Goal: Task Accomplishment & Management: Manage account settings

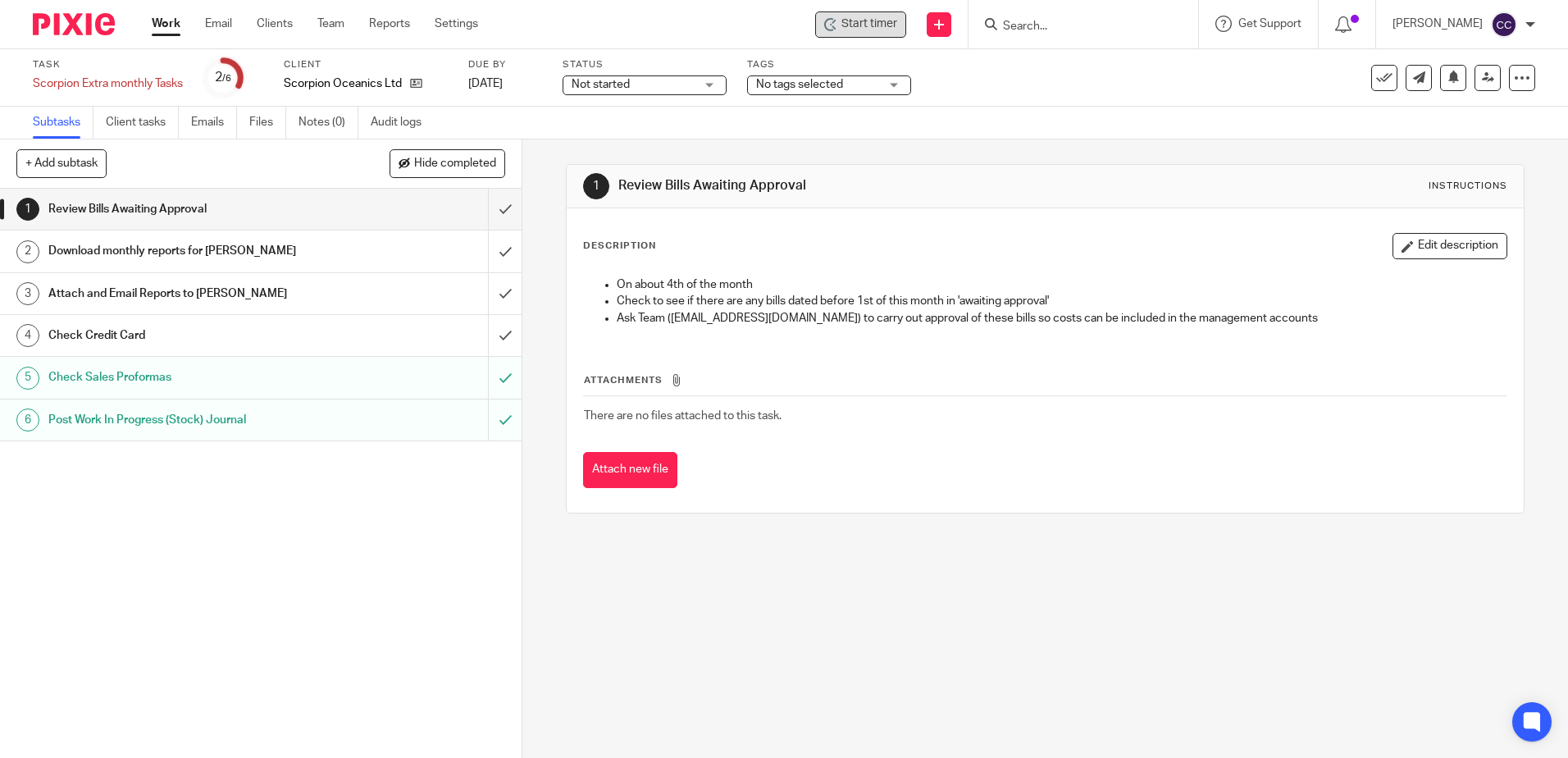
click at [882, 24] on span "Start timer" at bounding box center [869, 24] width 55 height 17
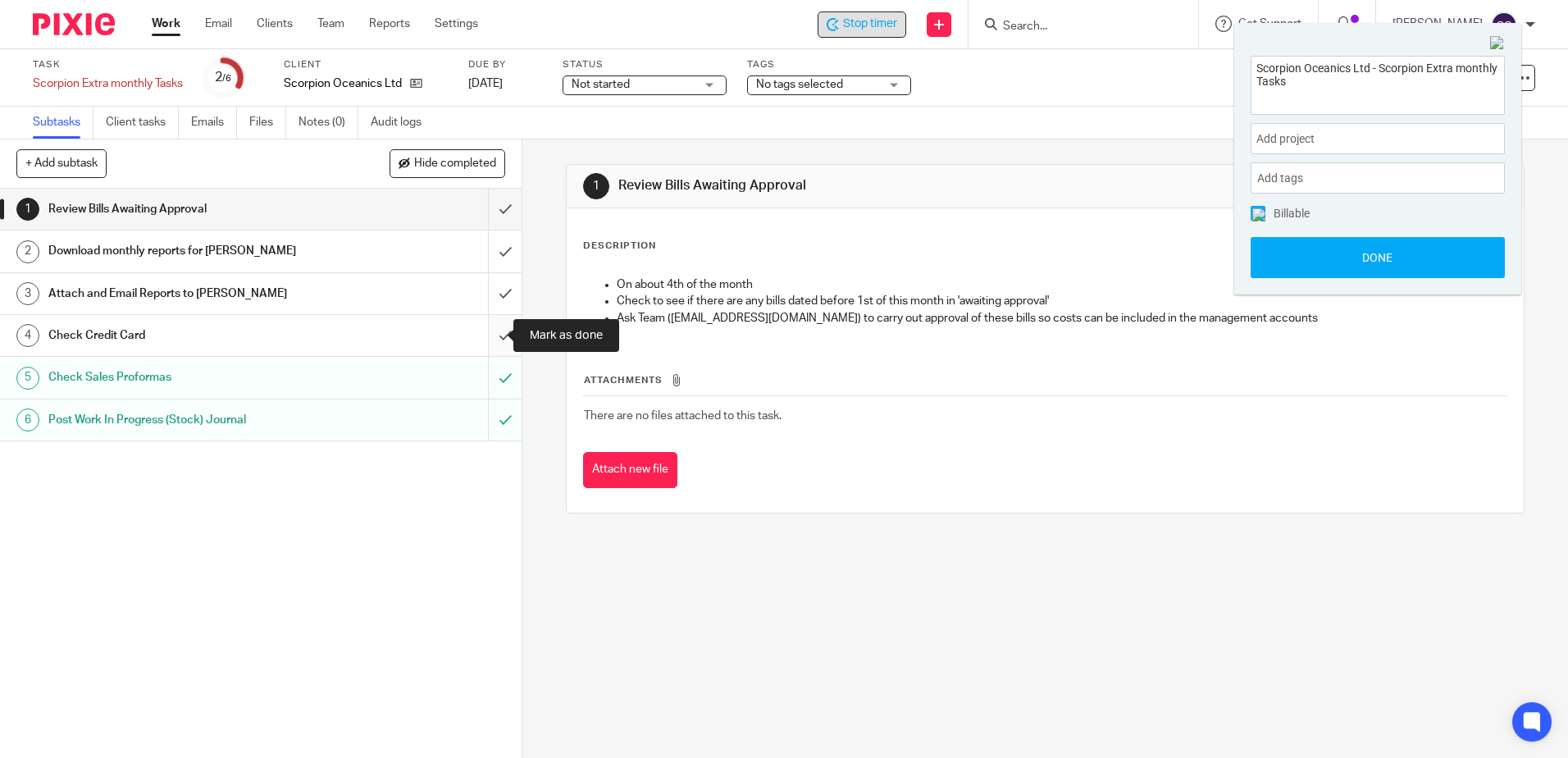
click at [488, 337] on input "submit" at bounding box center [260, 335] width 522 height 41
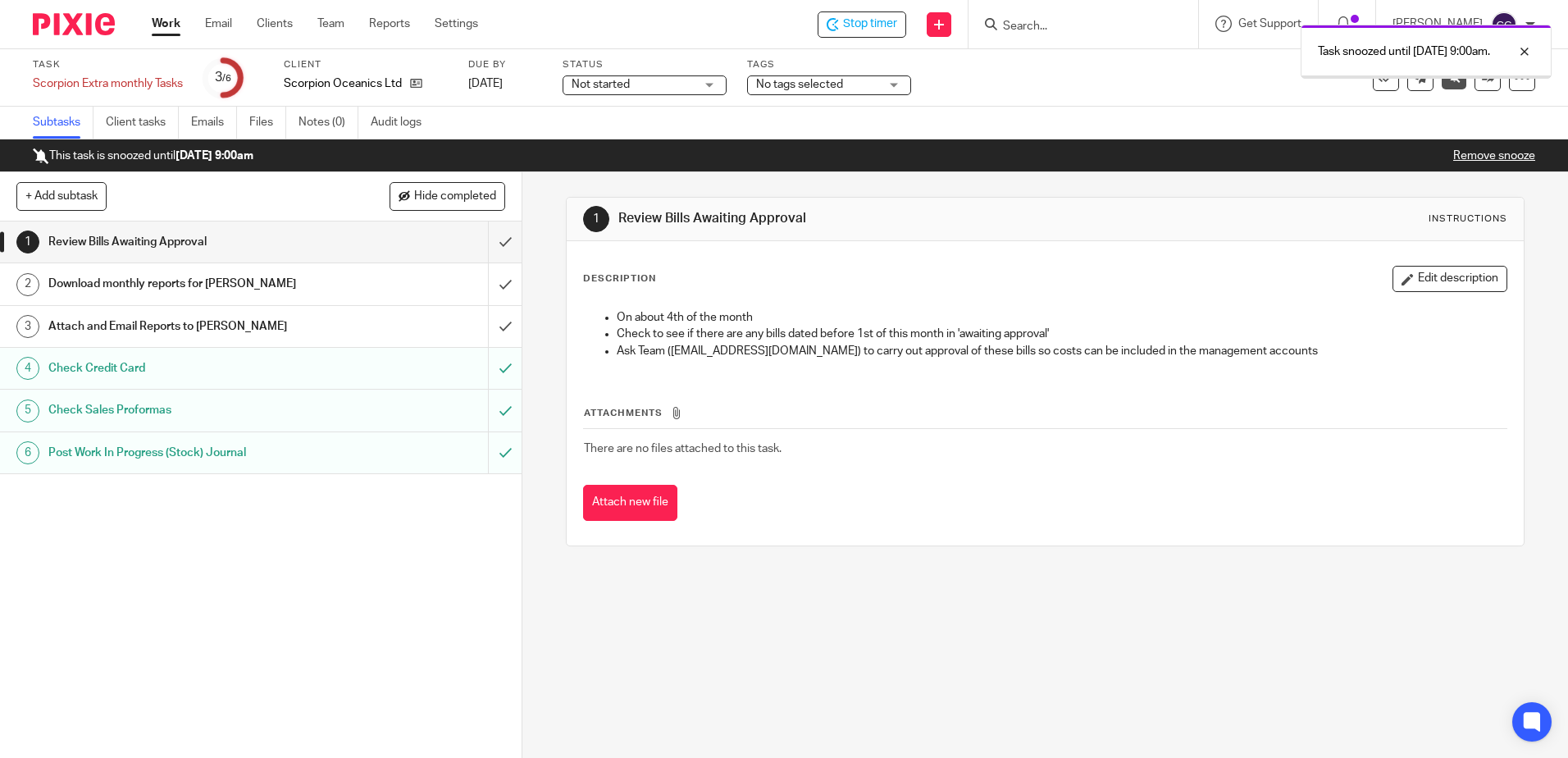
click at [176, 21] on link "Work" at bounding box center [165, 23] width 29 height 16
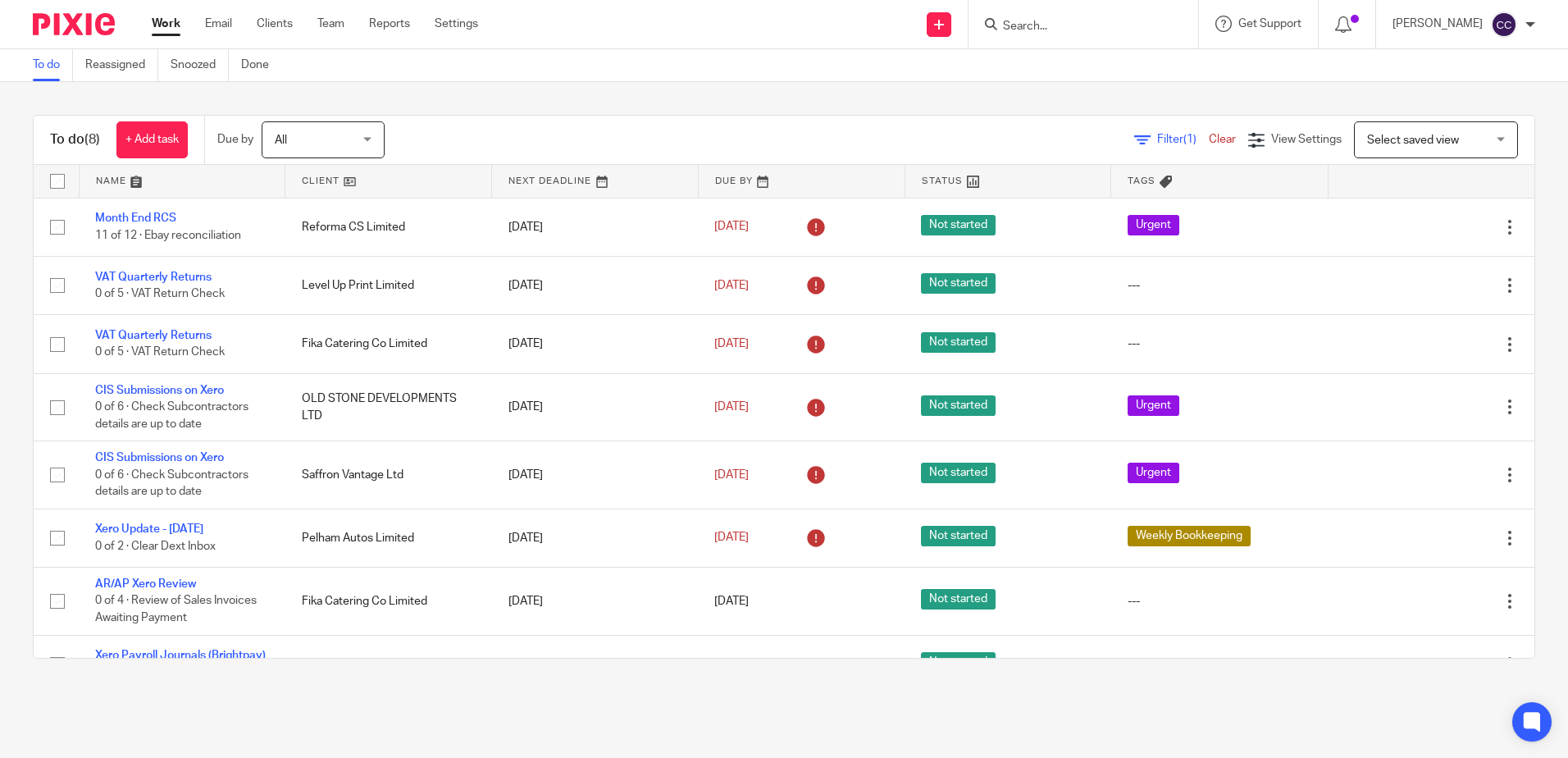
click at [315, 183] on link at bounding box center [388, 182] width 206 height 33
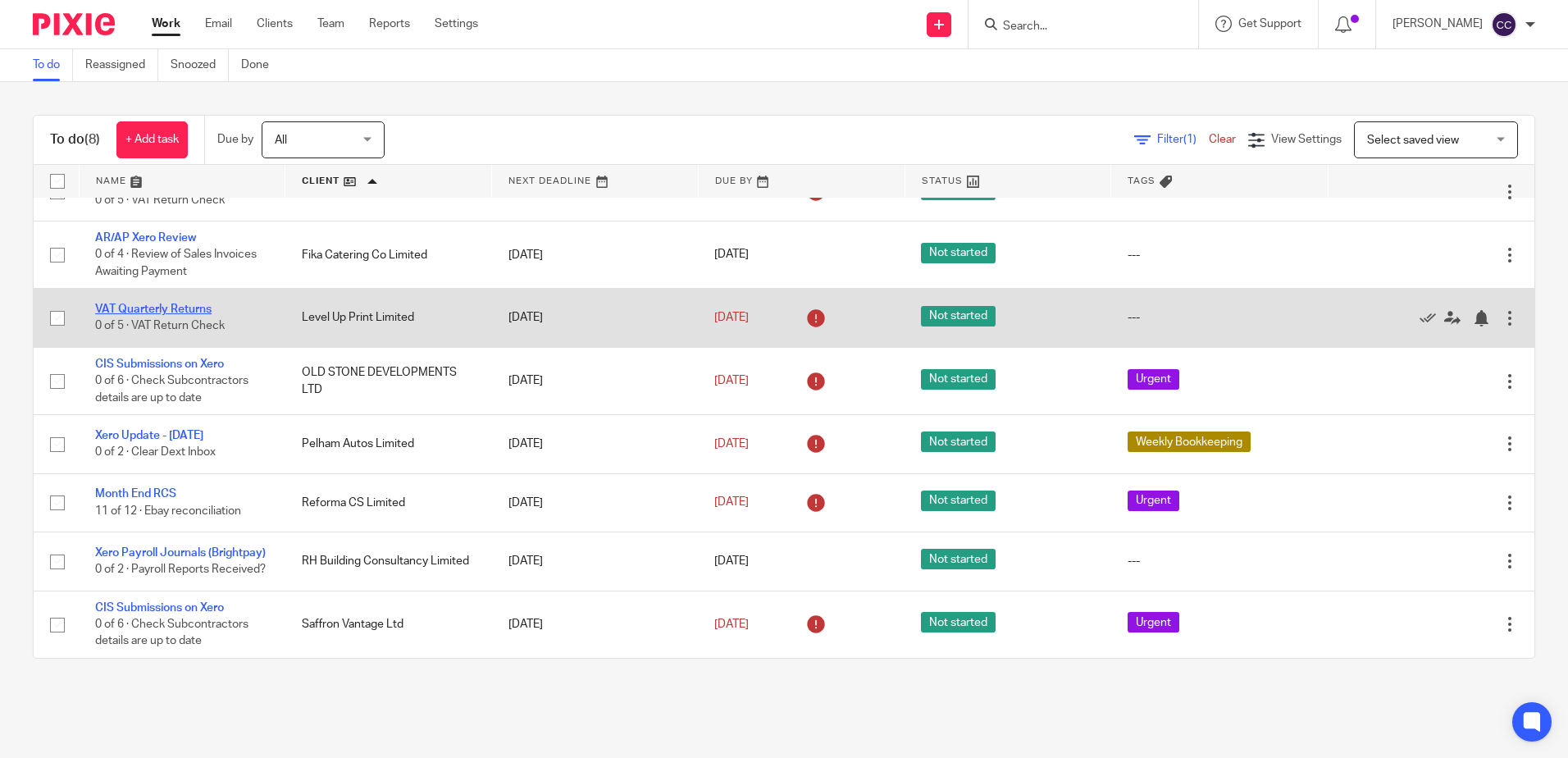
scroll to position [61, 0]
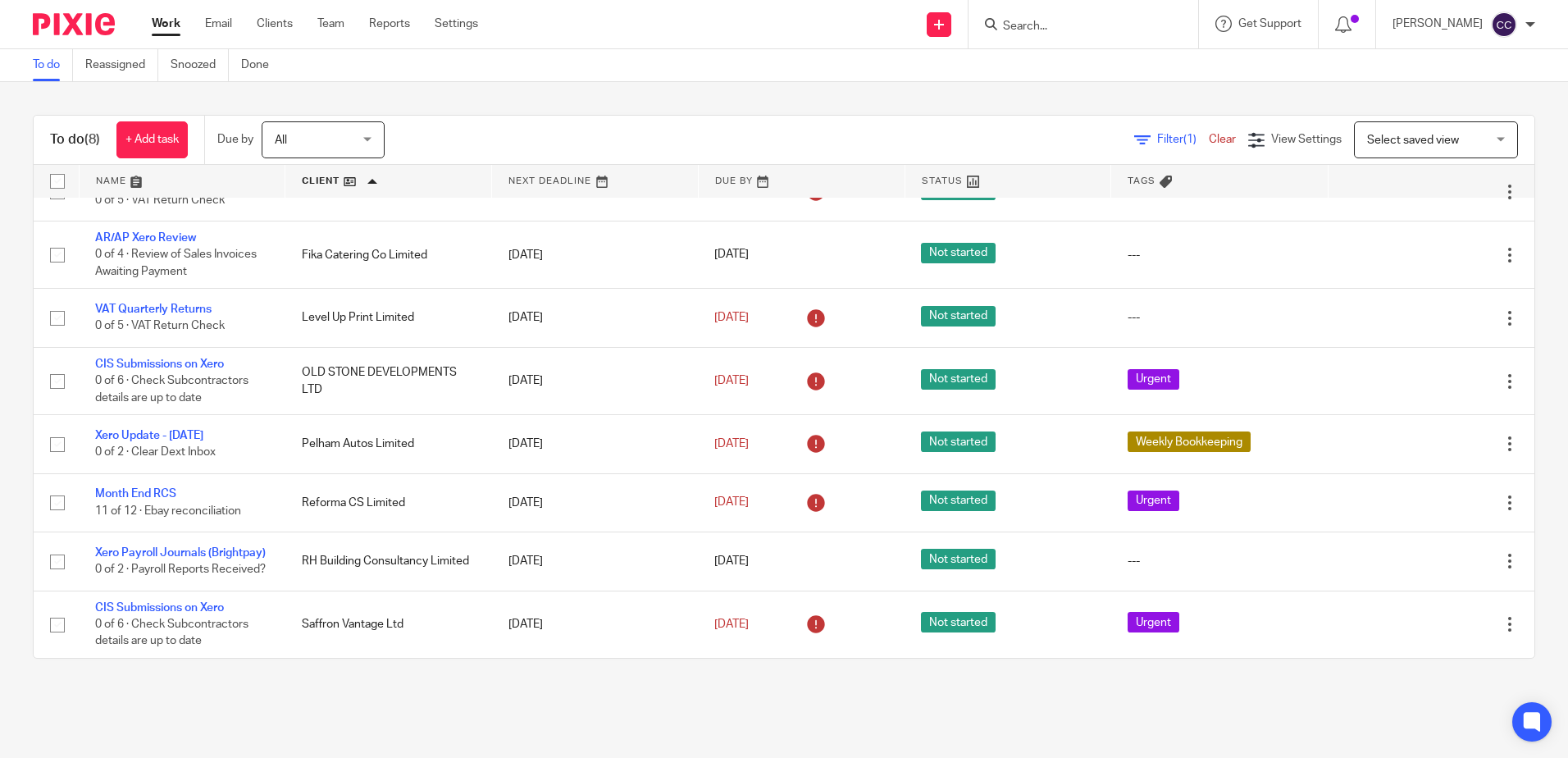
click at [169, 59] on ul "To do Reassigned Snoozed Done" at bounding box center [163, 65] width 261 height 32
click at [195, 66] on link "Snoozed" at bounding box center [199, 65] width 58 height 32
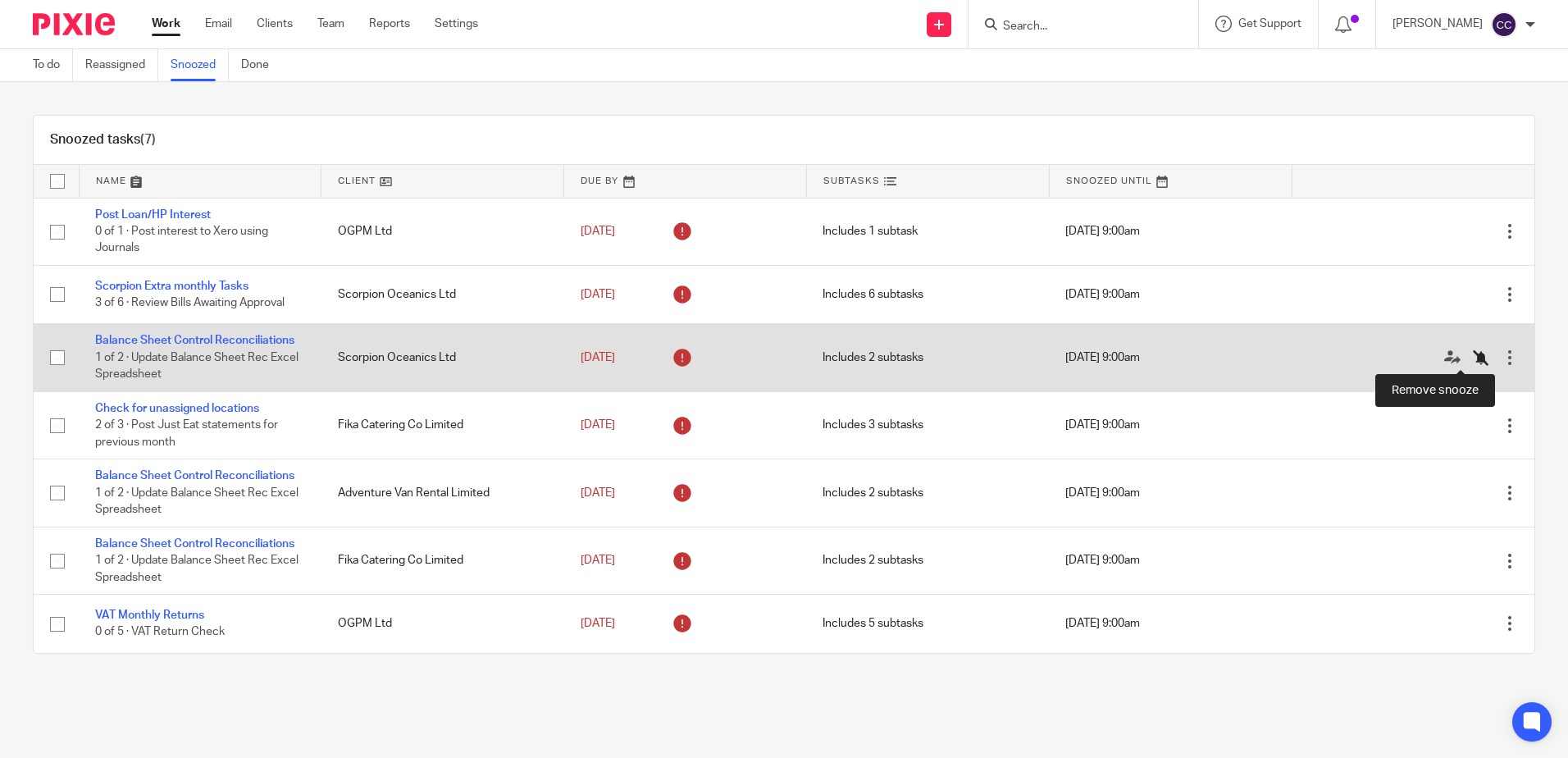
click at [1473, 357] on icon at bounding box center [1481, 357] width 16 height 16
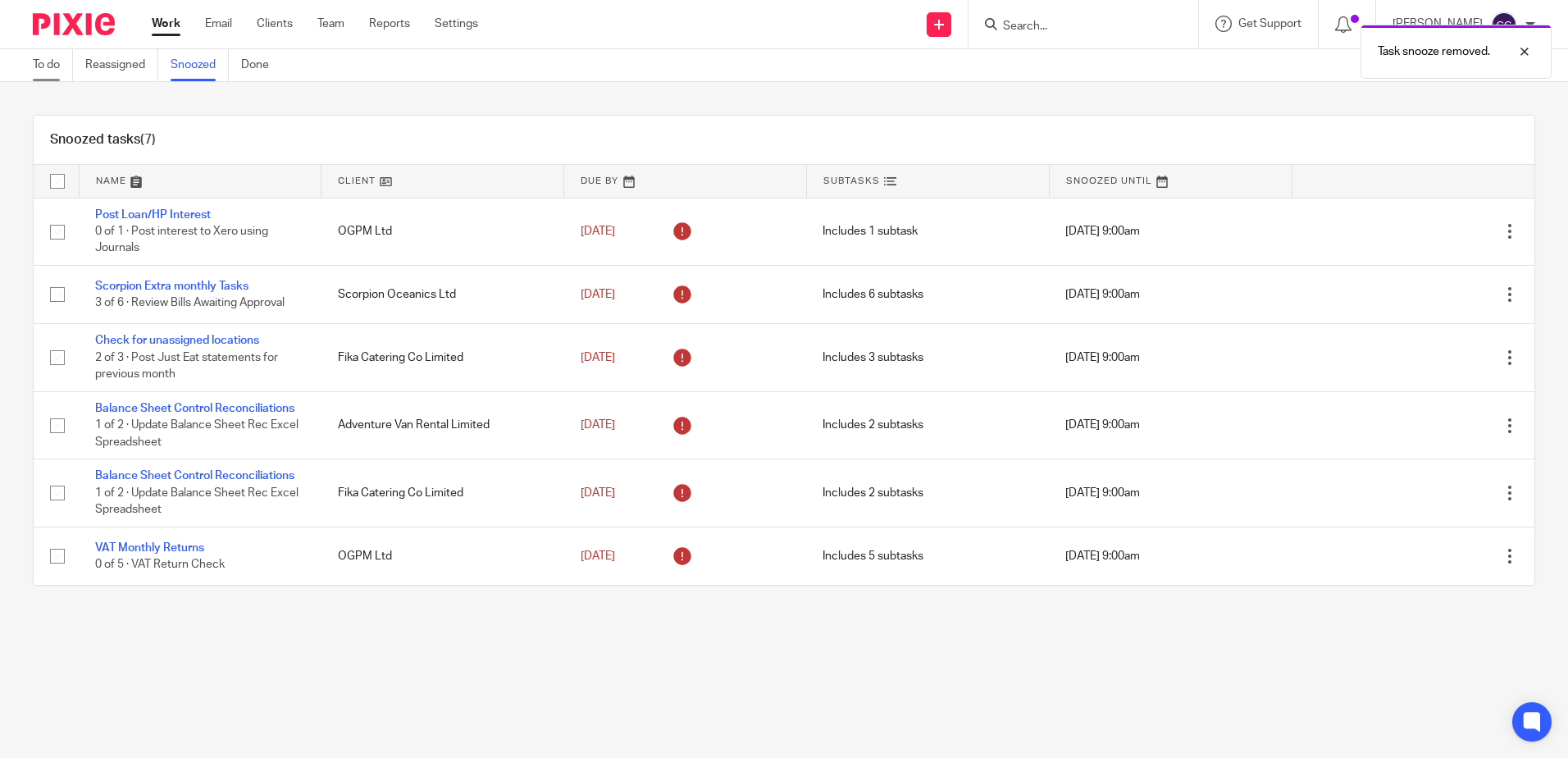
click at [49, 67] on link "To do" at bounding box center [53, 65] width 40 height 32
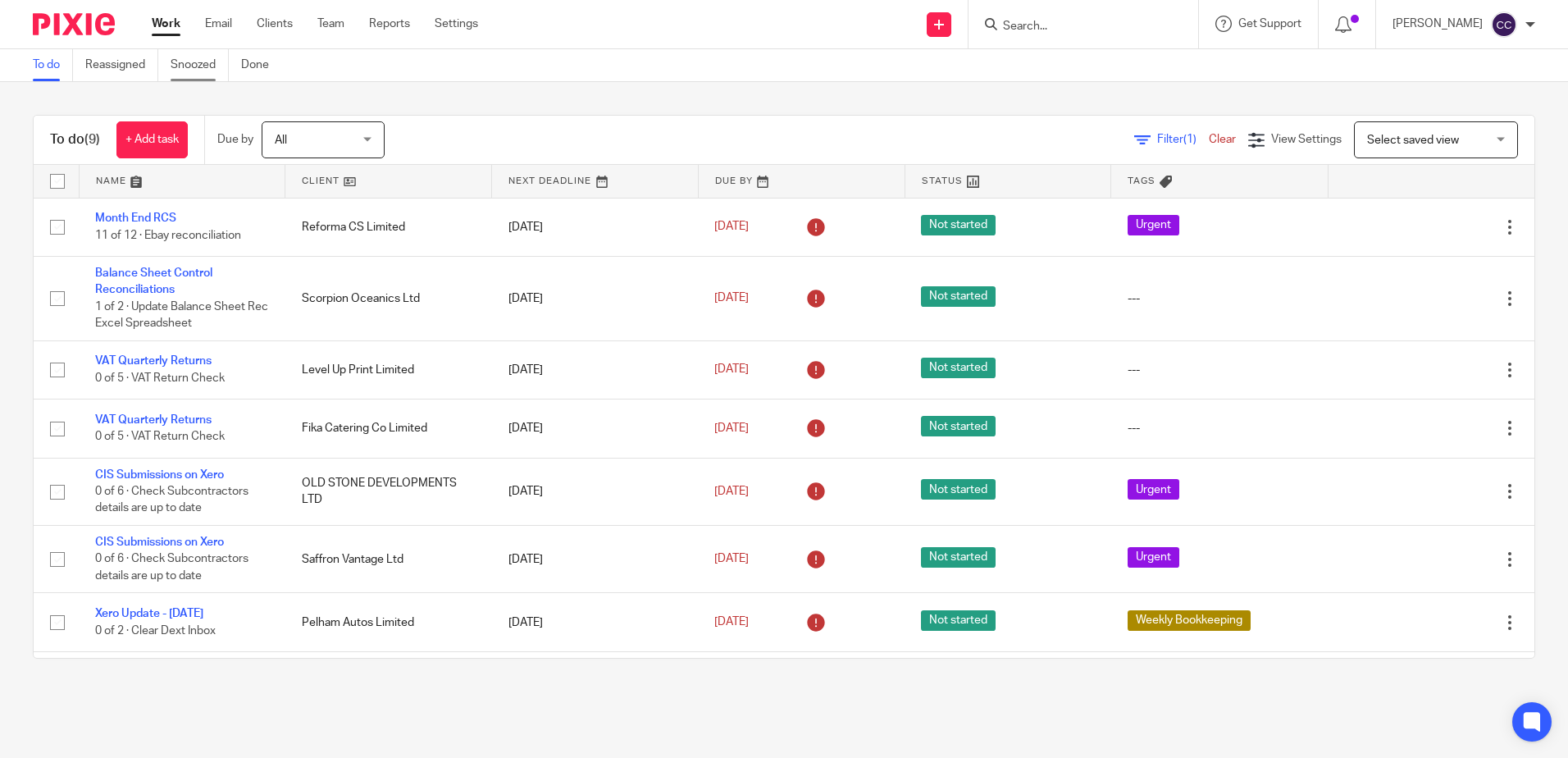
click at [195, 78] on link "Snoozed" at bounding box center [199, 65] width 58 height 32
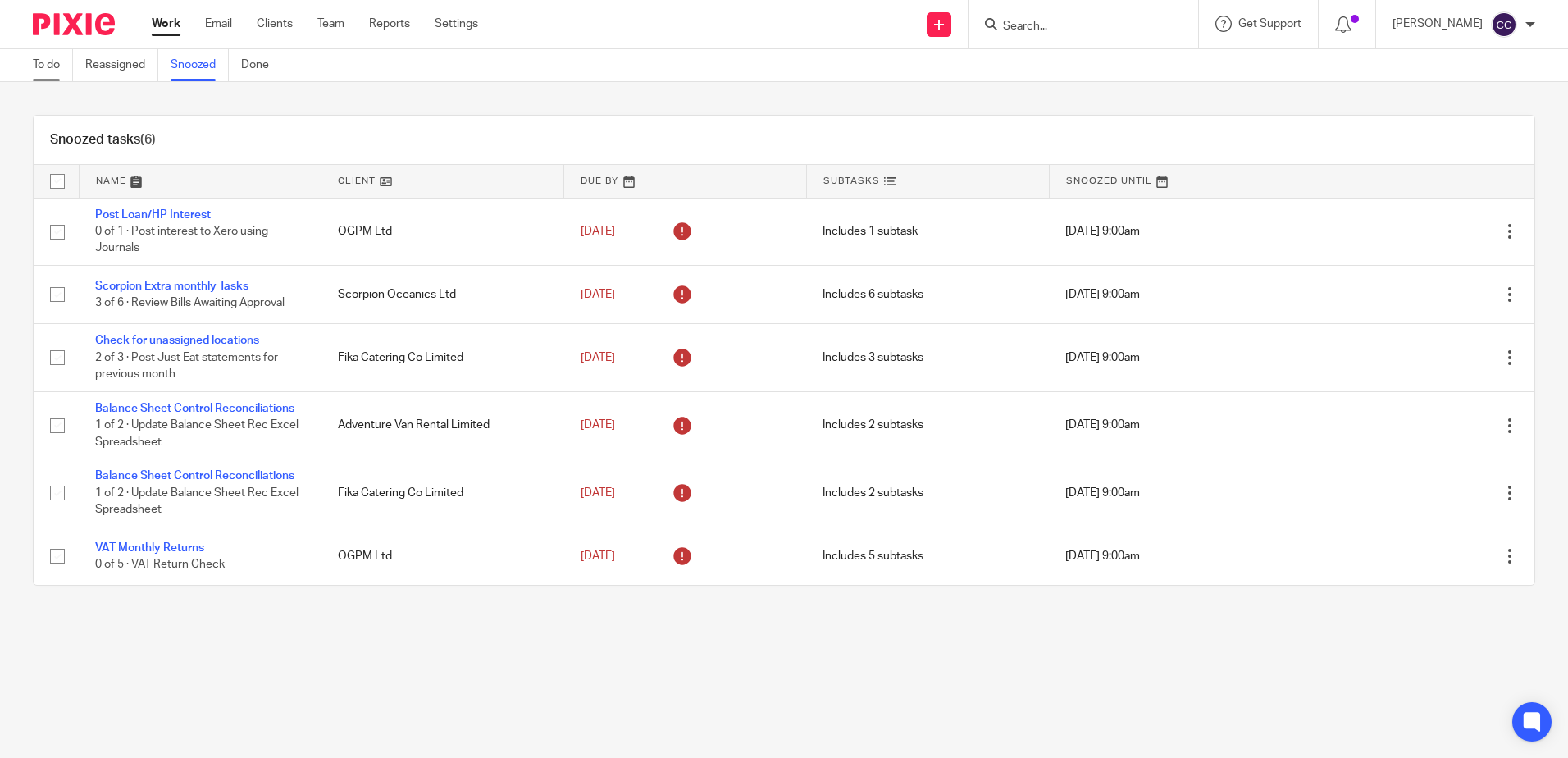
click at [45, 65] on link "To do" at bounding box center [53, 65] width 40 height 32
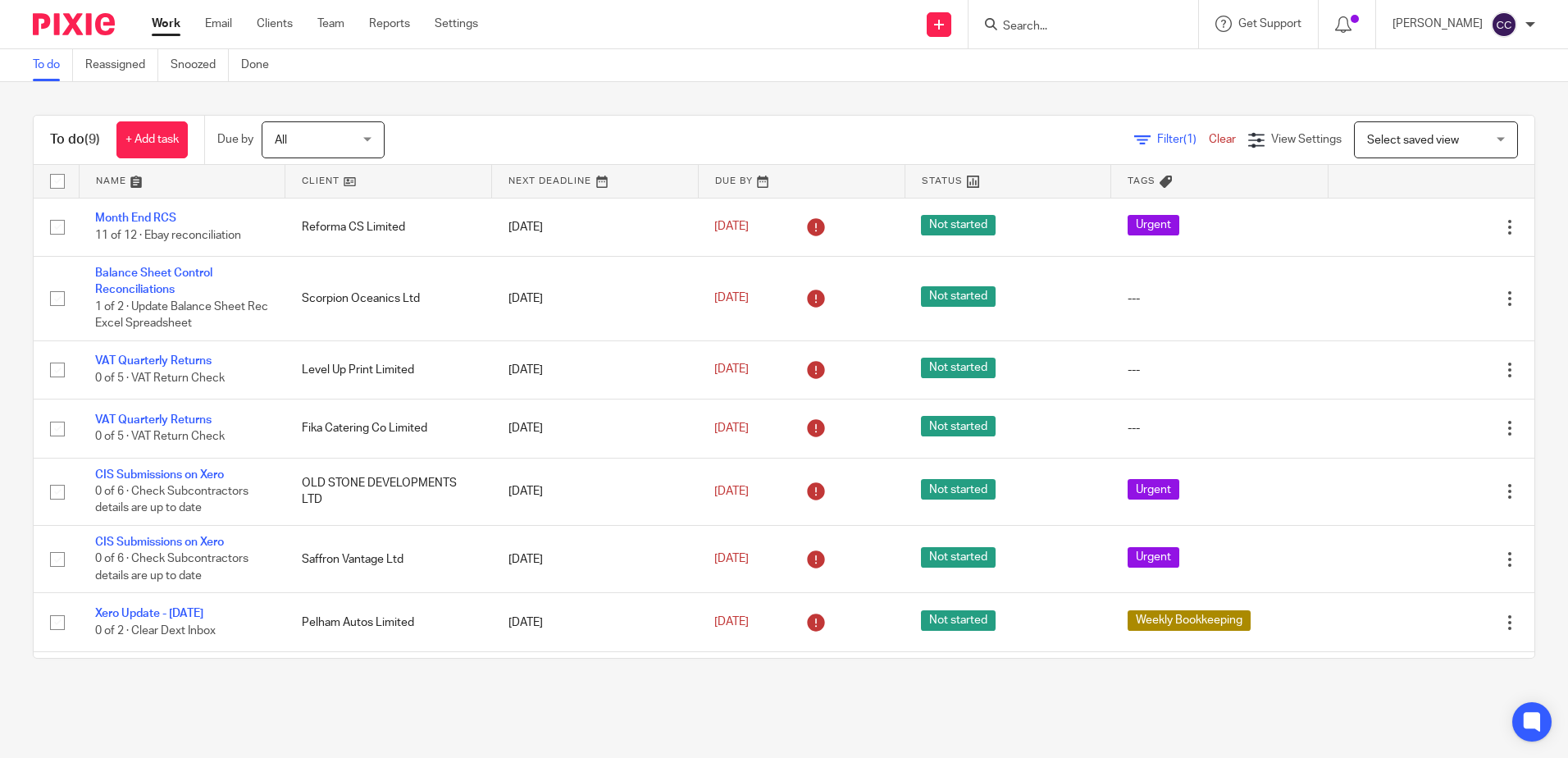
click at [308, 178] on link at bounding box center [388, 182] width 206 height 33
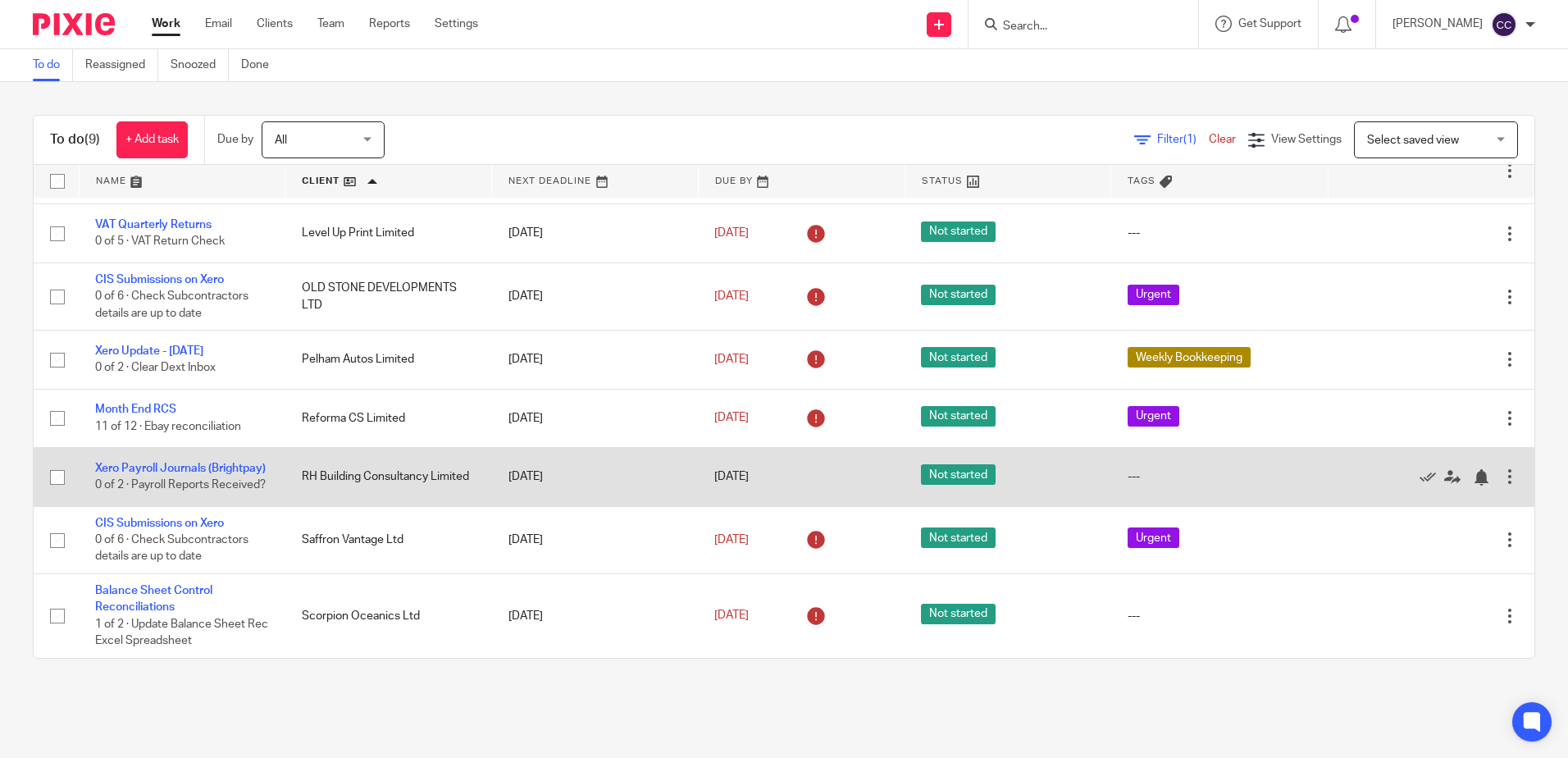
scroll to position [145, 0]
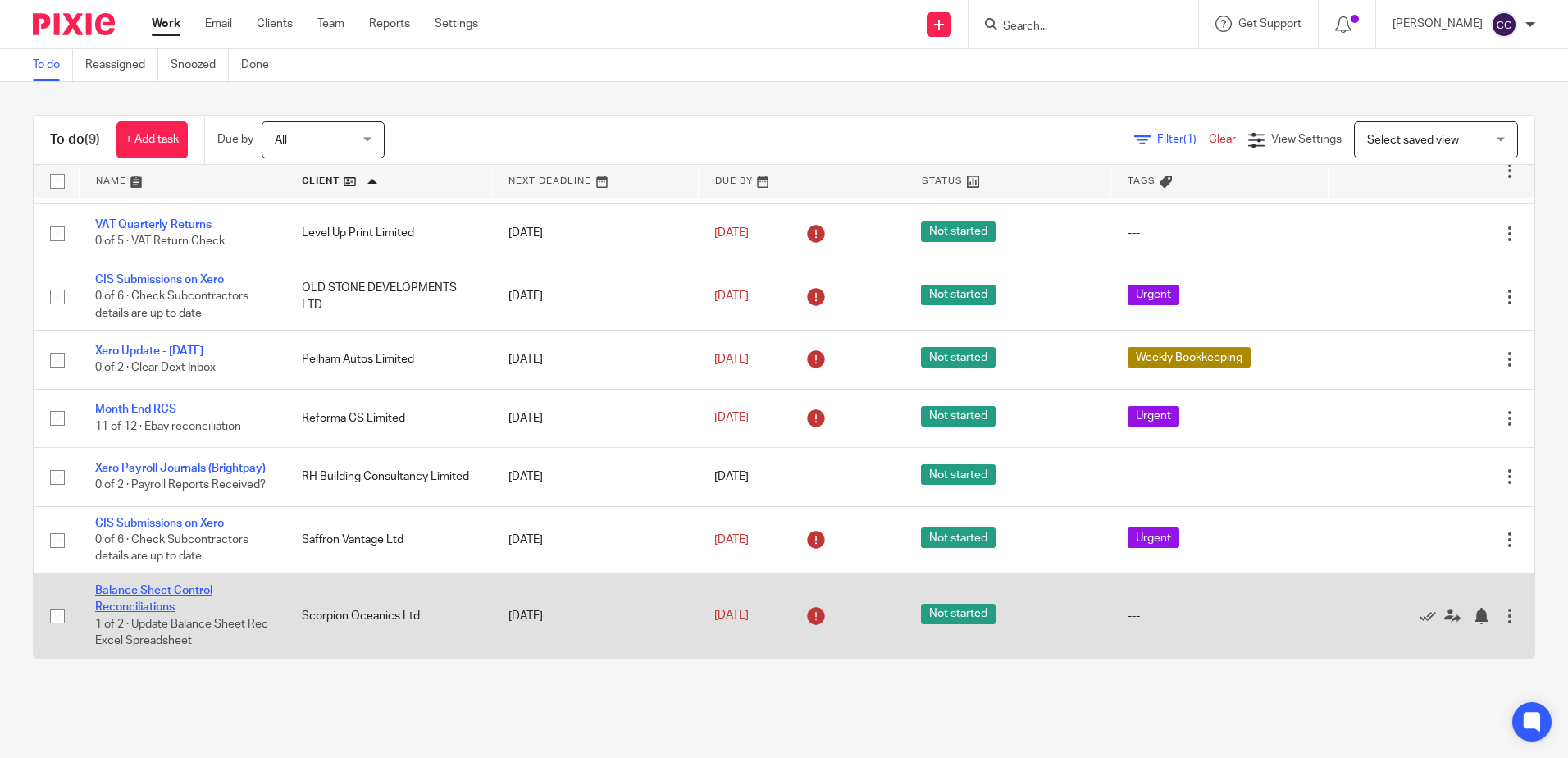
click at [150, 595] on link "Balance Sheet Control Reconciliations" at bounding box center [154, 599] width 118 height 28
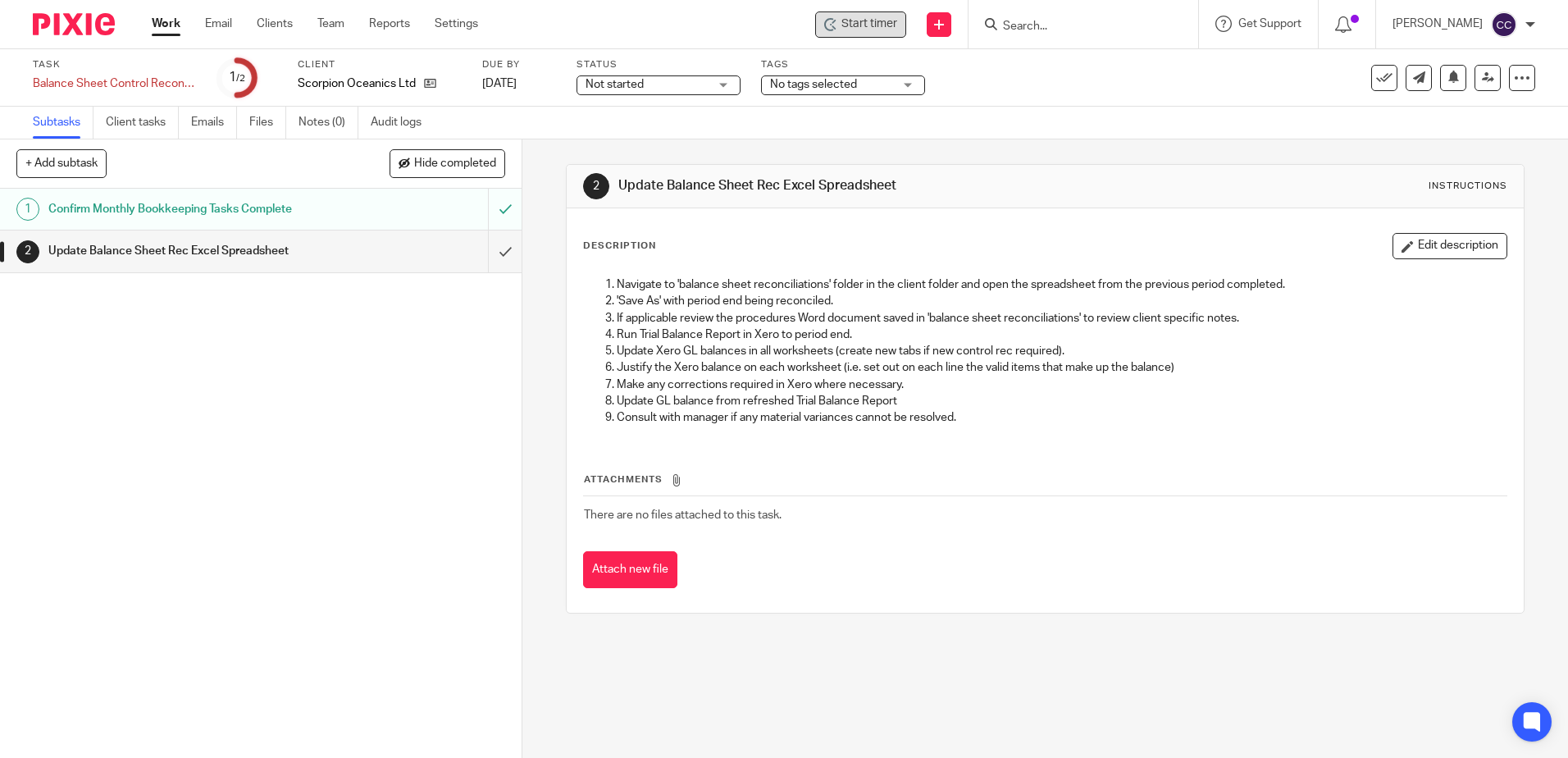
click at [880, 28] on span "Start timer" at bounding box center [869, 24] width 55 height 17
click at [898, 29] on span "Start timer" at bounding box center [869, 24] width 55 height 17
click at [487, 249] on input "submit" at bounding box center [260, 250] width 522 height 41
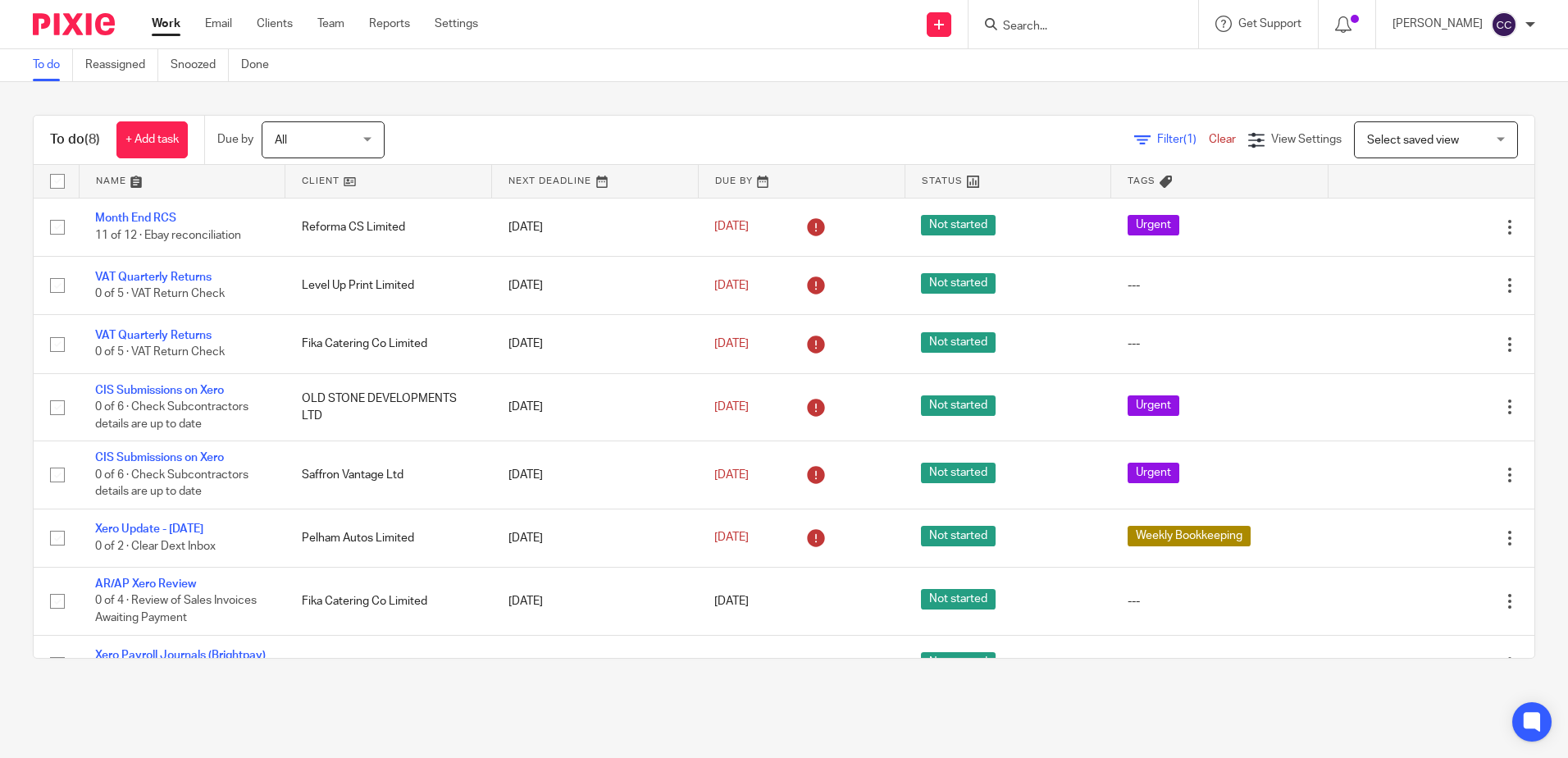
drag, startPoint x: 311, startPoint y: 181, endPoint x: 454, endPoint y: 87, distance: 171.1
click at [311, 181] on link at bounding box center [388, 182] width 206 height 33
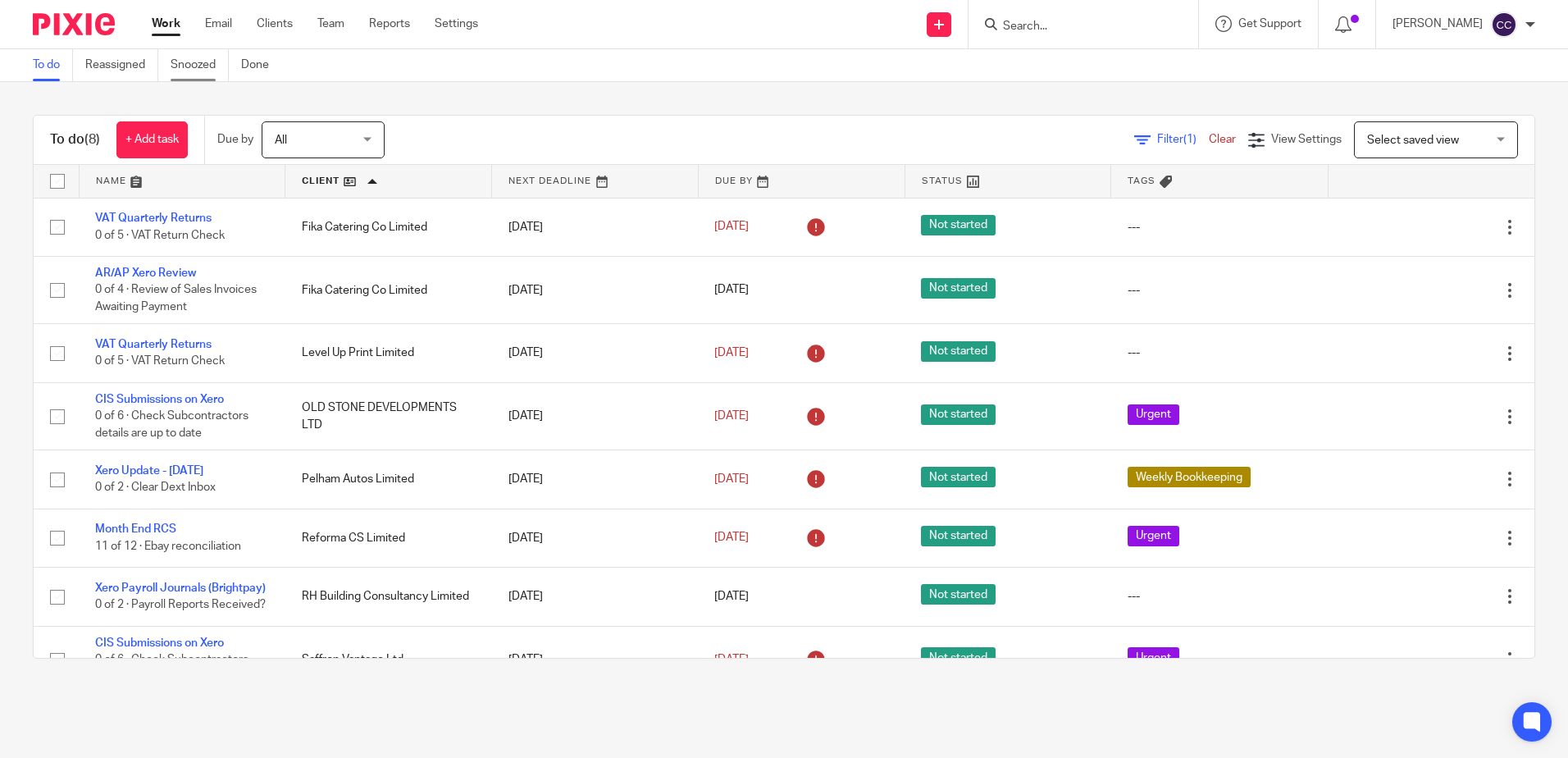
click at [205, 71] on link "Snoozed" at bounding box center [199, 65] width 58 height 32
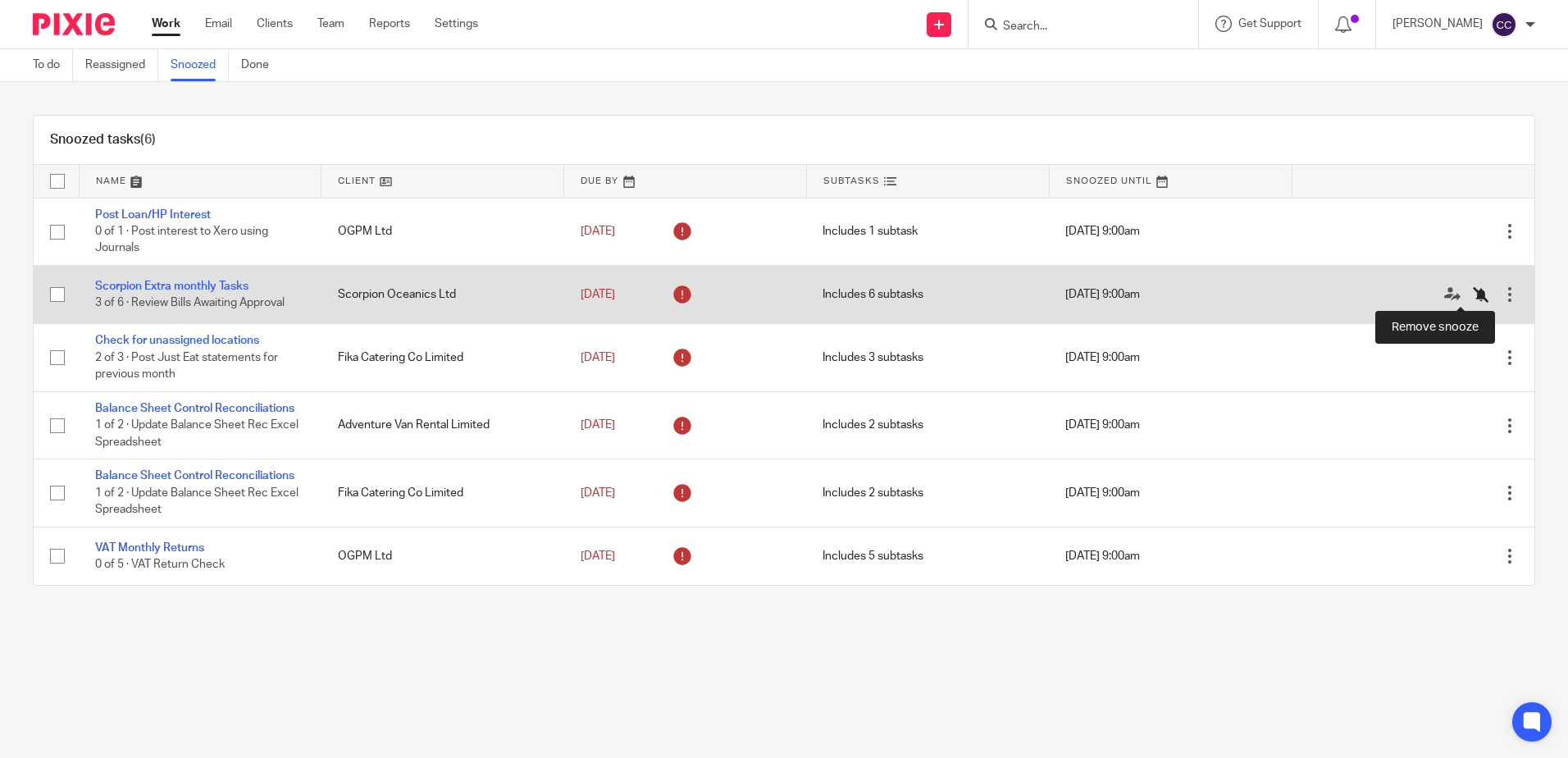
click at [1473, 296] on icon at bounding box center [1481, 294] width 16 height 16
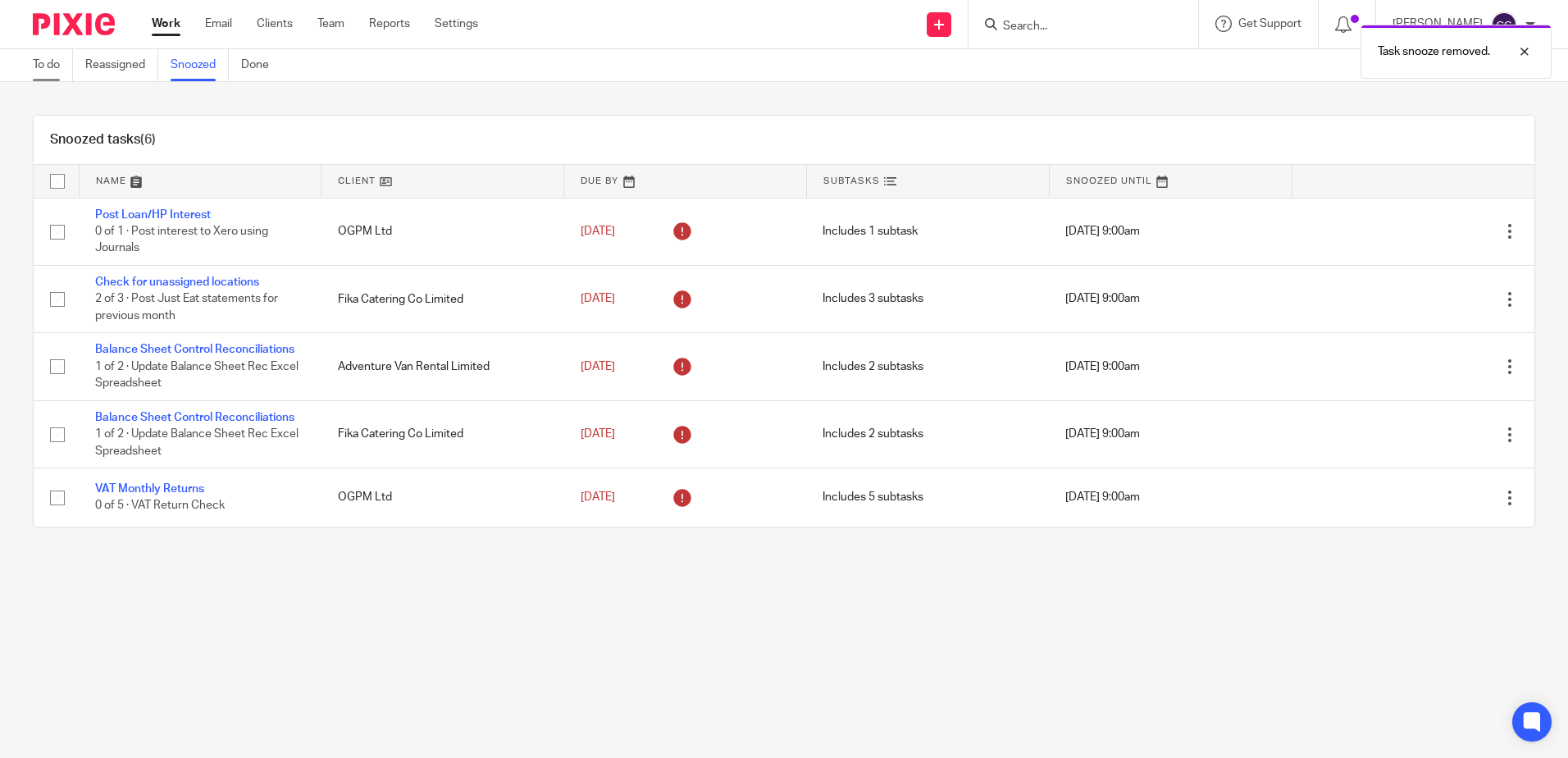
click at [50, 59] on link "To do" at bounding box center [53, 65] width 40 height 32
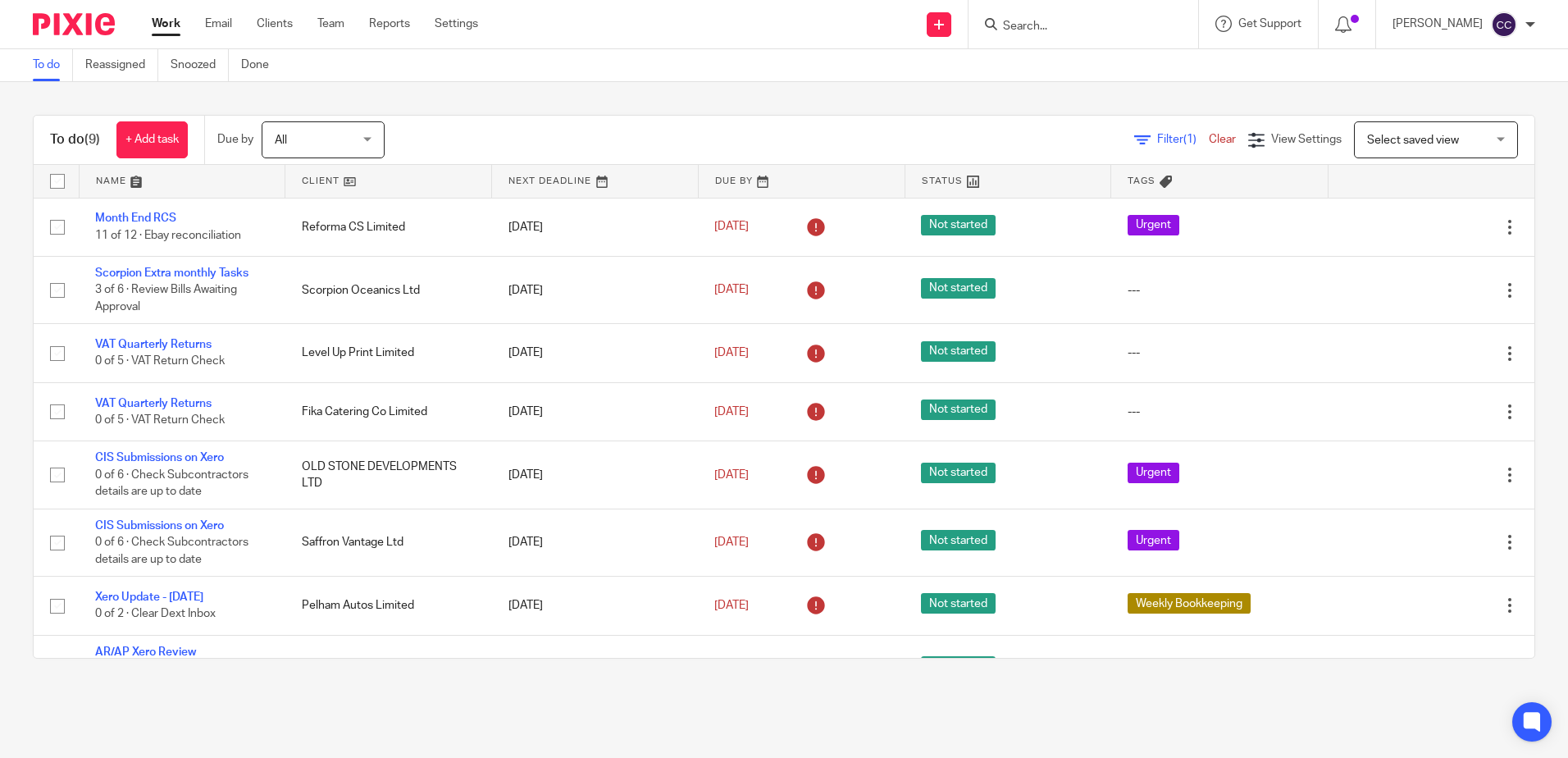
click at [314, 180] on link at bounding box center [388, 182] width 206 height 33
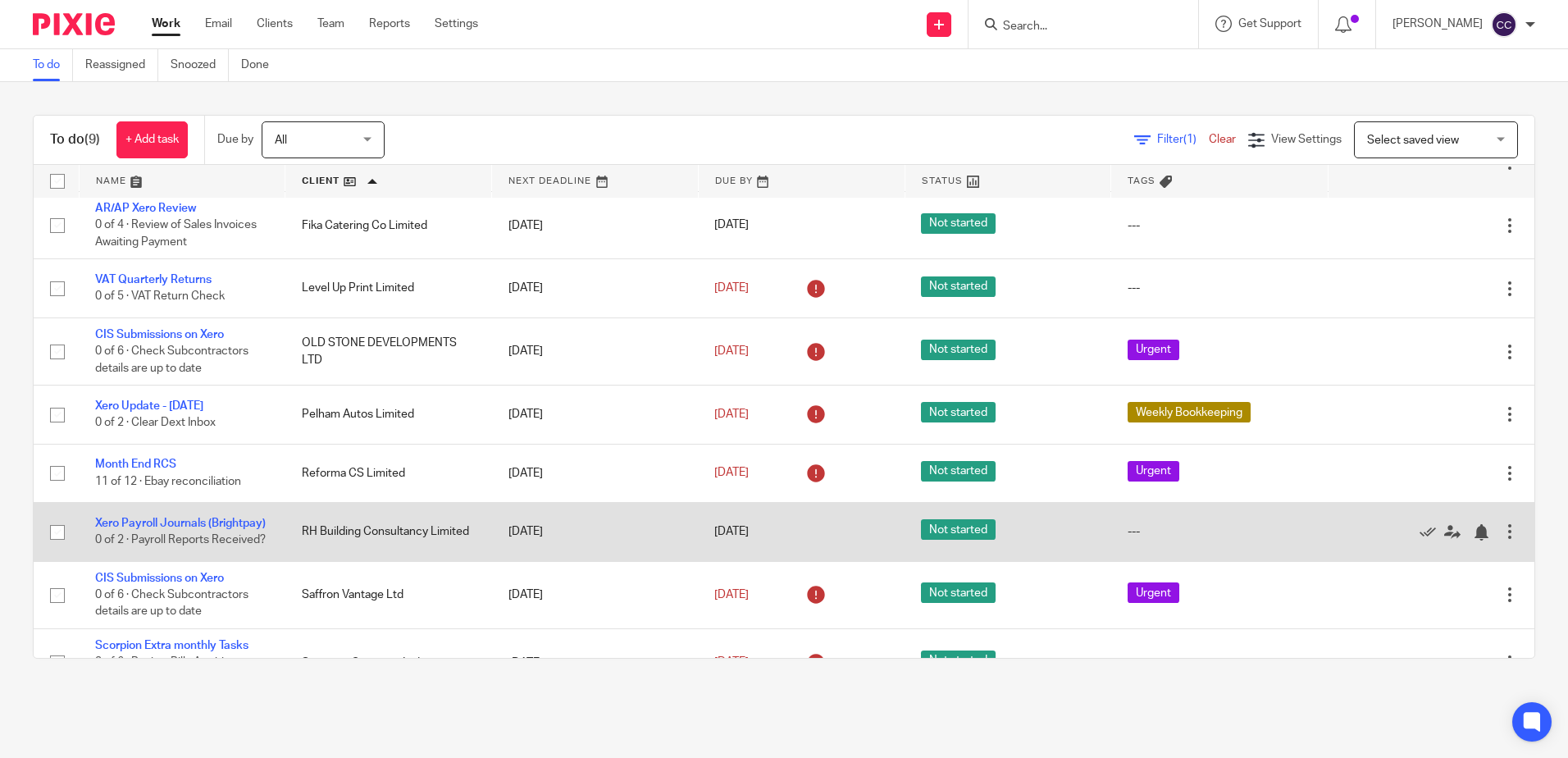
scroll to position [129, 0]
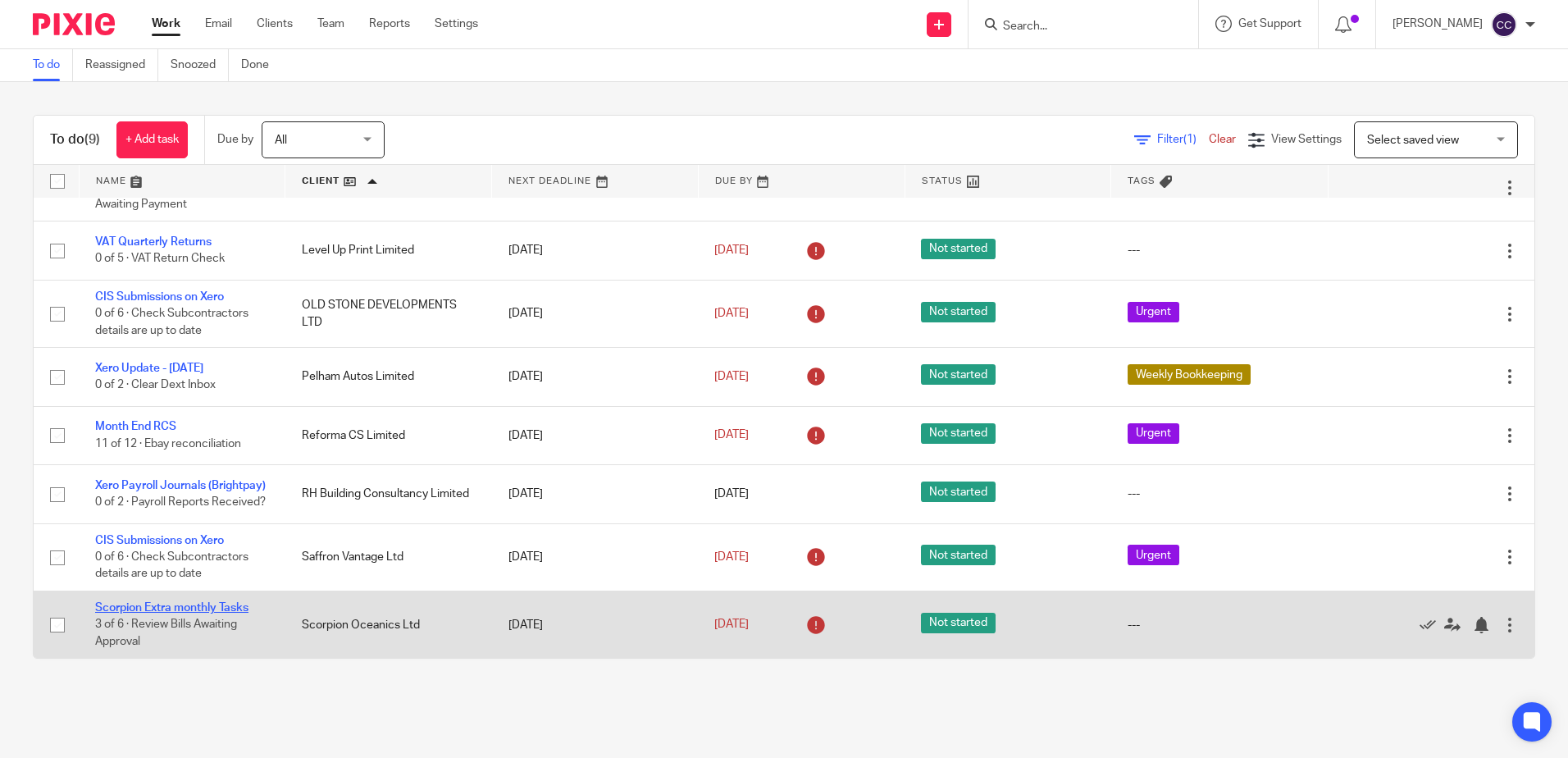
click at [149, 607] on link "Scorpion Extra monthly Tasks" at bounding box center [171, 607] width 153 height 11
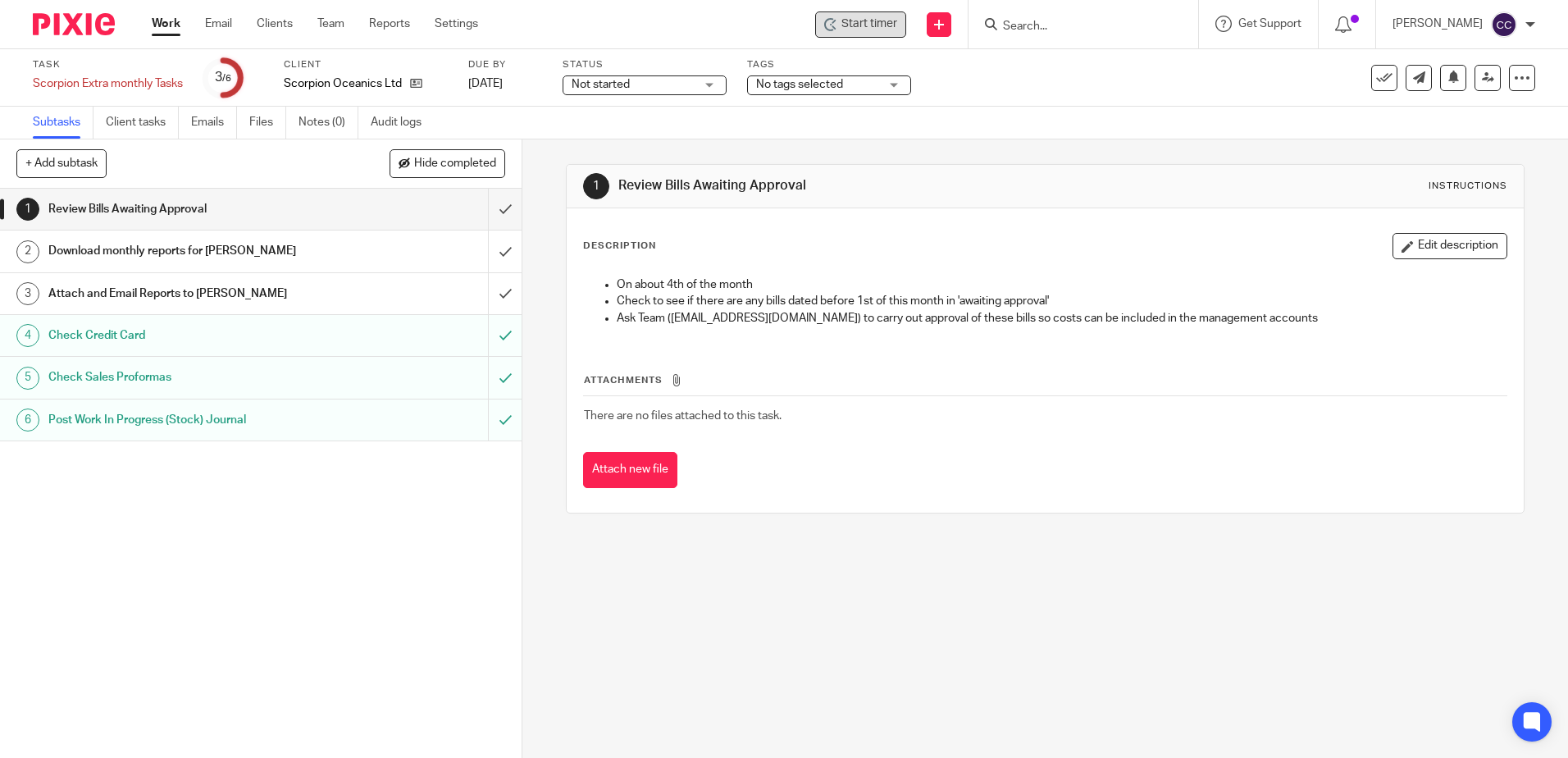
click at [904, 34] on div "Start timer" at bounding box center [861, 24] width 91 height 26
click at [874, 22] on span "Start timer" at bounding box center [869, 24] width 55 height 17
click at [488, 210] on input "submit" at bounding box center [260, 209] width 522 height 41
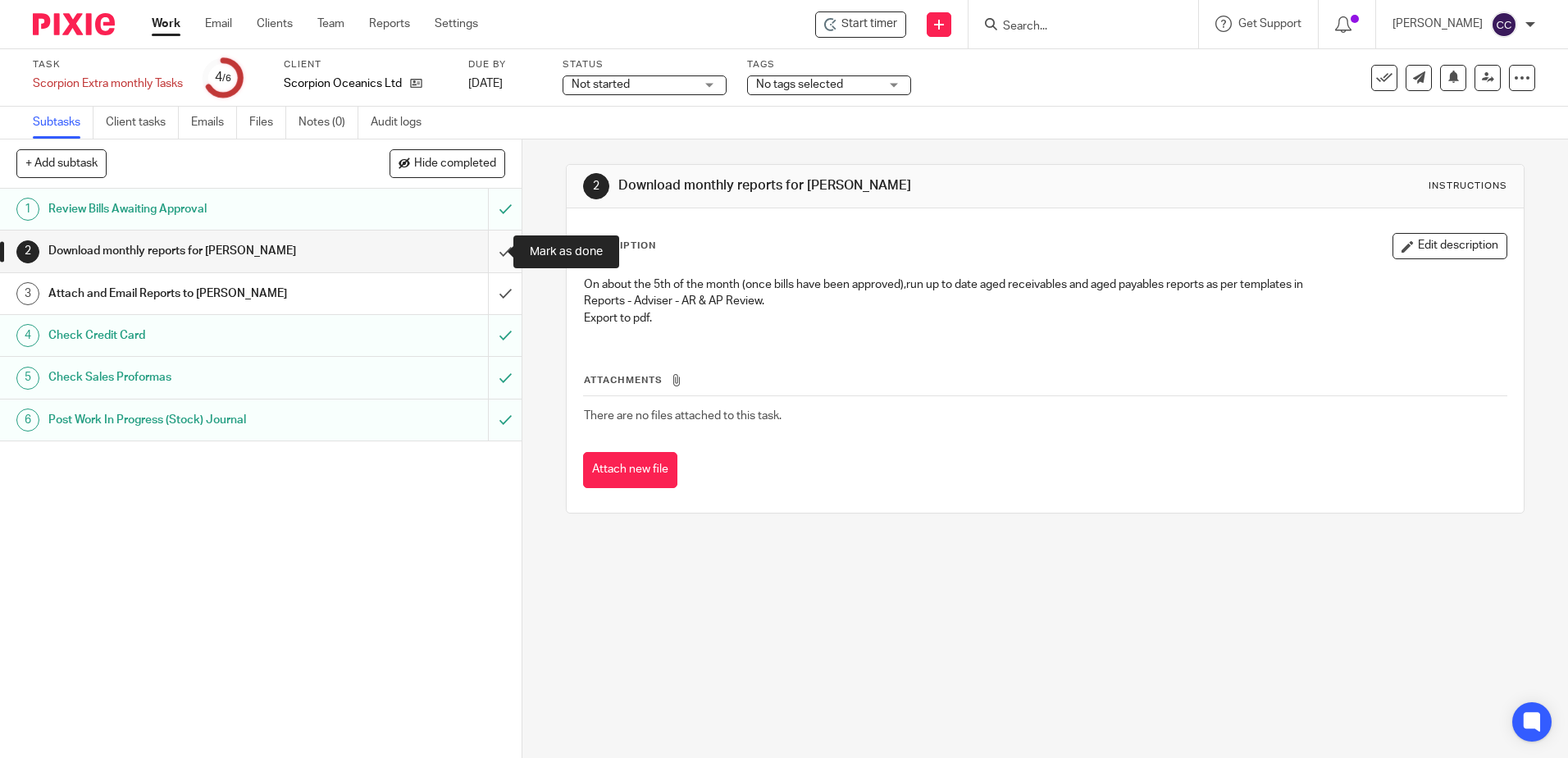
click at [483, 249] on input "submit" at bounding box center [260, 250] width 522 height 41
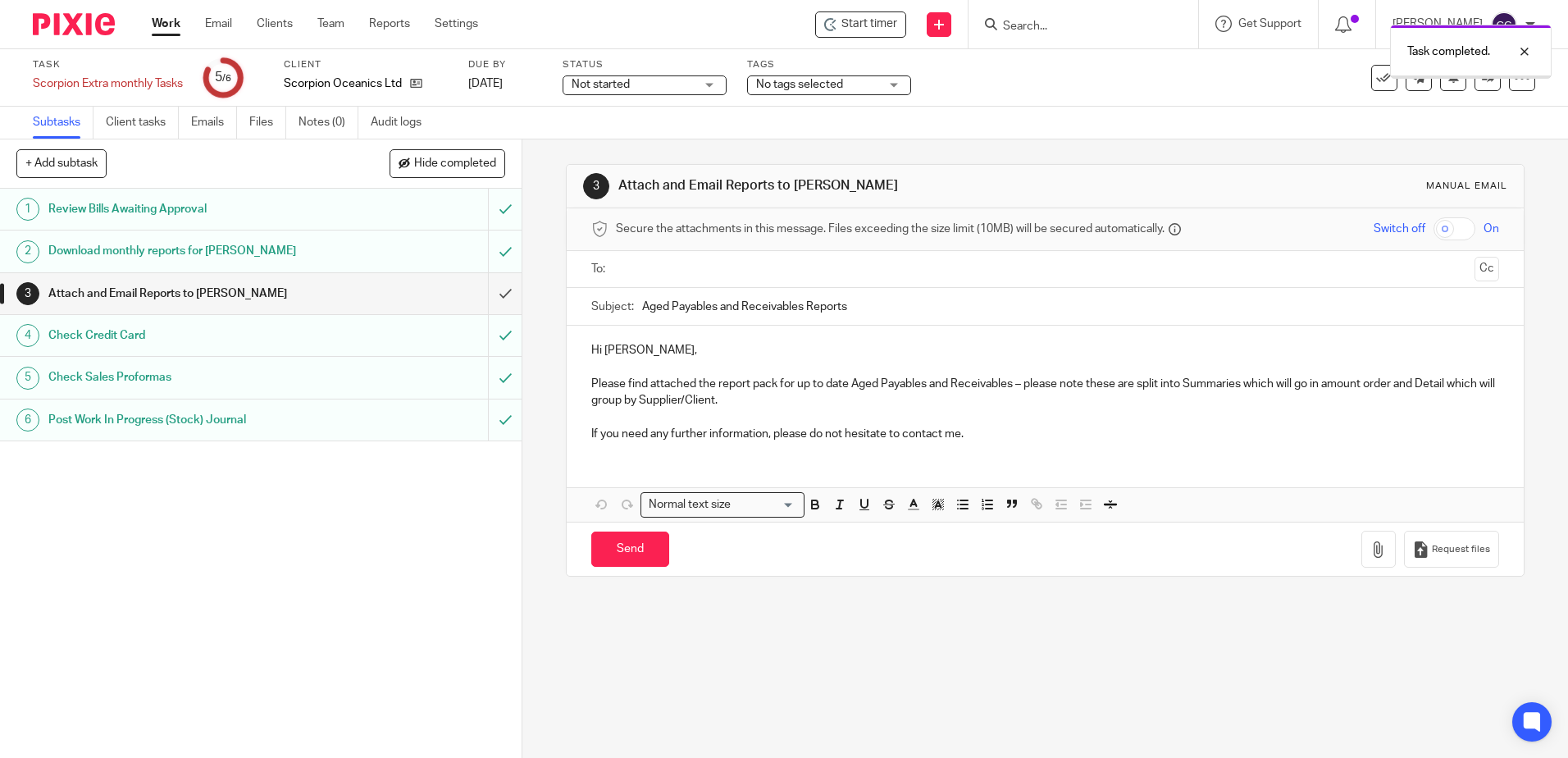
click at [722, 260] on input "text" at bounding box center [1045, 270] width 846 height 19
click at [1371, 552] on icon "button" at bounding box center [1379, 553] width 16 height 16
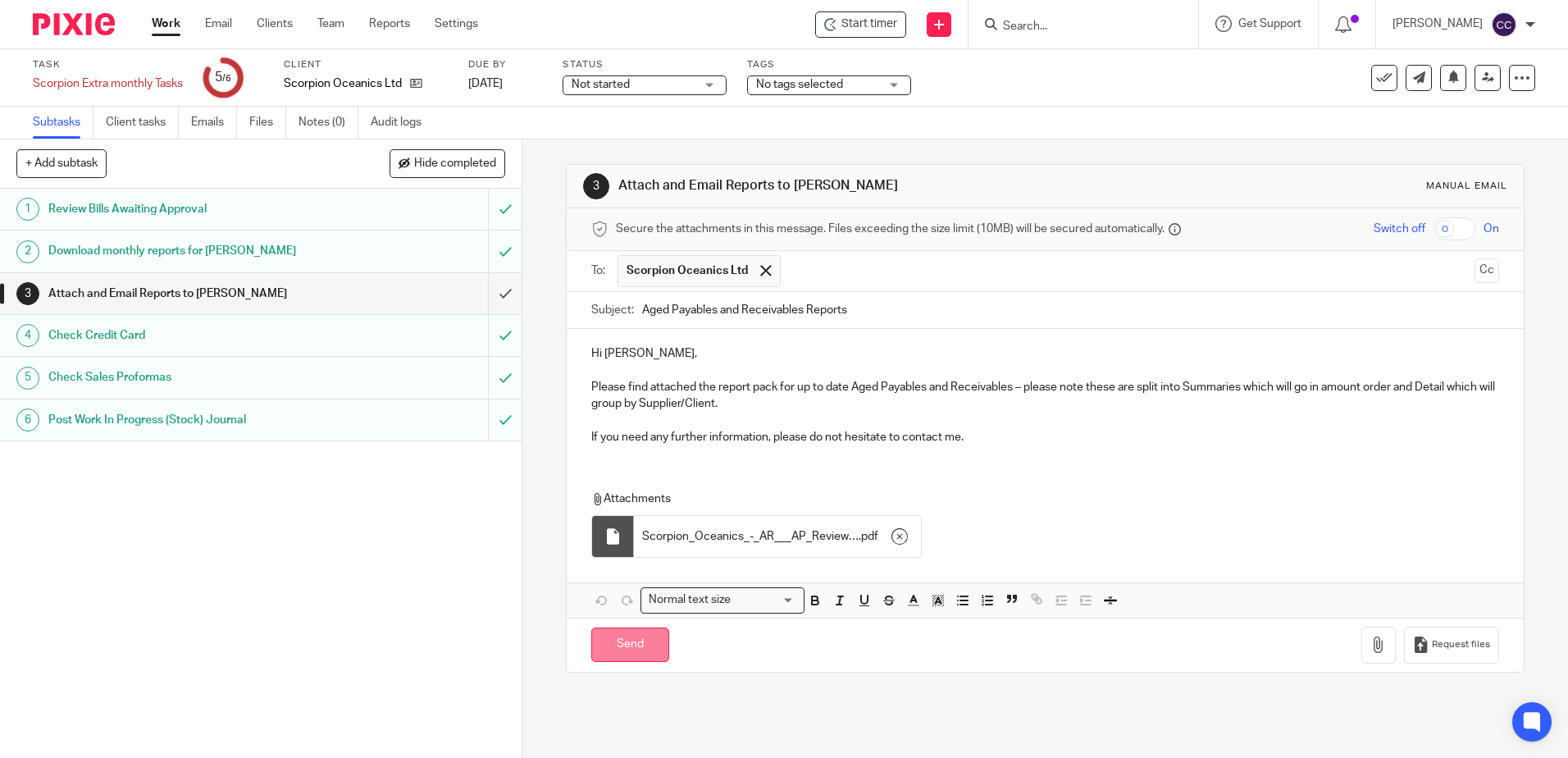
click at [618, 646] on input "Send" at bounding box center [630, 645] width 78 height 35
type input "Sent"
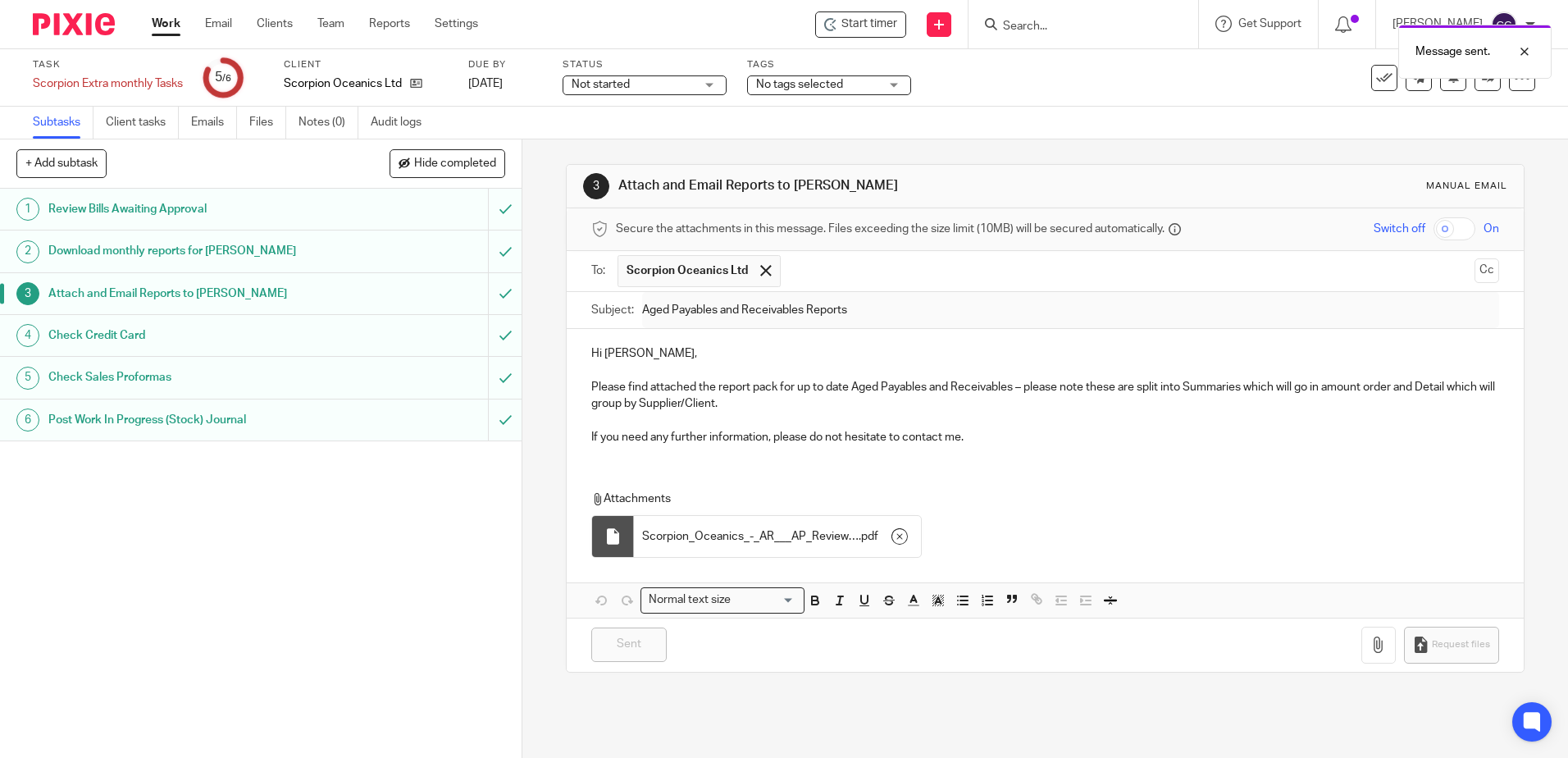
click at [166, 24] on link "Work" at bounding box center [165, 23] width 29 height 16
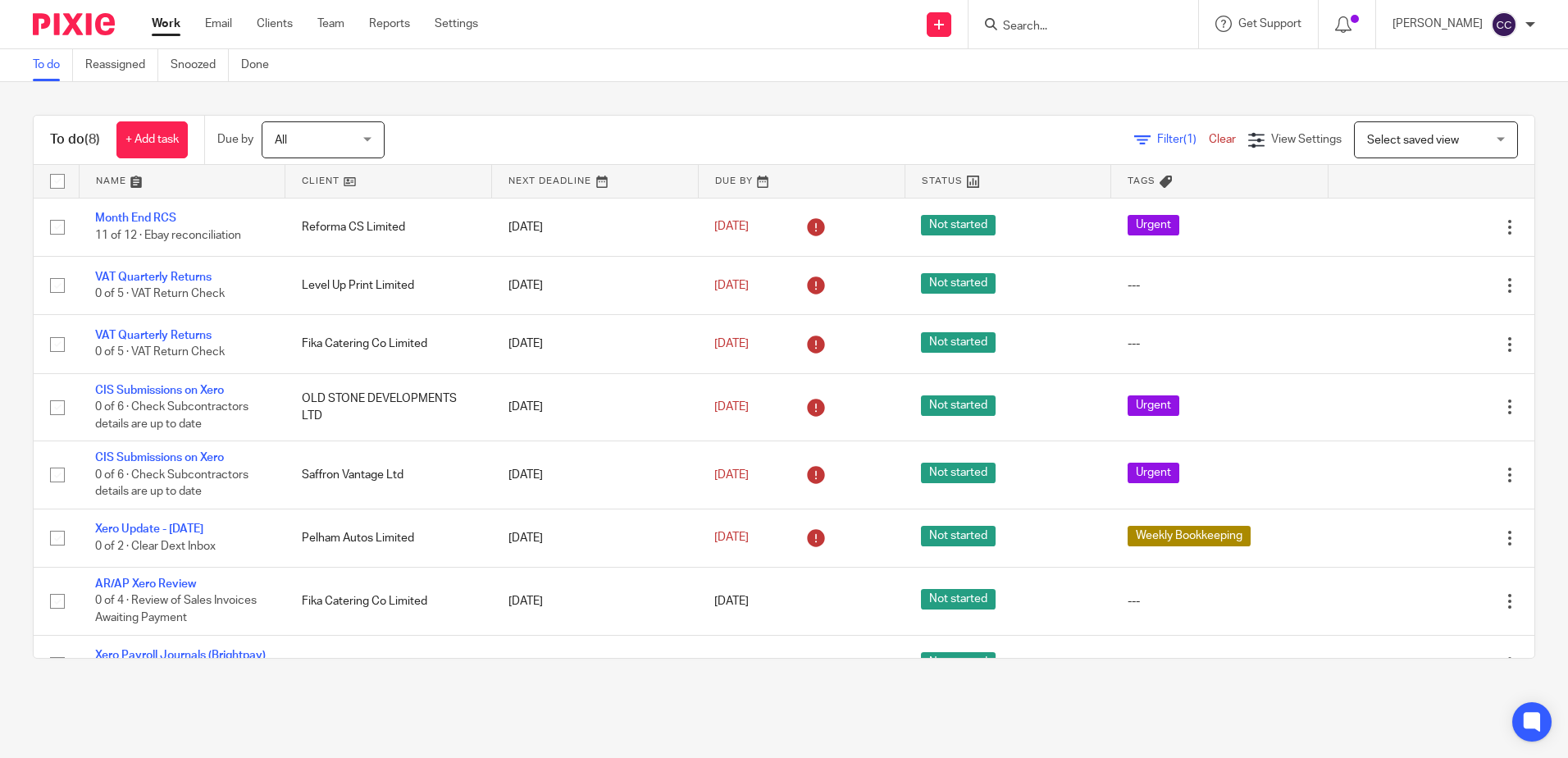
click at [304, 176] on link at bounding box center [388, 182] width 206 height 33
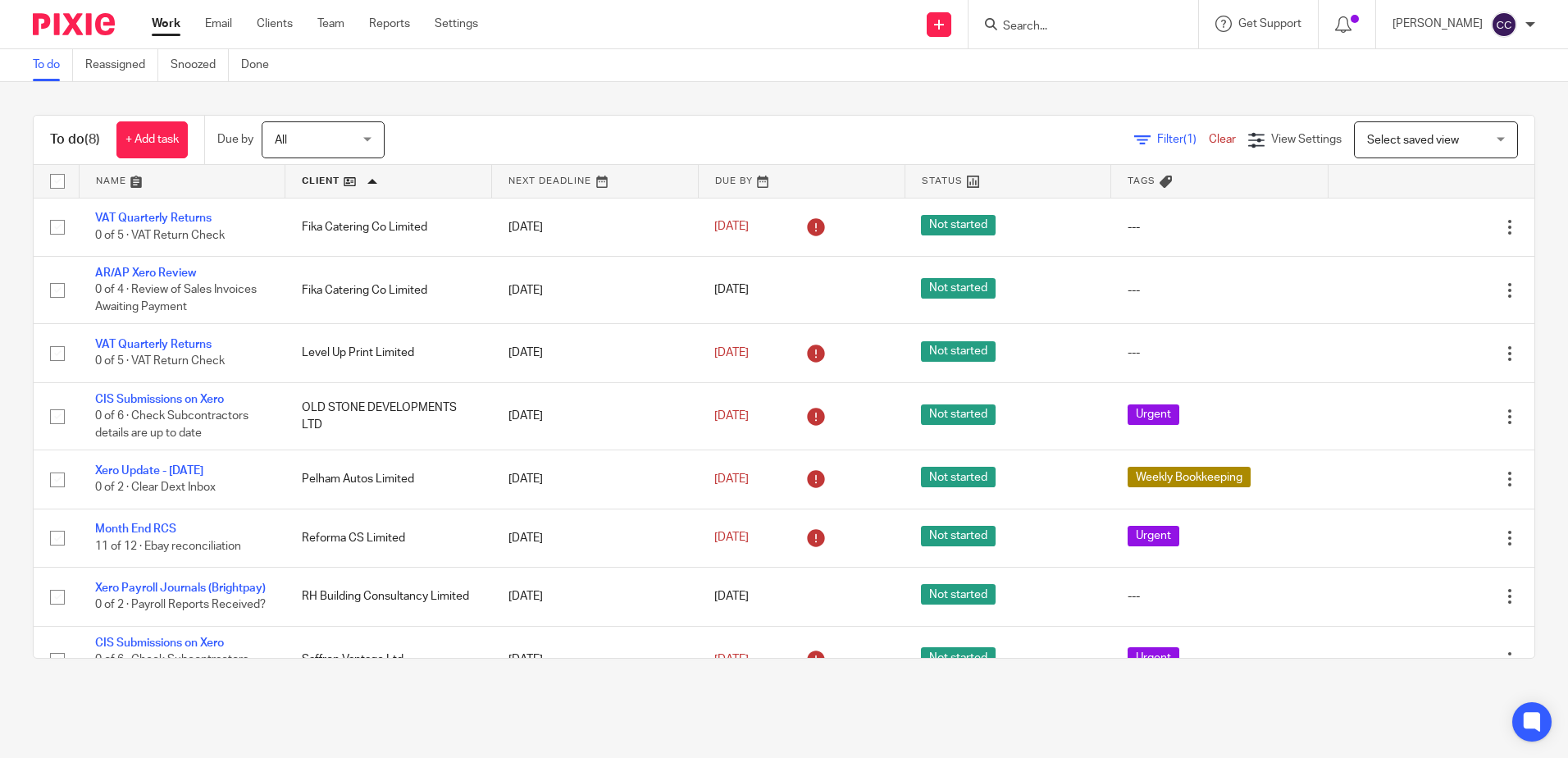
click at [304, 179] on link at bounding box center [388, 182] width 206 height 33
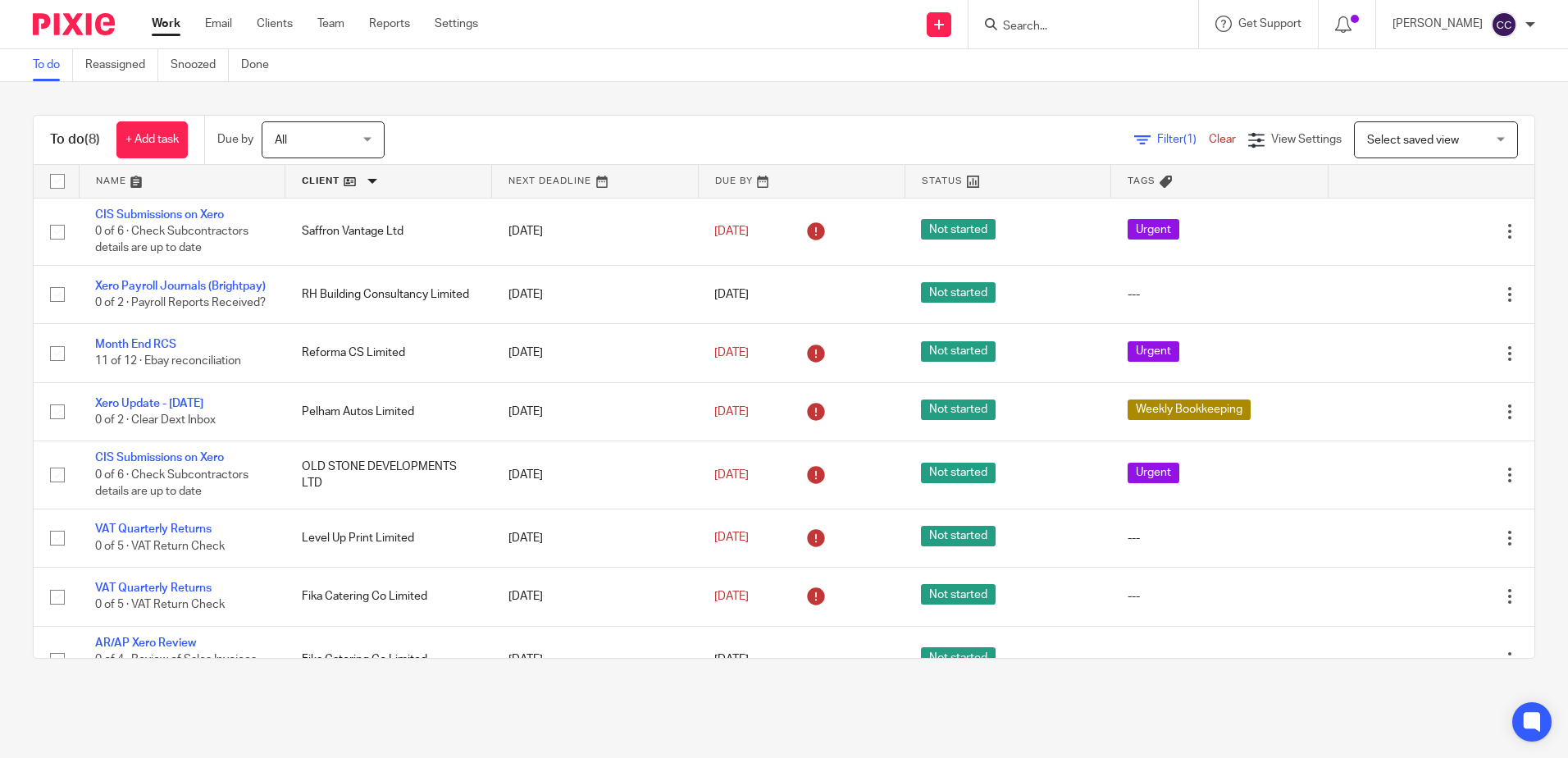
click at [316, 182] on link at bounding box center [388, 182] width 206 height 33
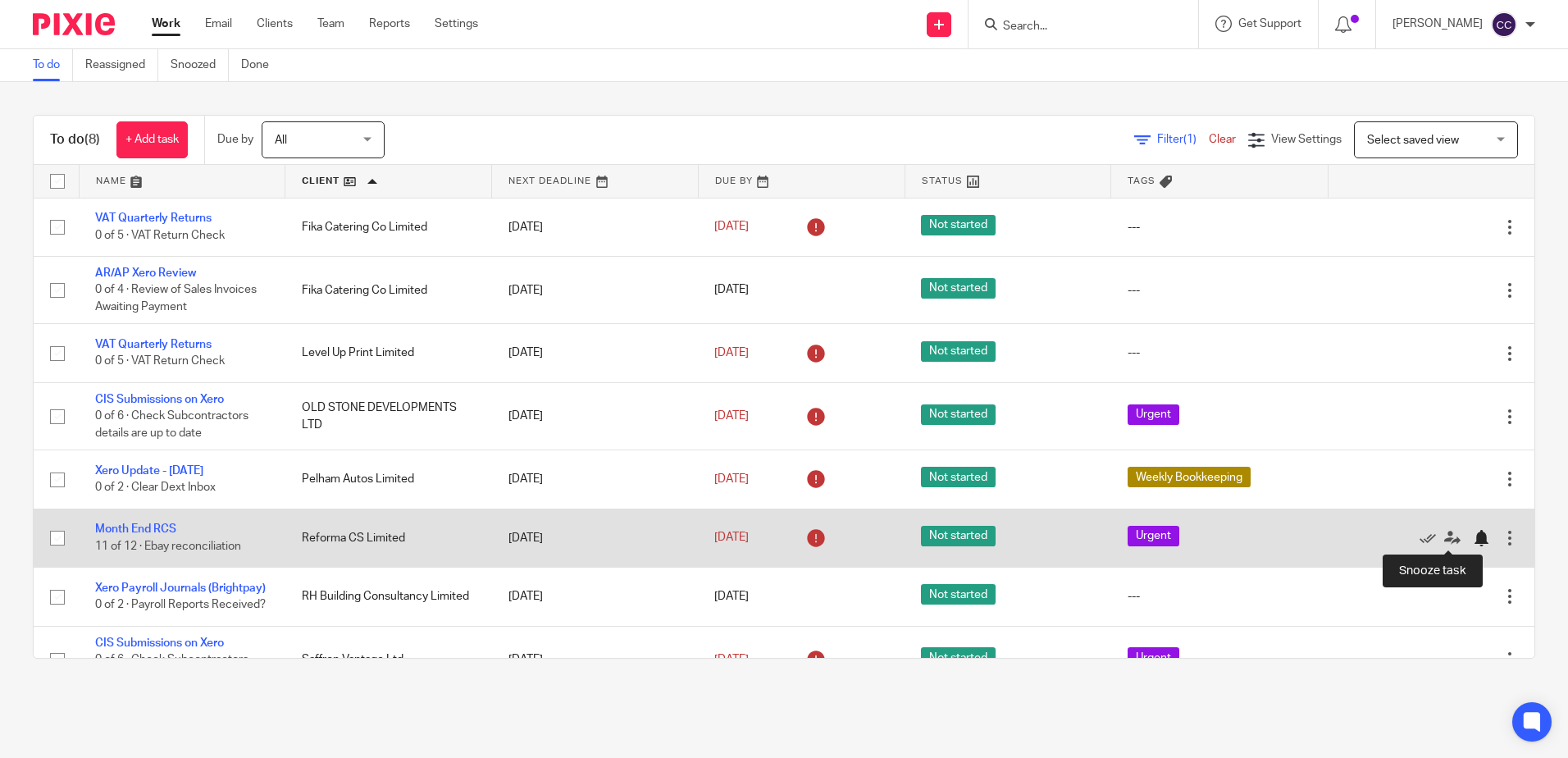
click at [1473, 539] on div at bounding box center [1481, 538] width 16 height 16
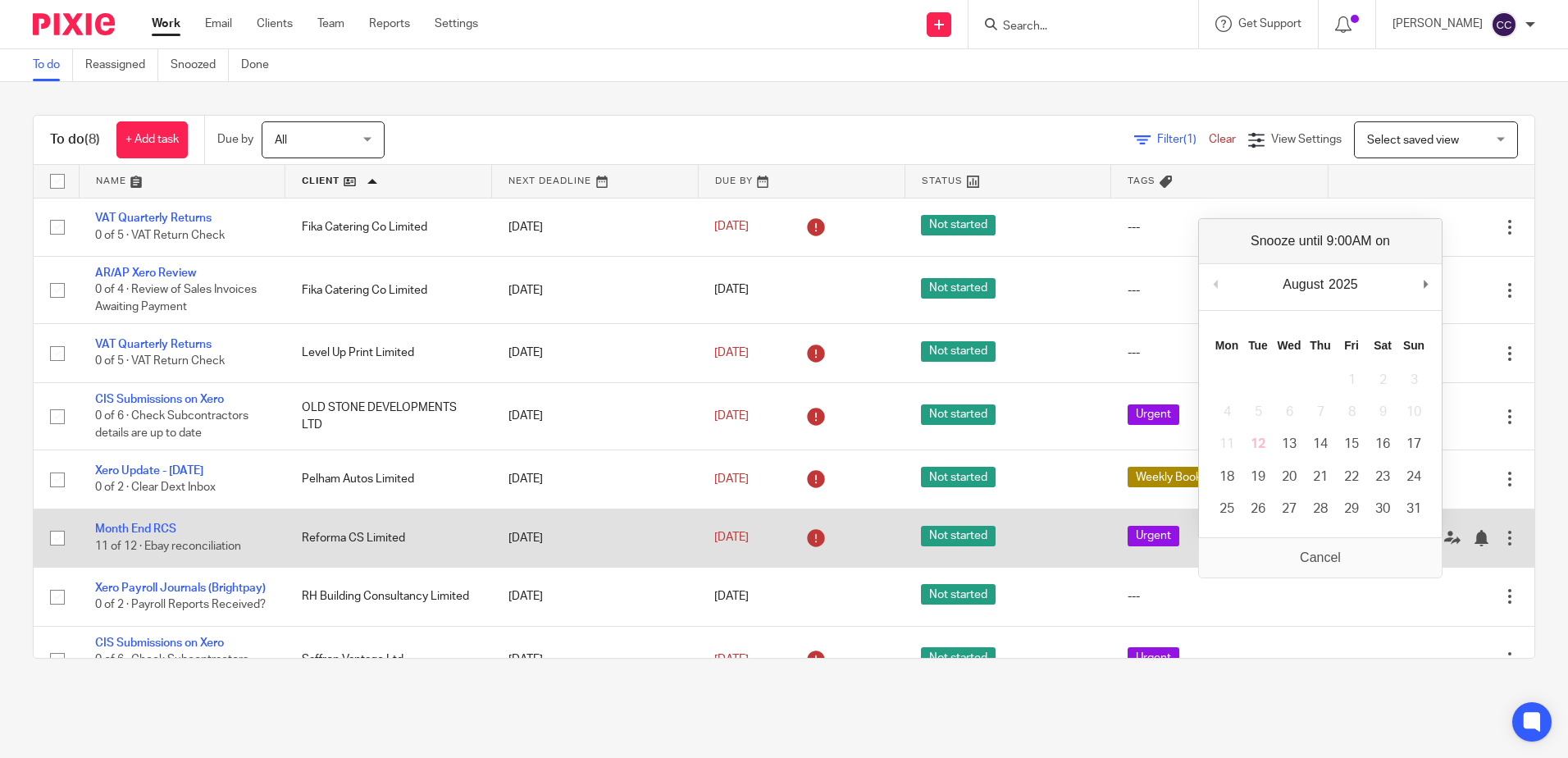
click at [1344, 554] on div "Edit task Delete" at bounding box center [1430, 537] width 174 height 41
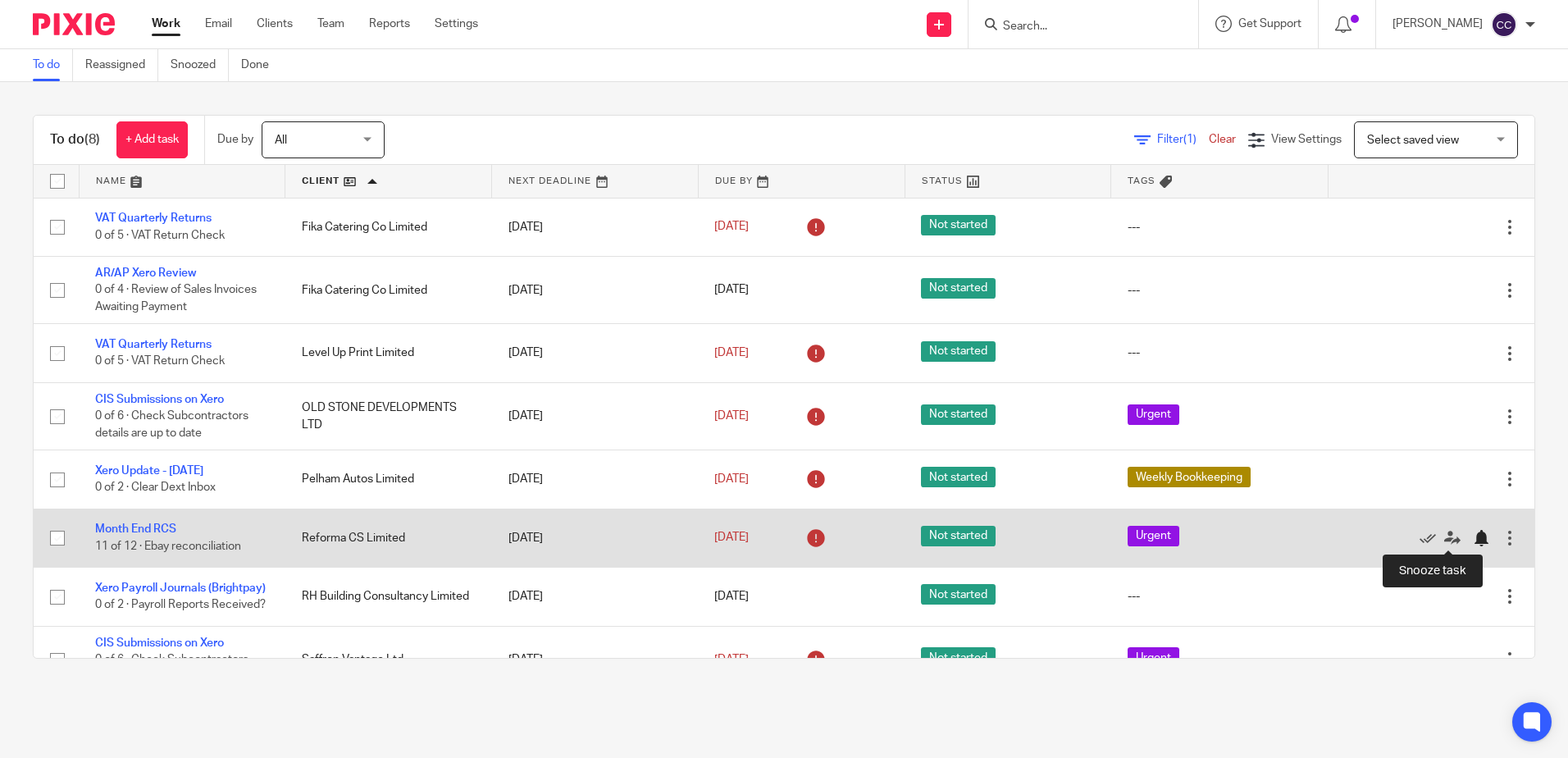
click at [1473, 534] on div at bounding box center [1481, 538] width 16 height 16
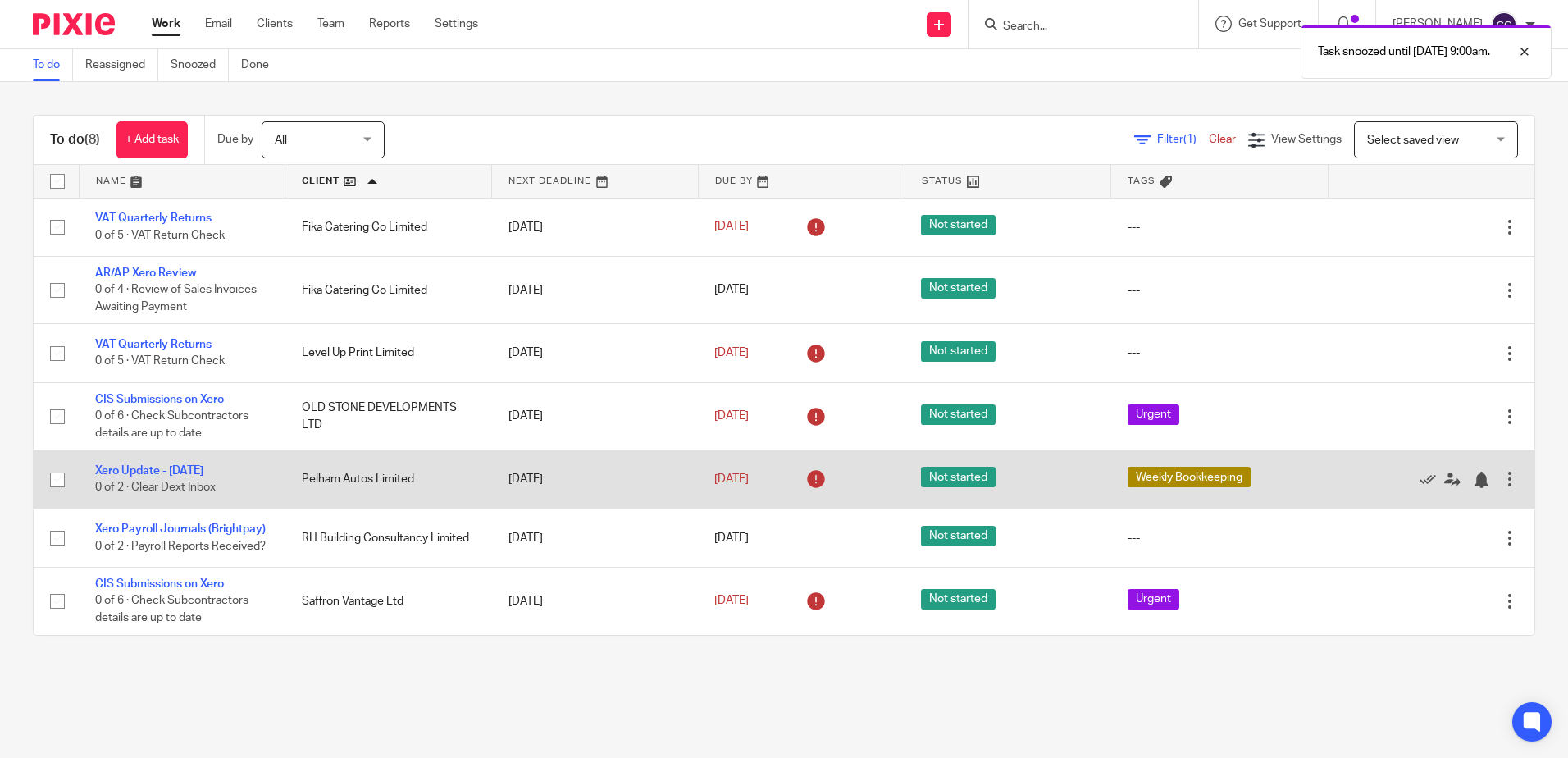
scroll to position [3, 0]
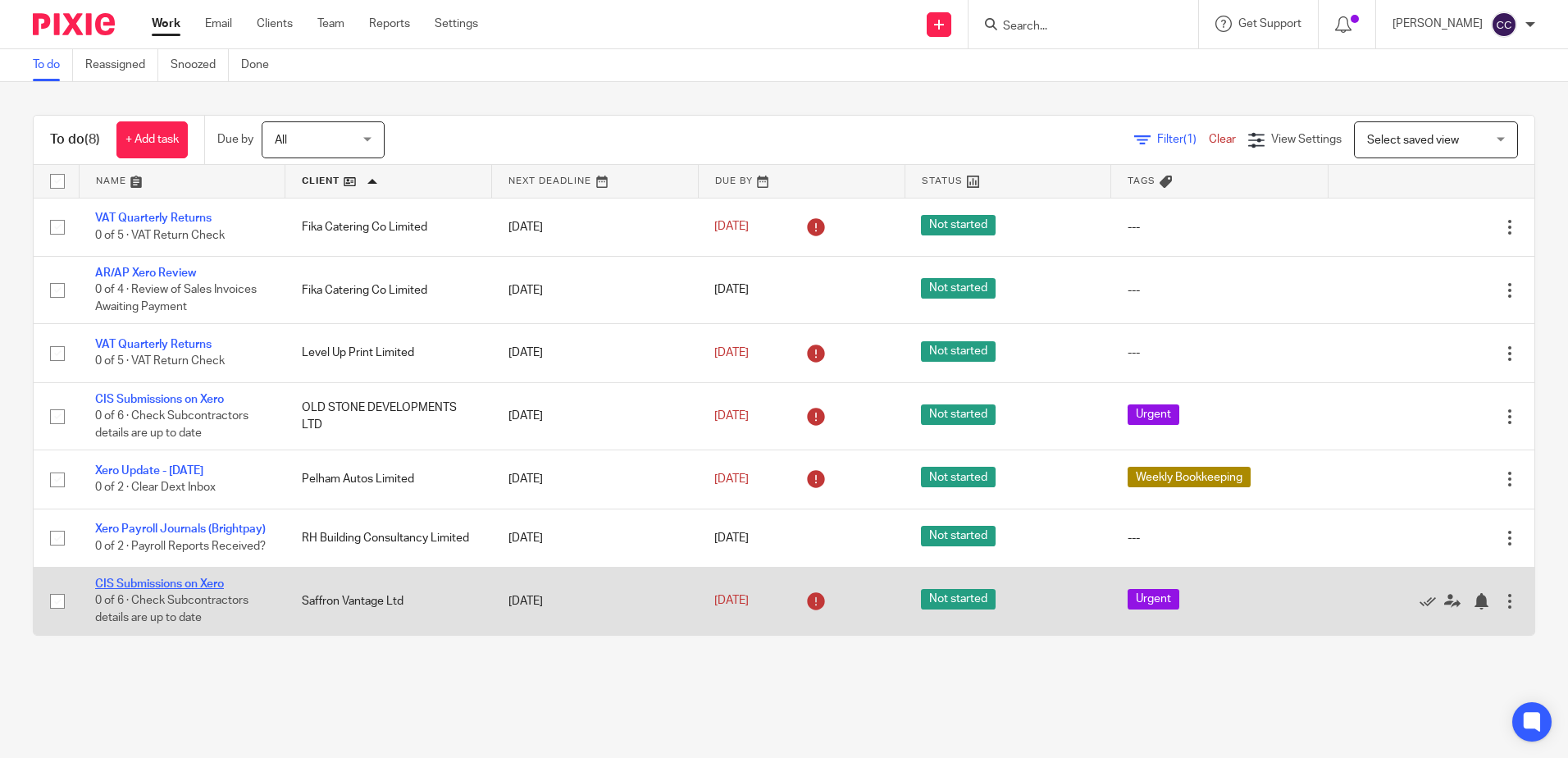
click at [151, 590] on link "CIS Submissions on Xero" at bounding box center [159, 584] width 129 height 11
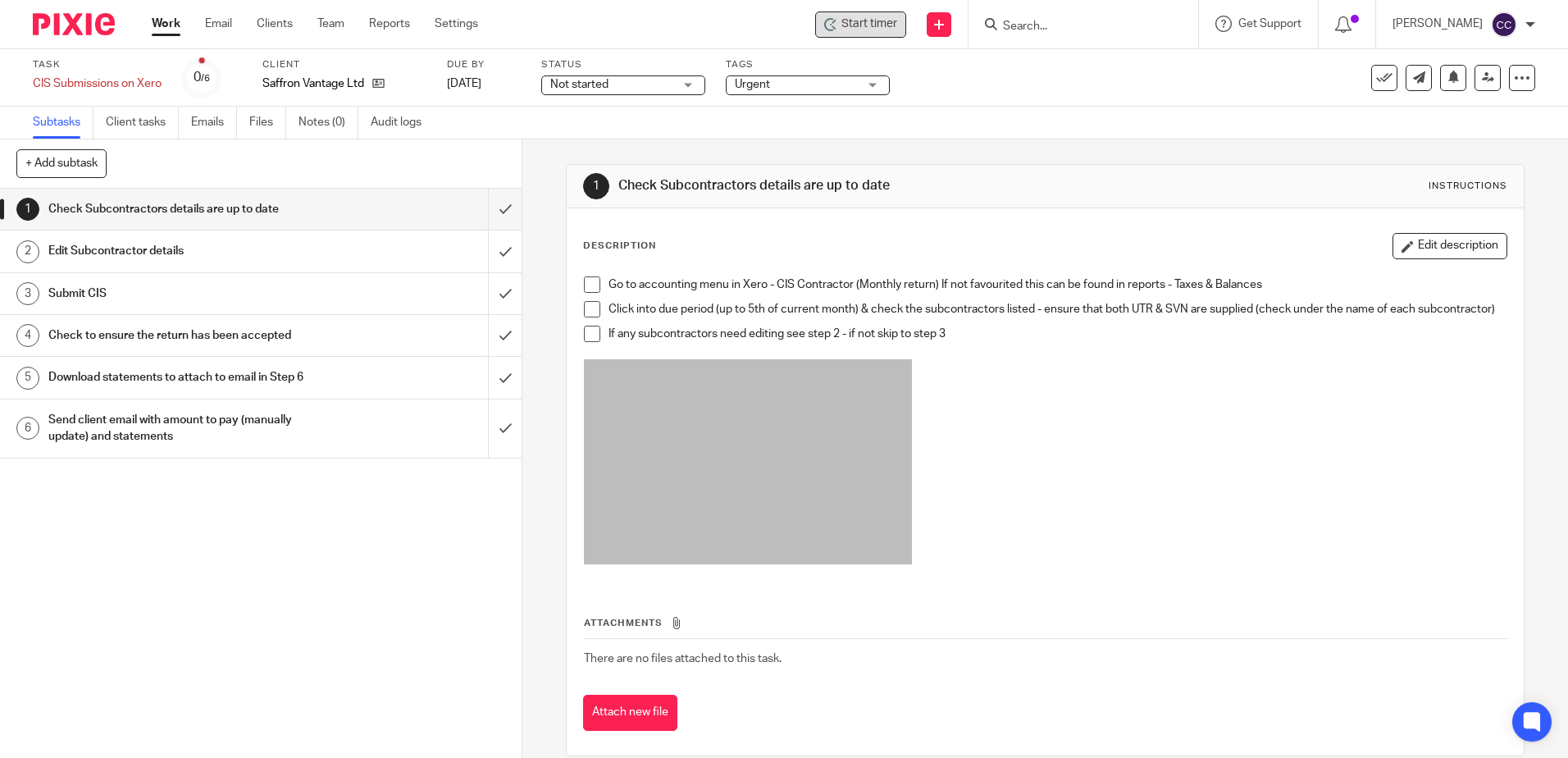
click at [894, 24] on span "Start timer" at bounding box center [869, 24] width 55 height 17
click at [870, 25] on span "Start timer" at bounding box center [869, 24] width 55 height 17
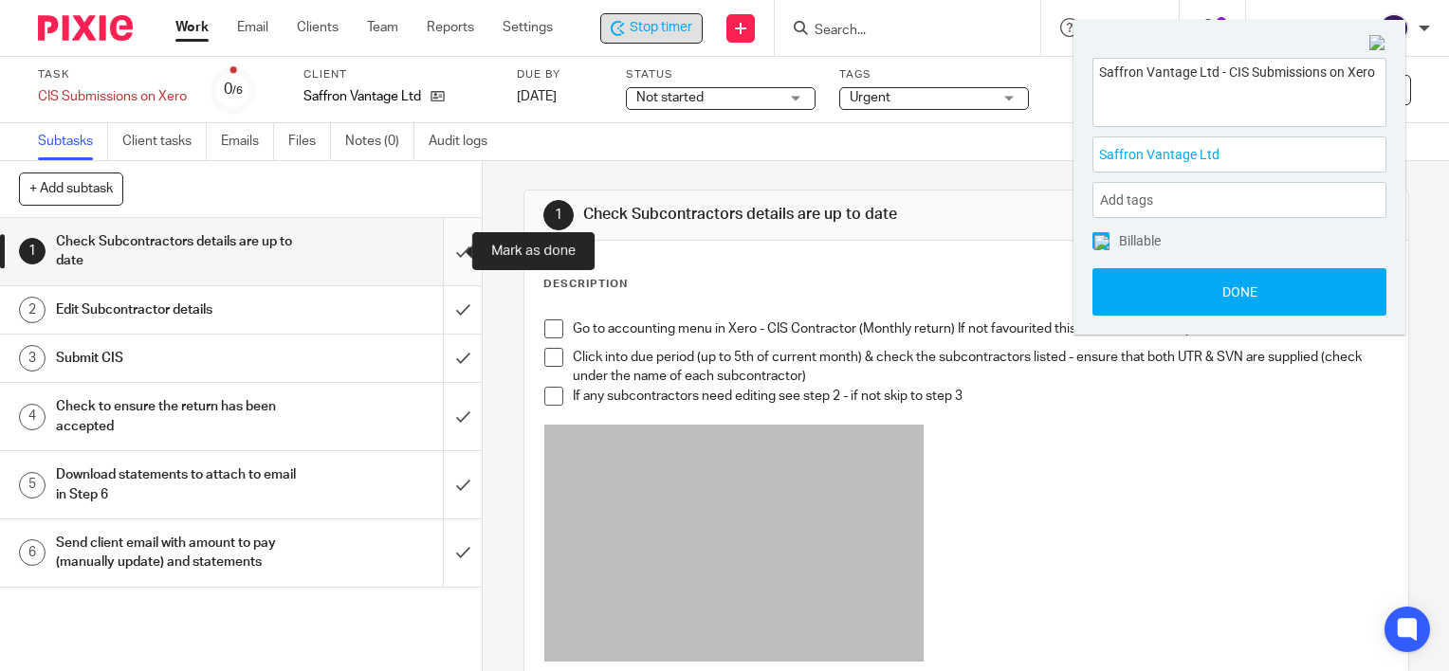
drag, startPoint x: 447, startPoint y: 250, endPoint x: 447, endPoint y: 284, distance: 33.2
click at [447, 250] on input "submit" at bounding box center [241, 251] width 482 height 67
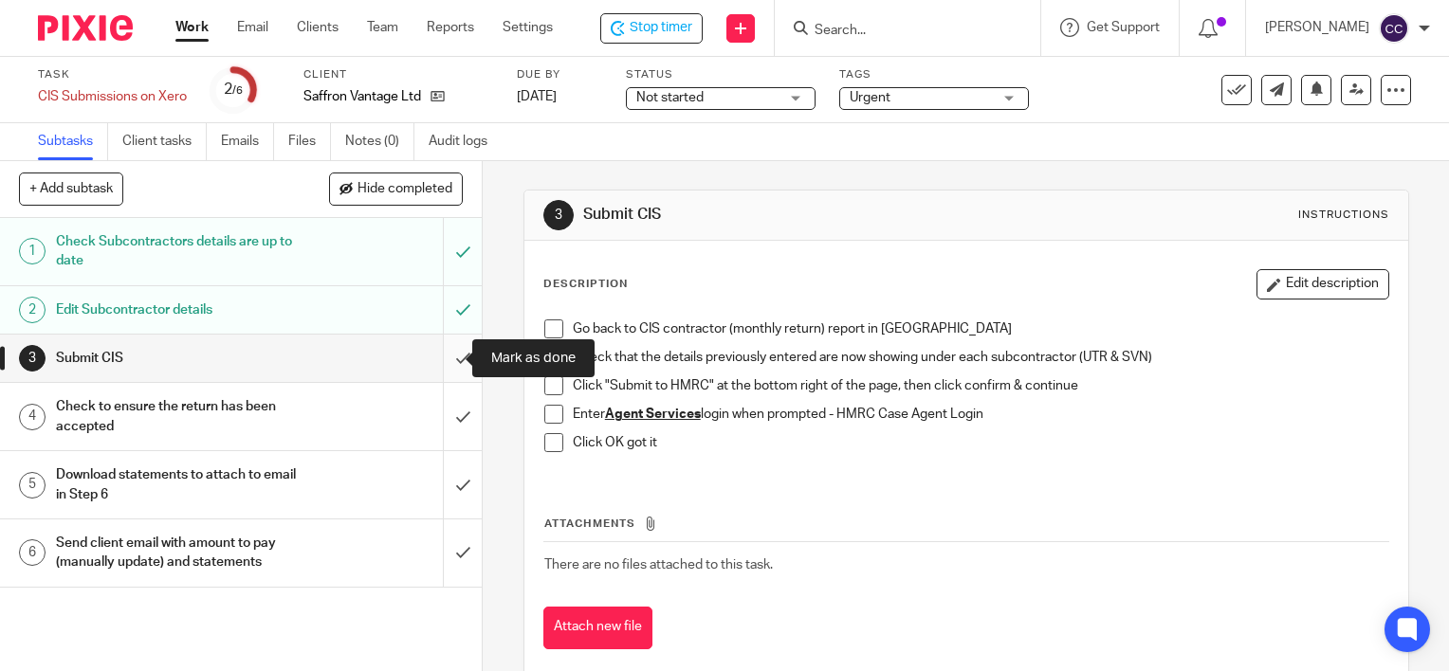
click at [444, 358] on input "submit" at bounding box center [241, 358] width 482 height 47
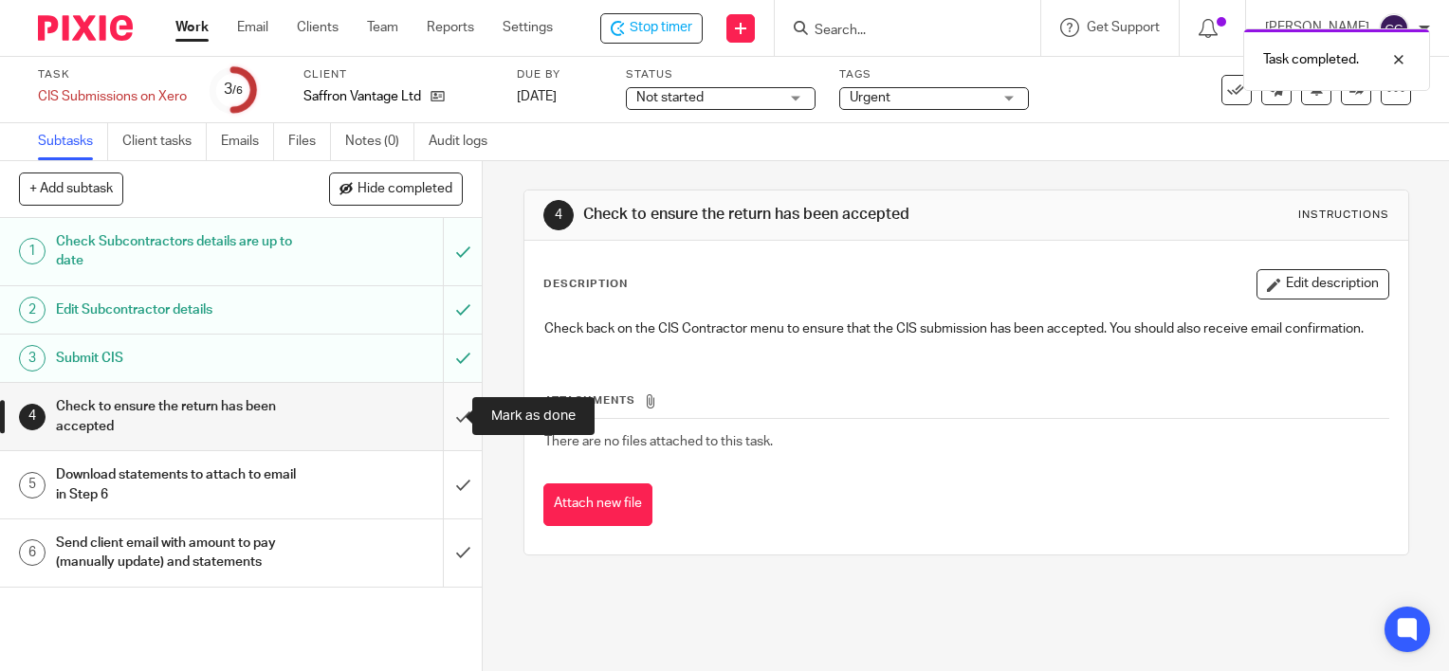
click at [446, 421] on input "submit" at bounding box center [241, 416] width 482 height 67
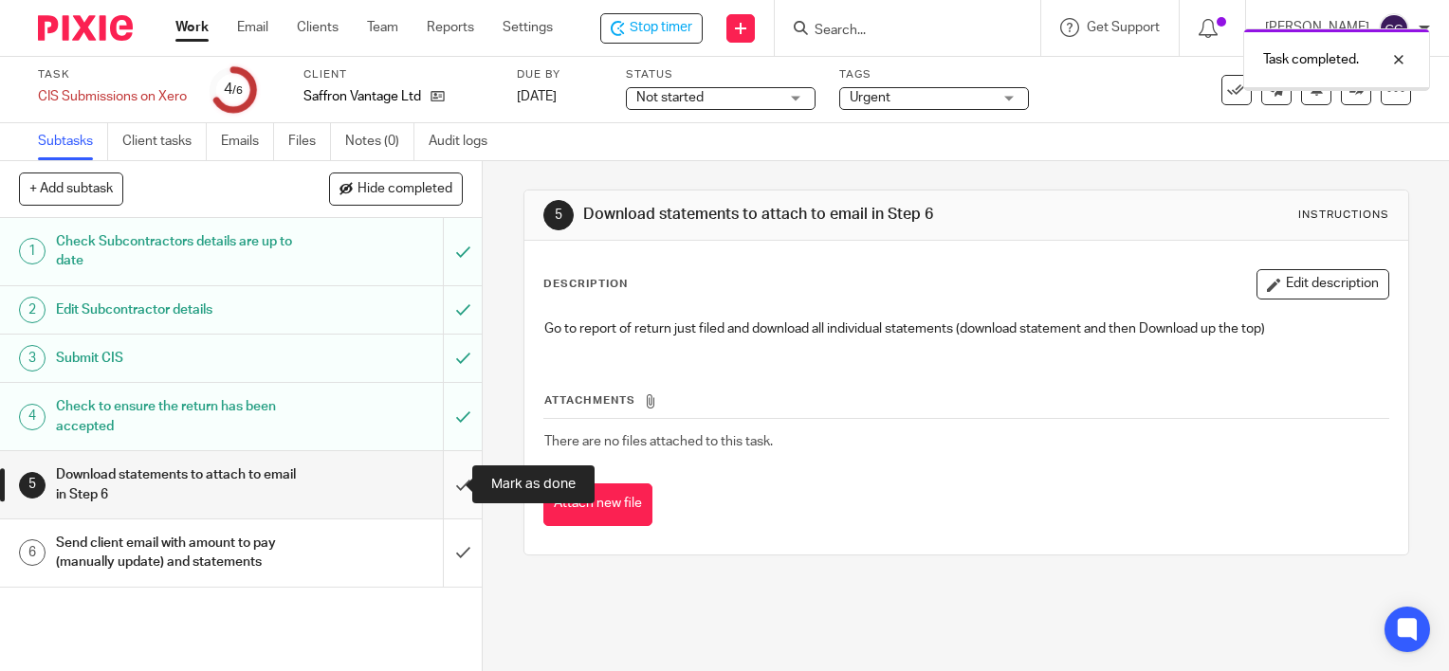
click at [441, 487] on input "submit" at bounding box center [241, 484] width 482 height 67
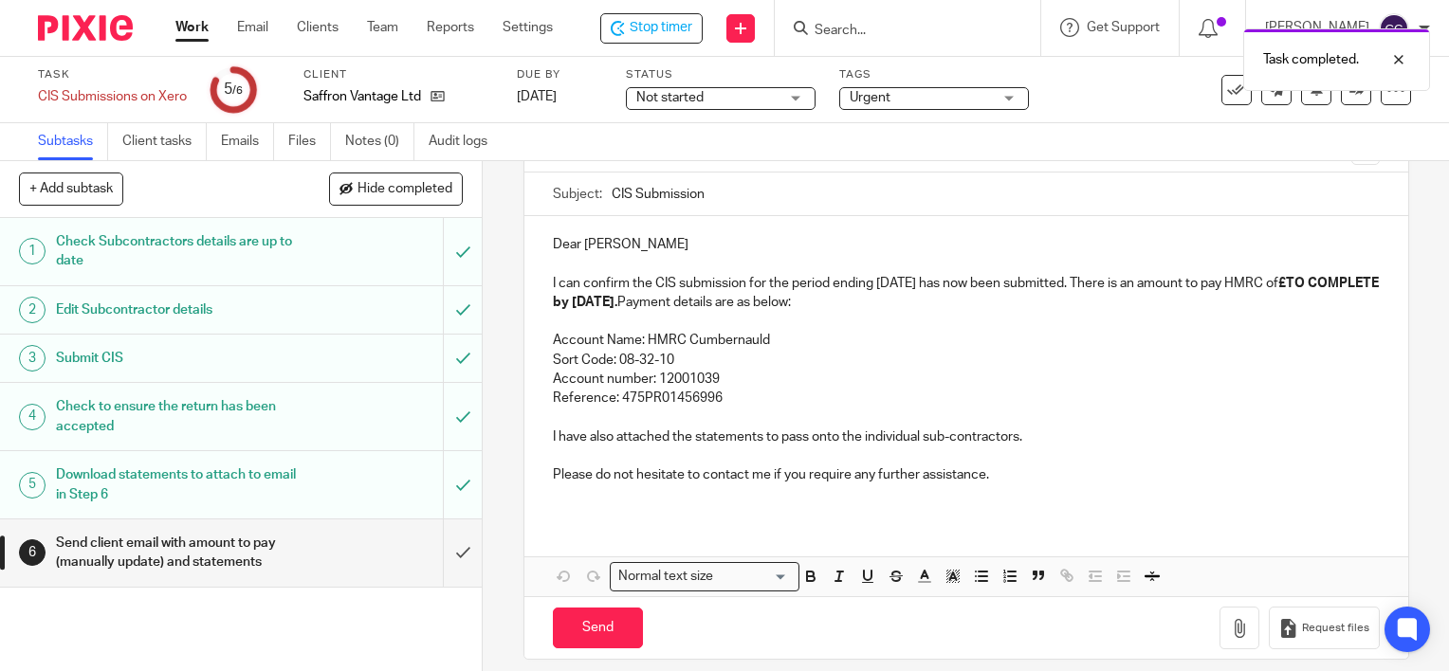
scroll to position [185, 0]
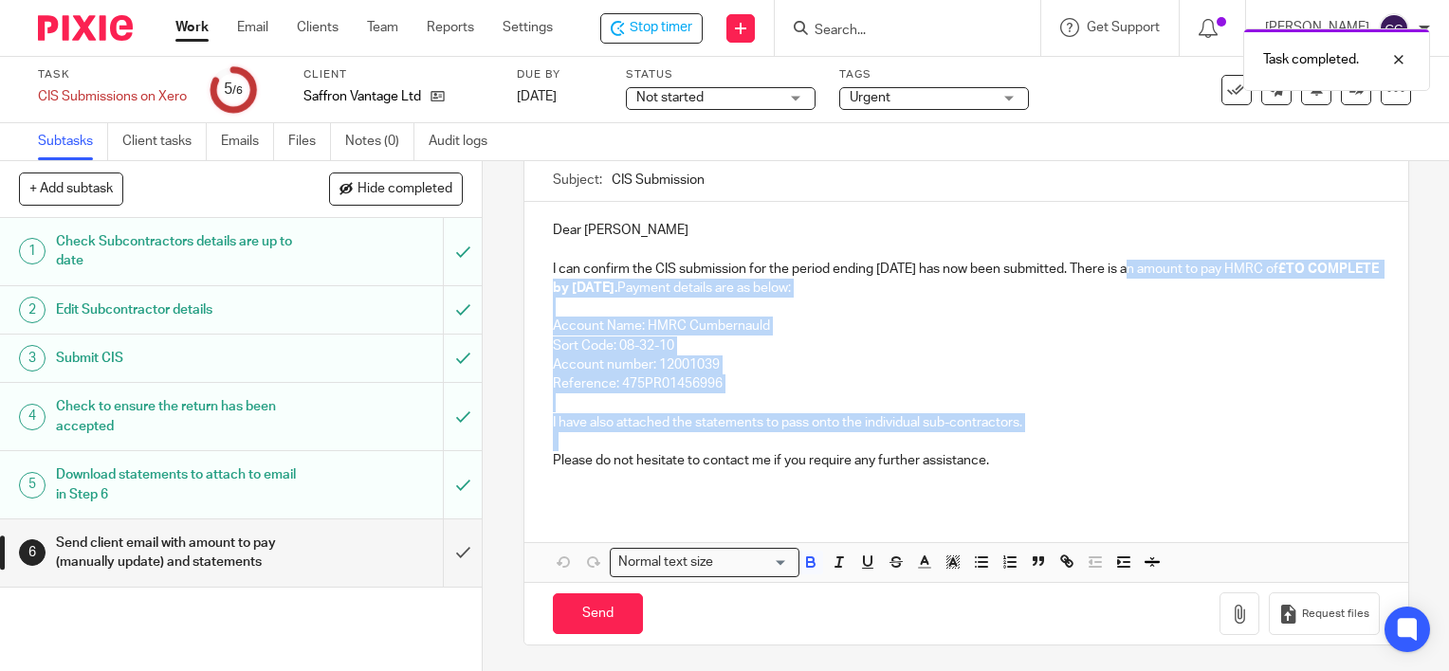
drag, startPoint x: 548, startPoint y: 459, endPoint x: 1134, endPoint y: 266, distance: 617.2
click at [1134, 266] on div "Dear [PERSON_NAME] can confirm the CIS submission for the period ending [DATE] …" at bounding box center [966, 353] width 884 height 303
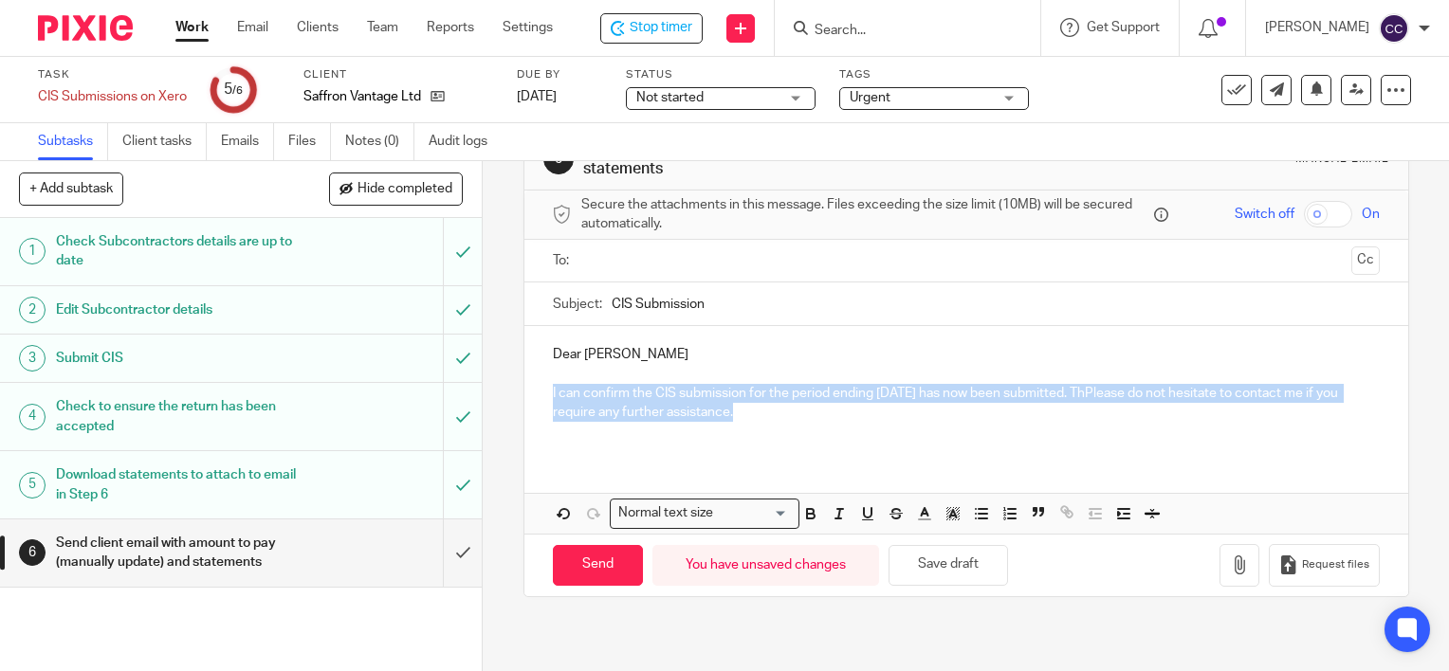
scroll to position [59, 0]
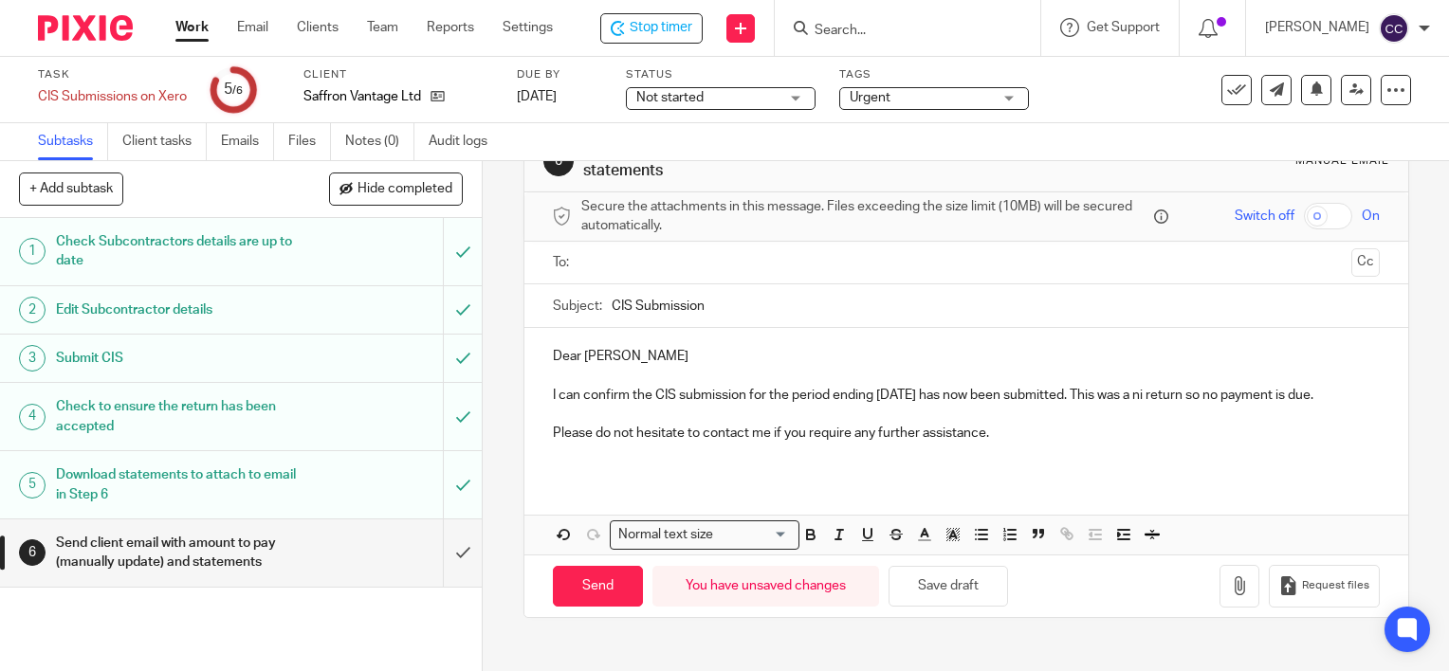
click at [1203, 398] on p "I can confirm the CIS submission for the period ending [DATE] has now been subm…" at bounding box center [966, 395] width 827 height 19
click at [1129, 424] on p at bounding box center [966, 414] width 827 height 19
click at [686, 261] on input "text" at bounding box center [965, 263] width 755 height 22
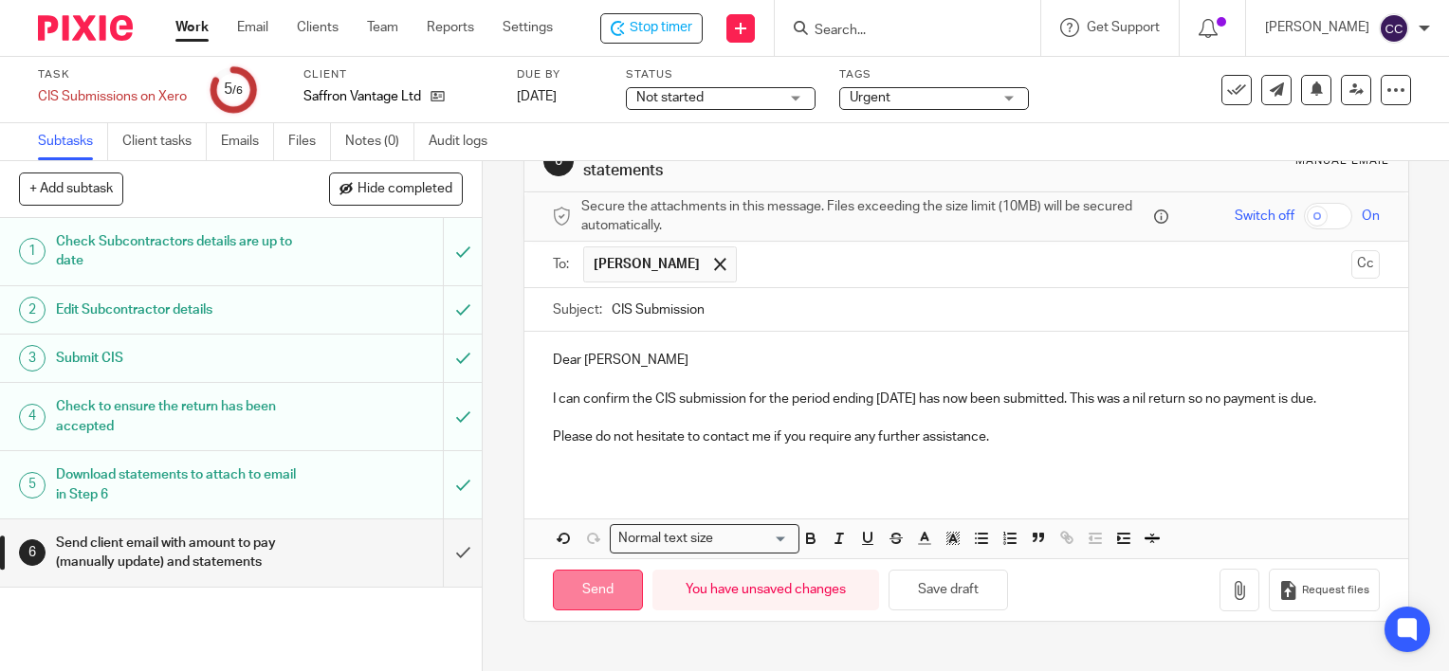
click at [601, 608] on input "Send" at bounding box center [598, 590] width 90 height 41
type input "Sent"
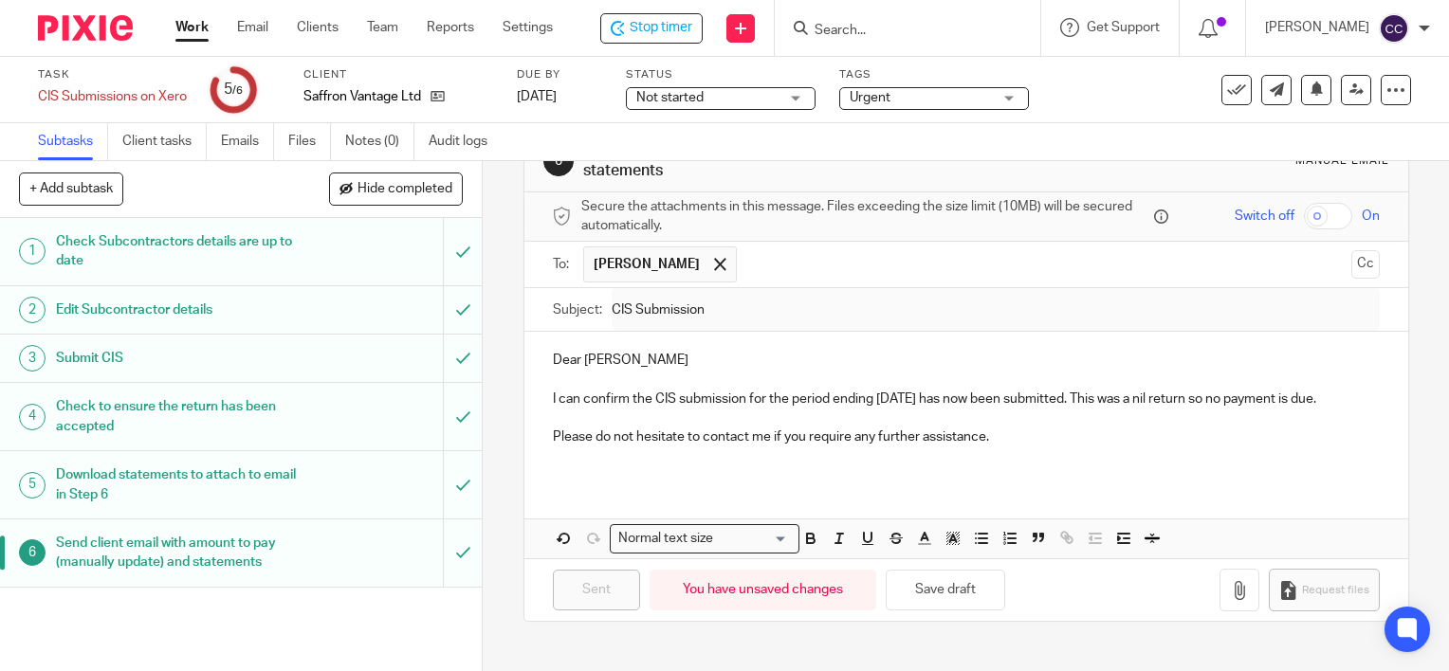
click at [195, 24] on link "Work" at bounding box center [191, 27] width 33 height 19
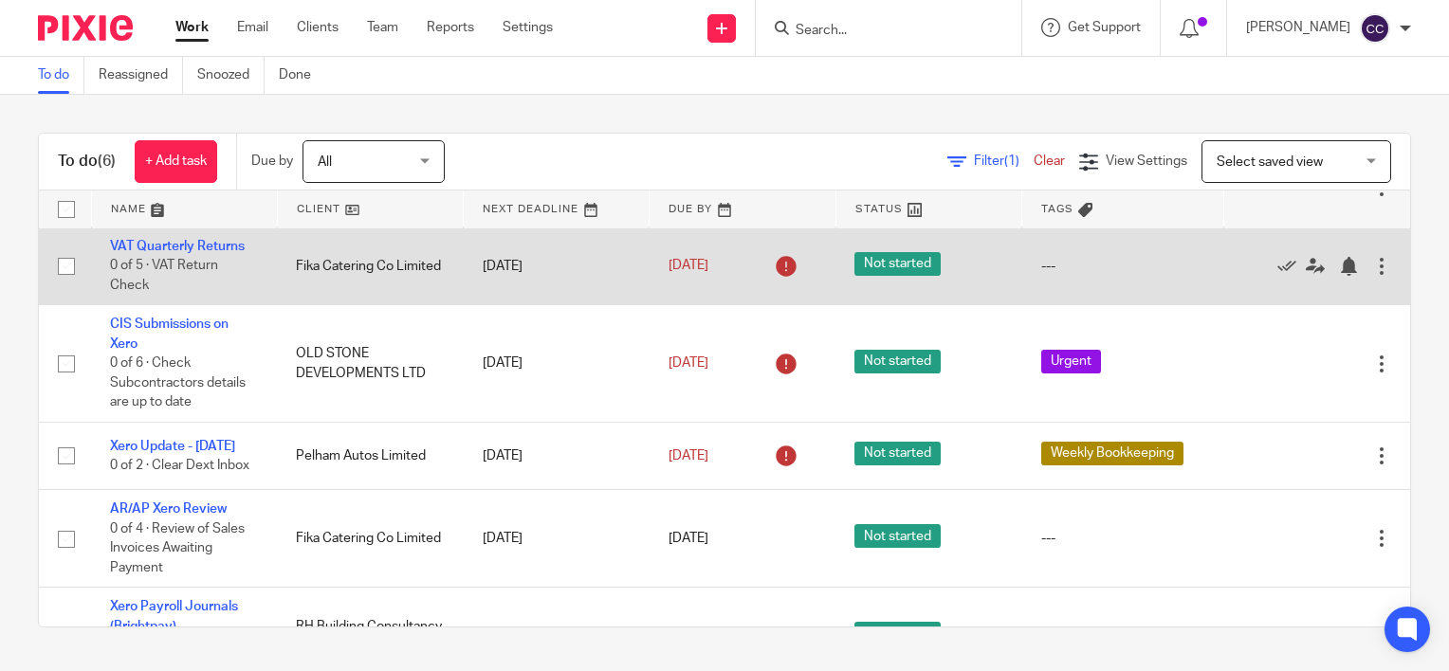
scroll to position [140, 0]
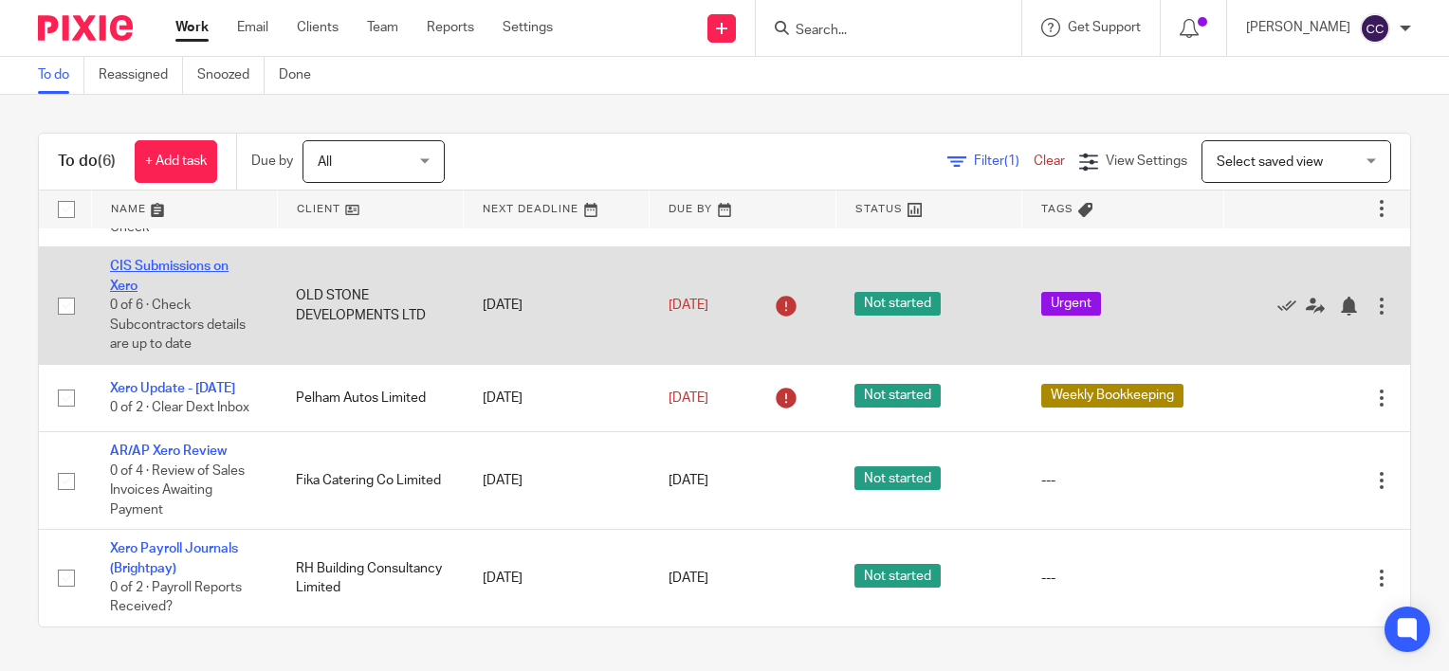
click at [170, 265] on link "CIS Submissions on Xero" at bounding box center [169, 276] width 119 height 32
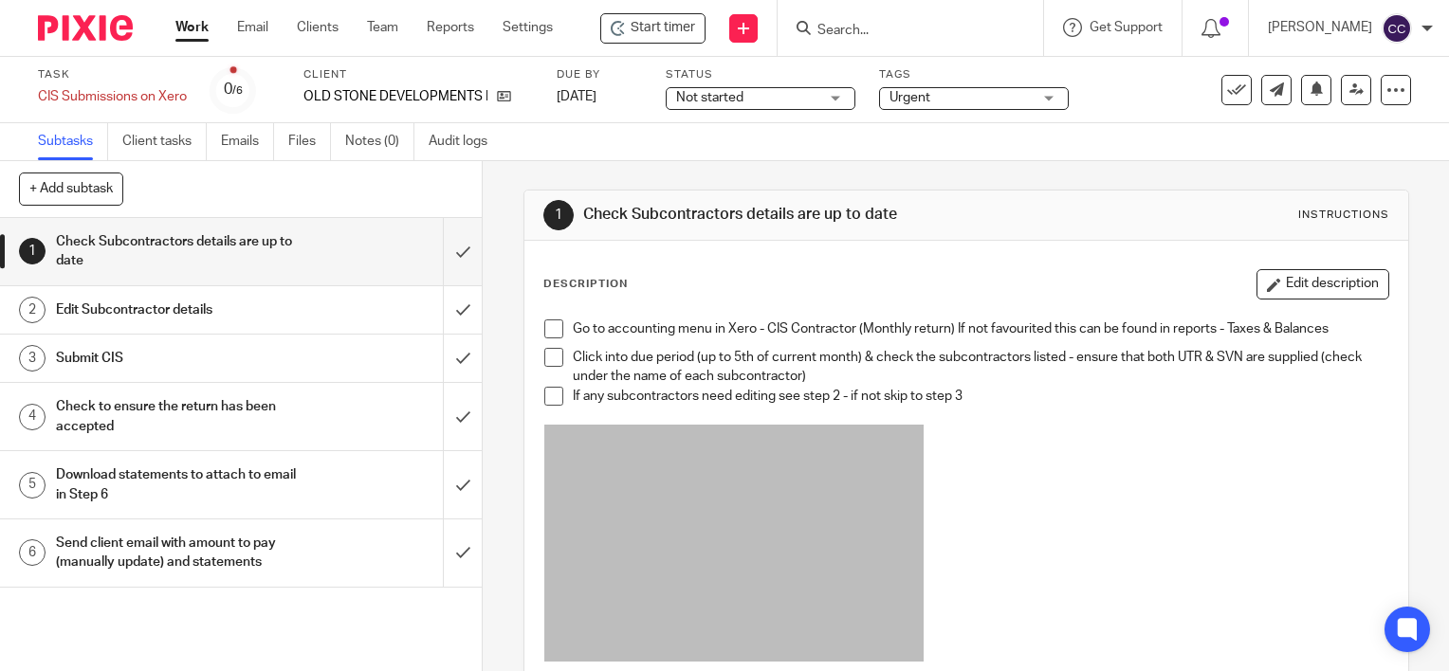
click at [661, 32] on span "Start timer" at bounding box center [663, 28] width 64 height 20
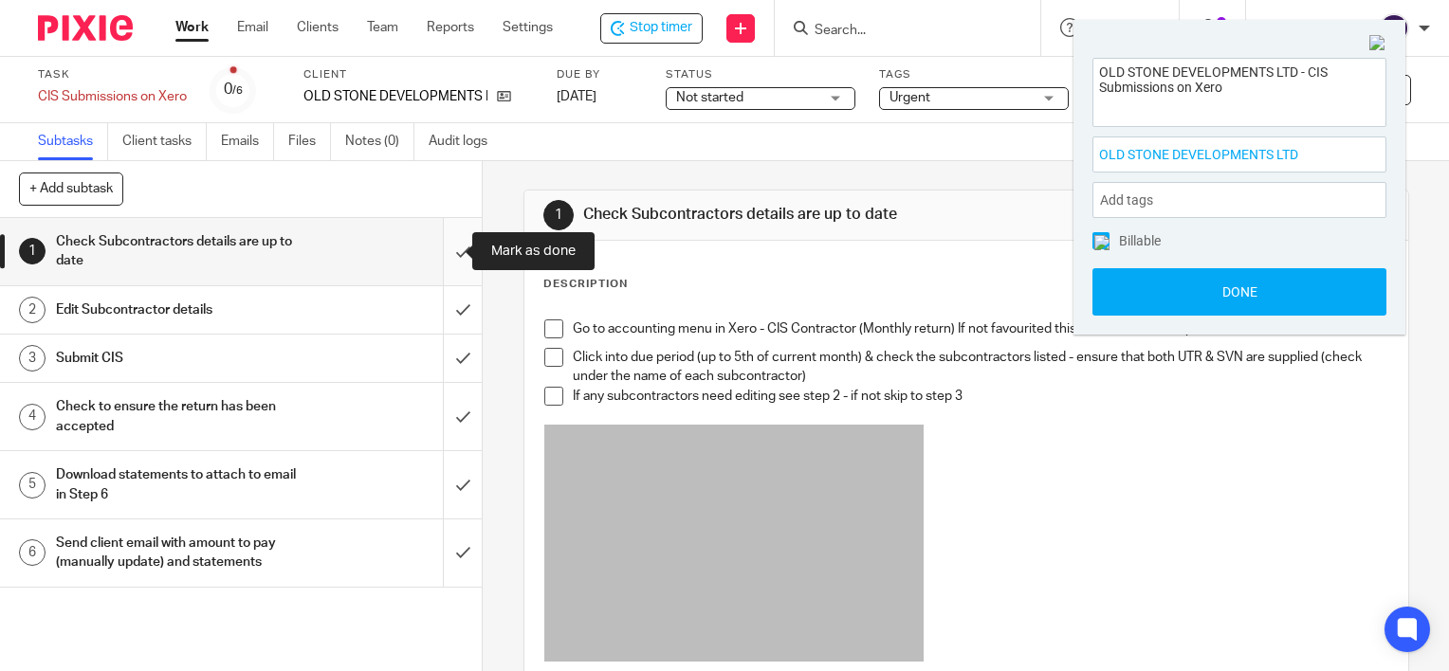
click at [449, 248] on input "submit" at bounding box center [241, 251] width 482 height 67
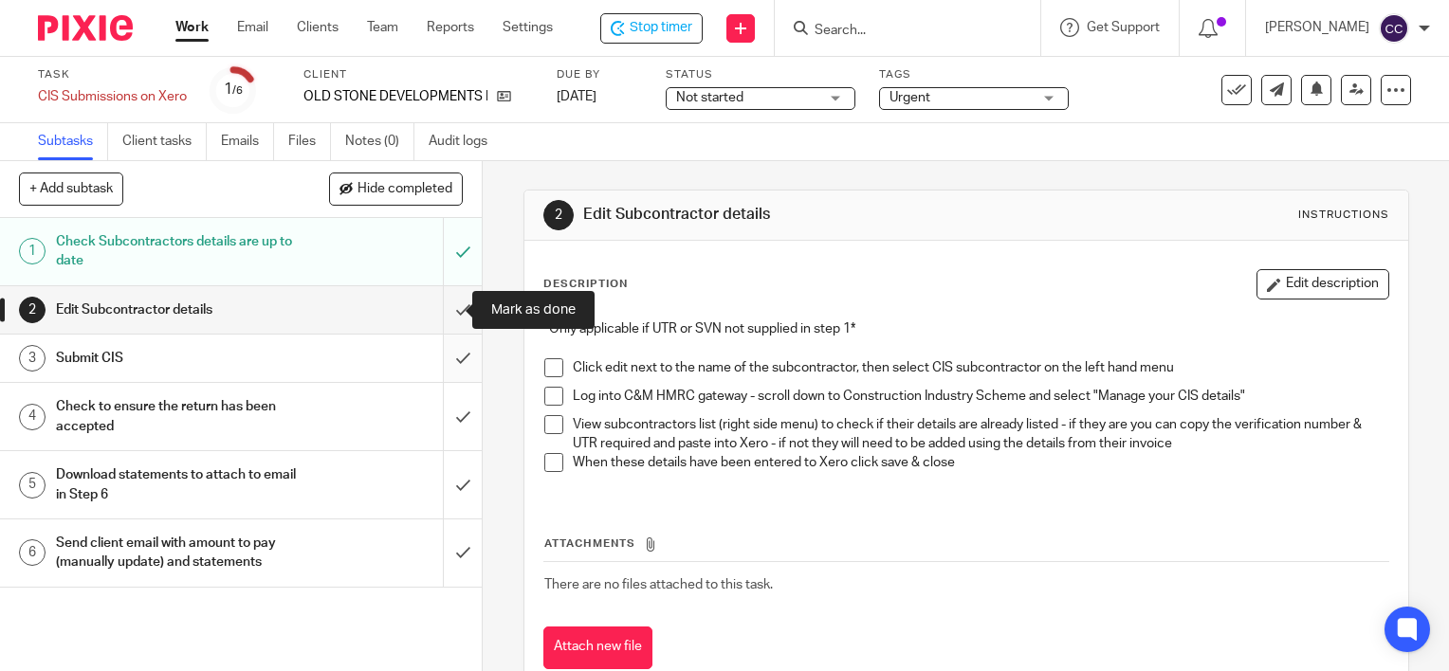
drag, startPoint x: 445, startPoint y: 307, endPoint x: 437, endPoint y: 347, distance: 40.5
click at [445, 307] on input "submit" at bounding box center [241, 309] width 482 height 47
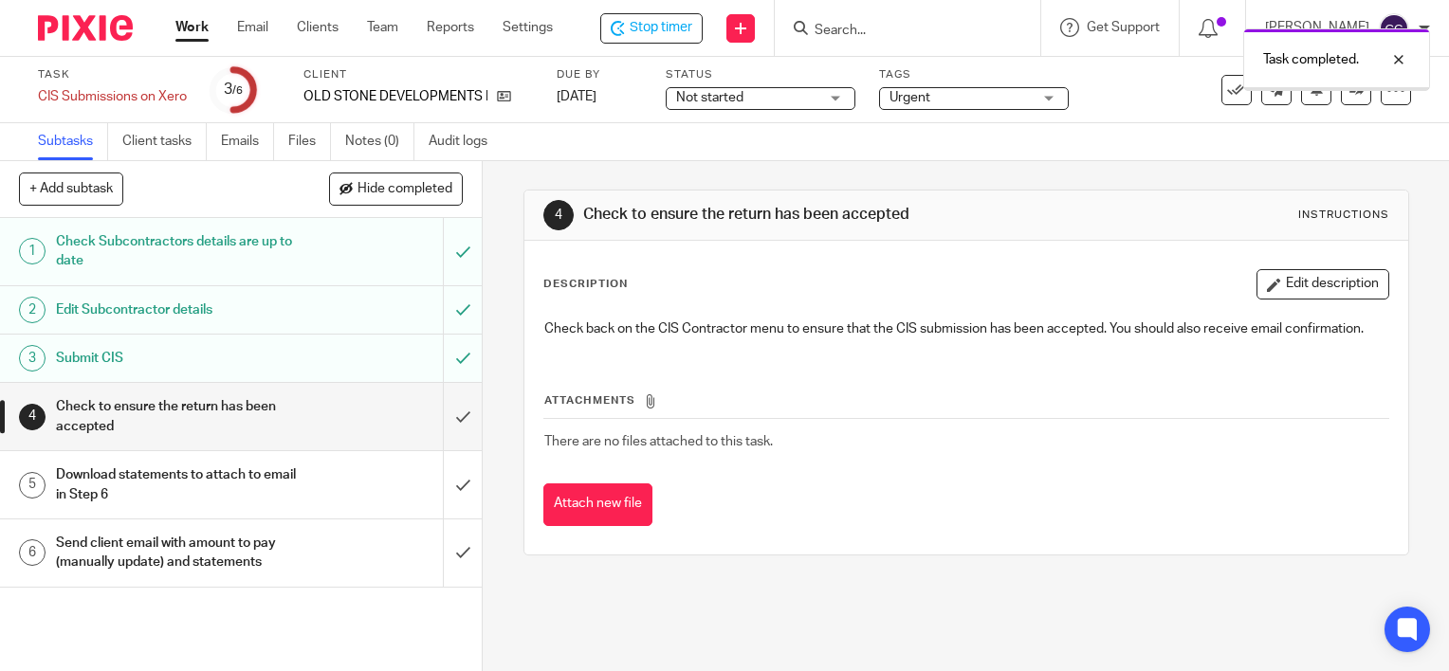
click at [444, 415] on input "submit" at bounding box center [241, 416] width 482 height 67
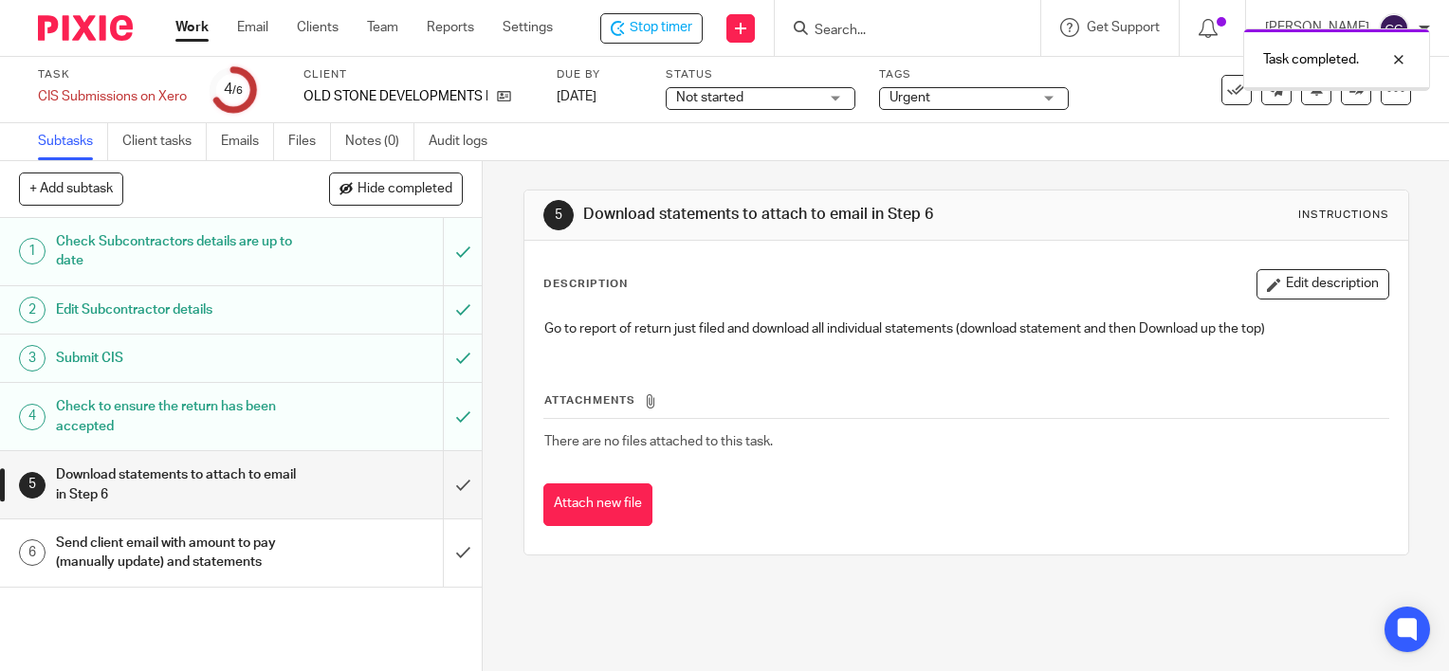
click at [446, 484] on input "submit" at bounding box center [241, 484] width 482 height 67
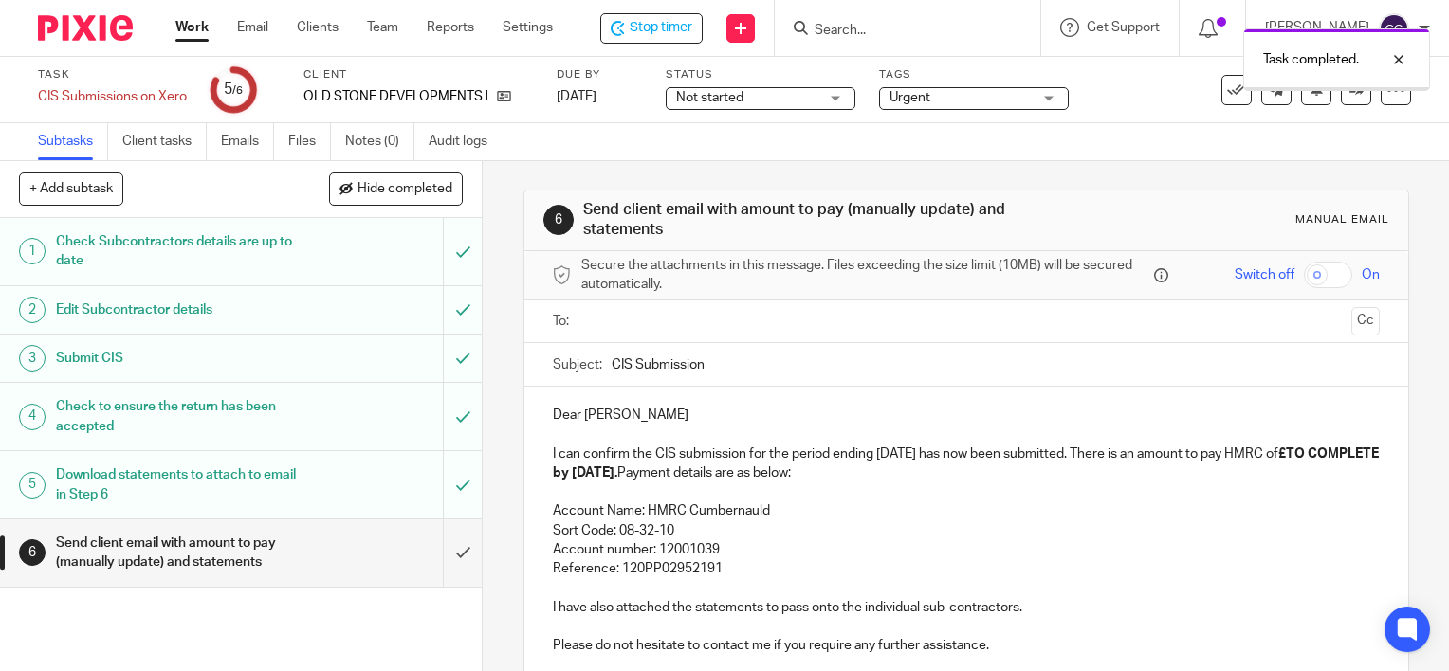
click at [618, 322] on input "text" at bounding box center [965, 322] width 755 height 22
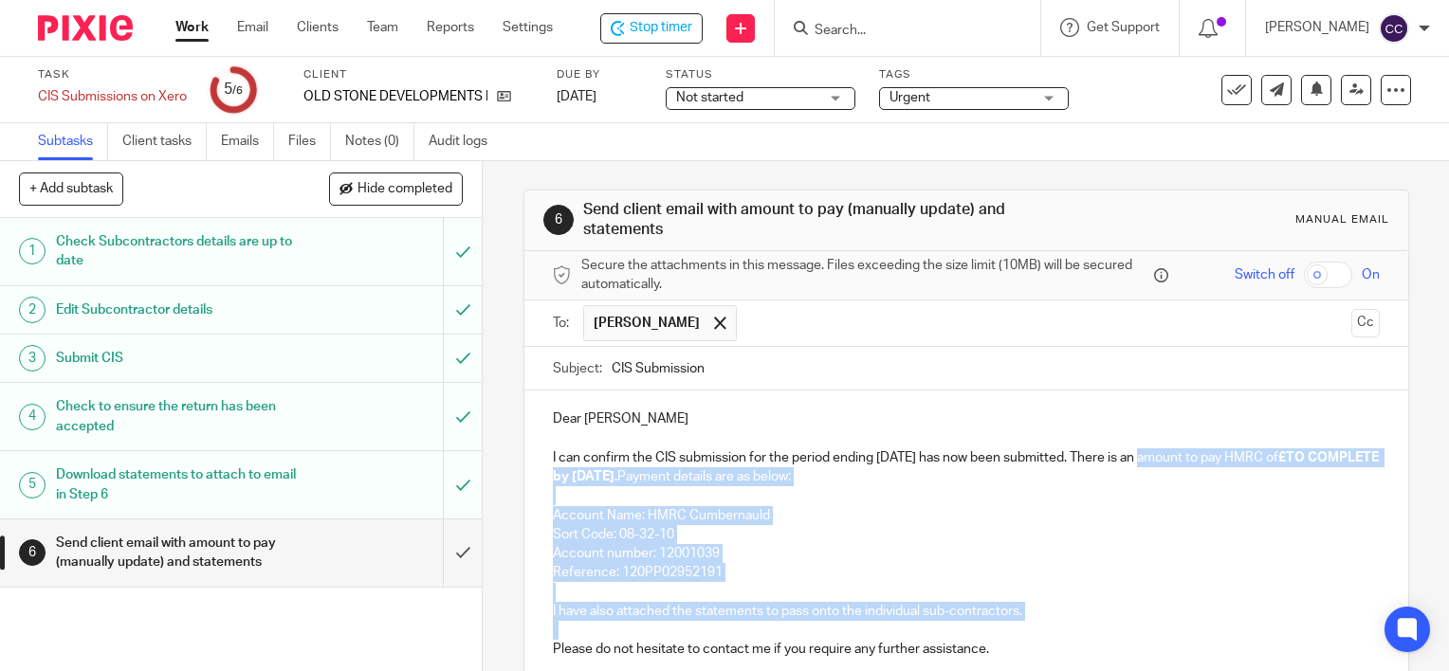
drag, startPoint x: 546, startPoint y: 648, endPoint x: 1149, endPoint y: 459, distance: 632.0
click at [1149, 459] on div "Dear Oliver I can confirm the CIS submission for the period ending 5th August 2…" at bounding box center [966, 542] width 884 height 303
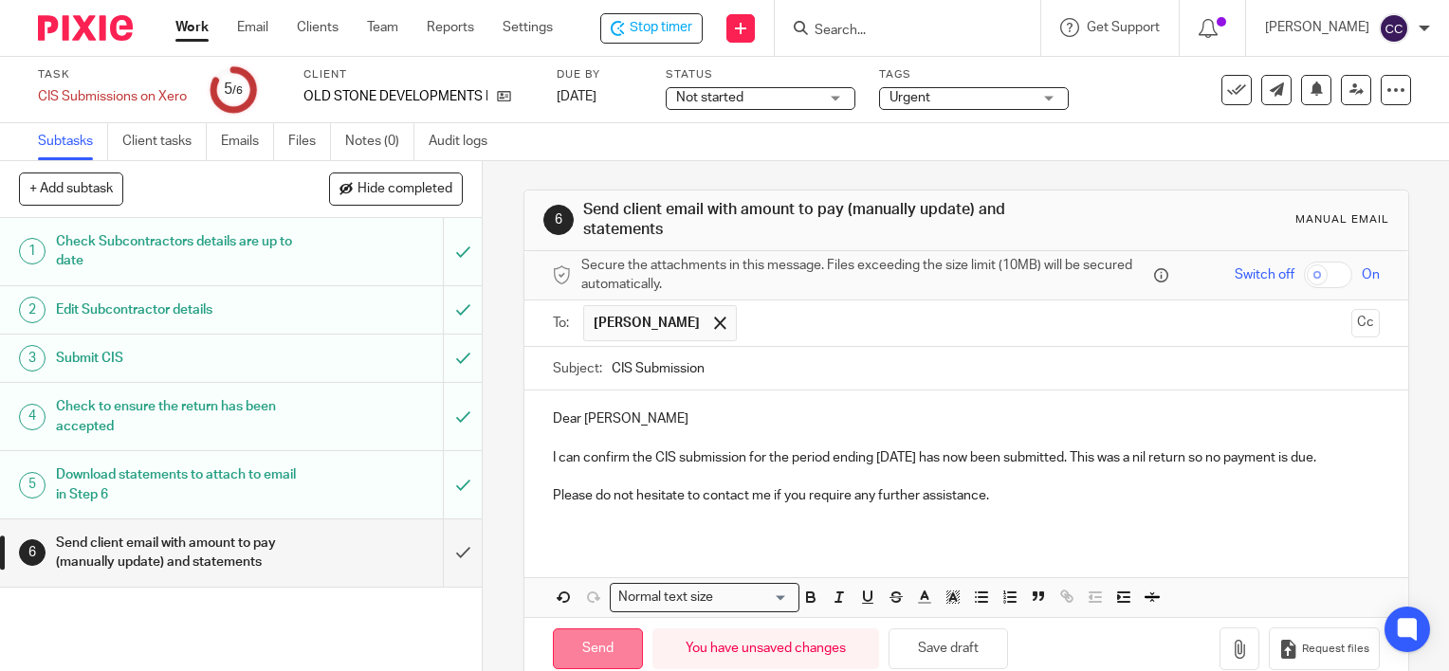
click at [576, 660] on input "Send" at bounding box center [598, 649] width 90 height 41
type input "Sent"
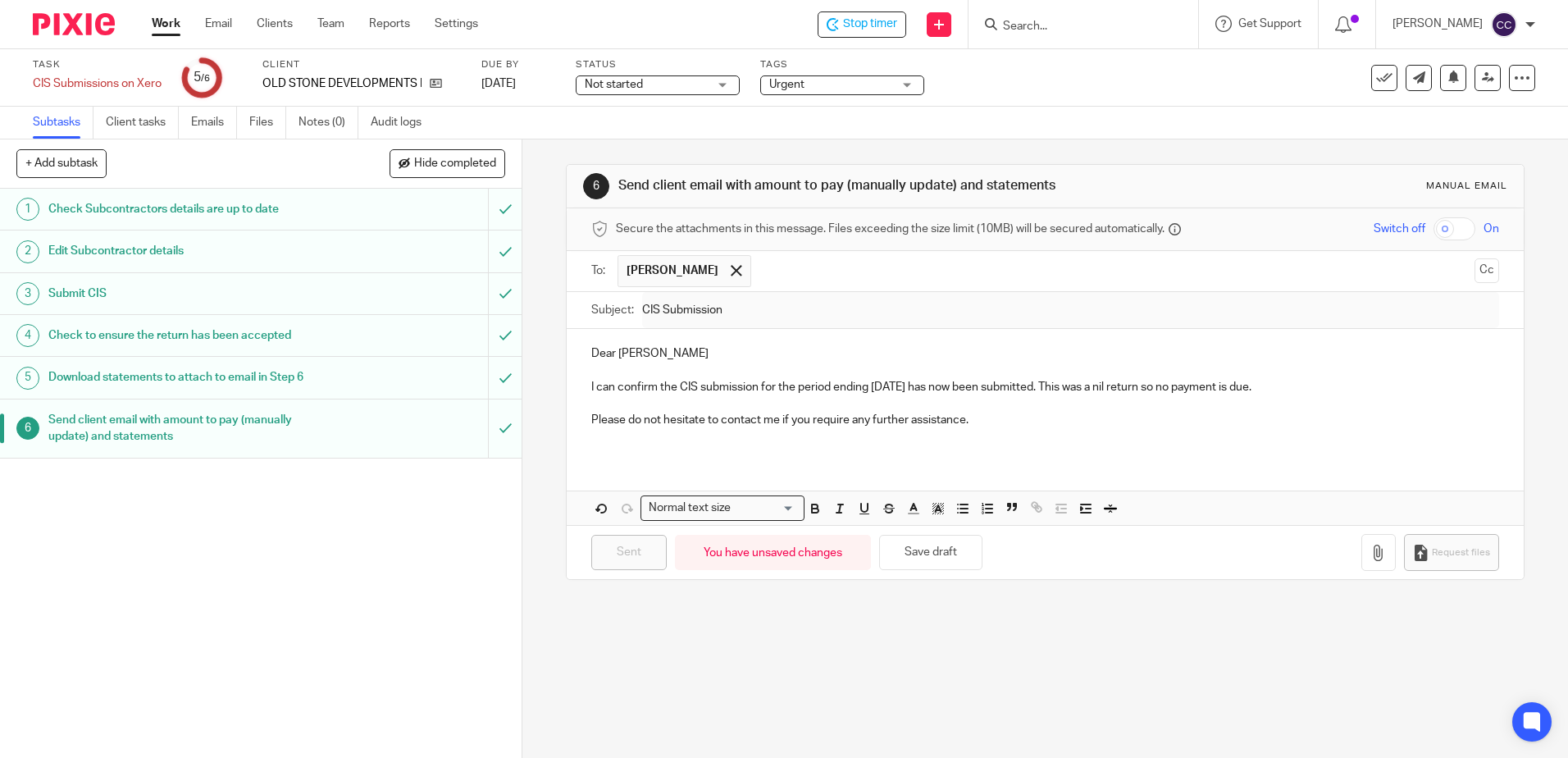
click at [167, 24] on link "Work" at bounding box center [165, 23] width 29 height 16
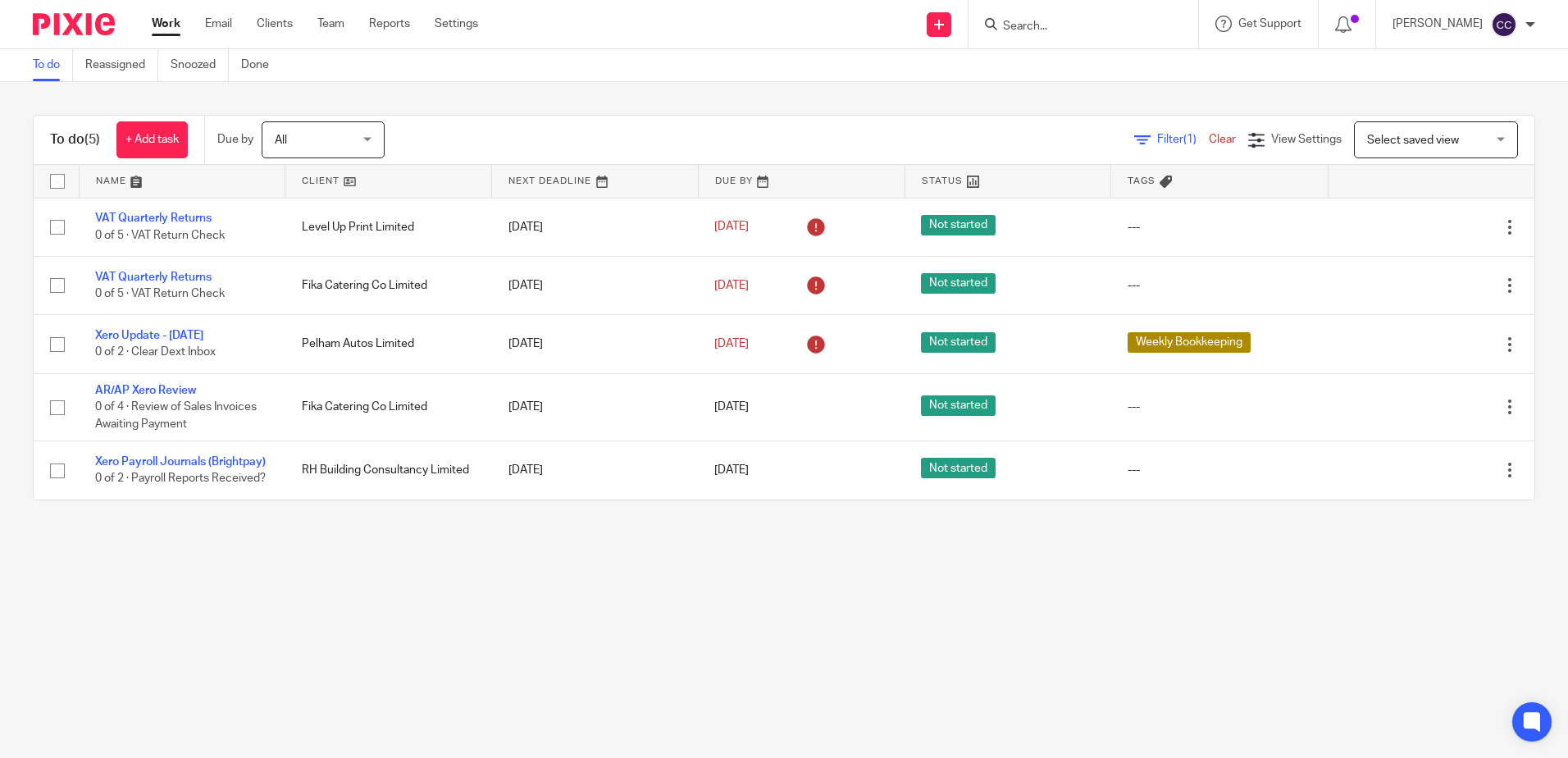
click at [323, 177] on link at bounding box center [388, 182] width 206 height 33
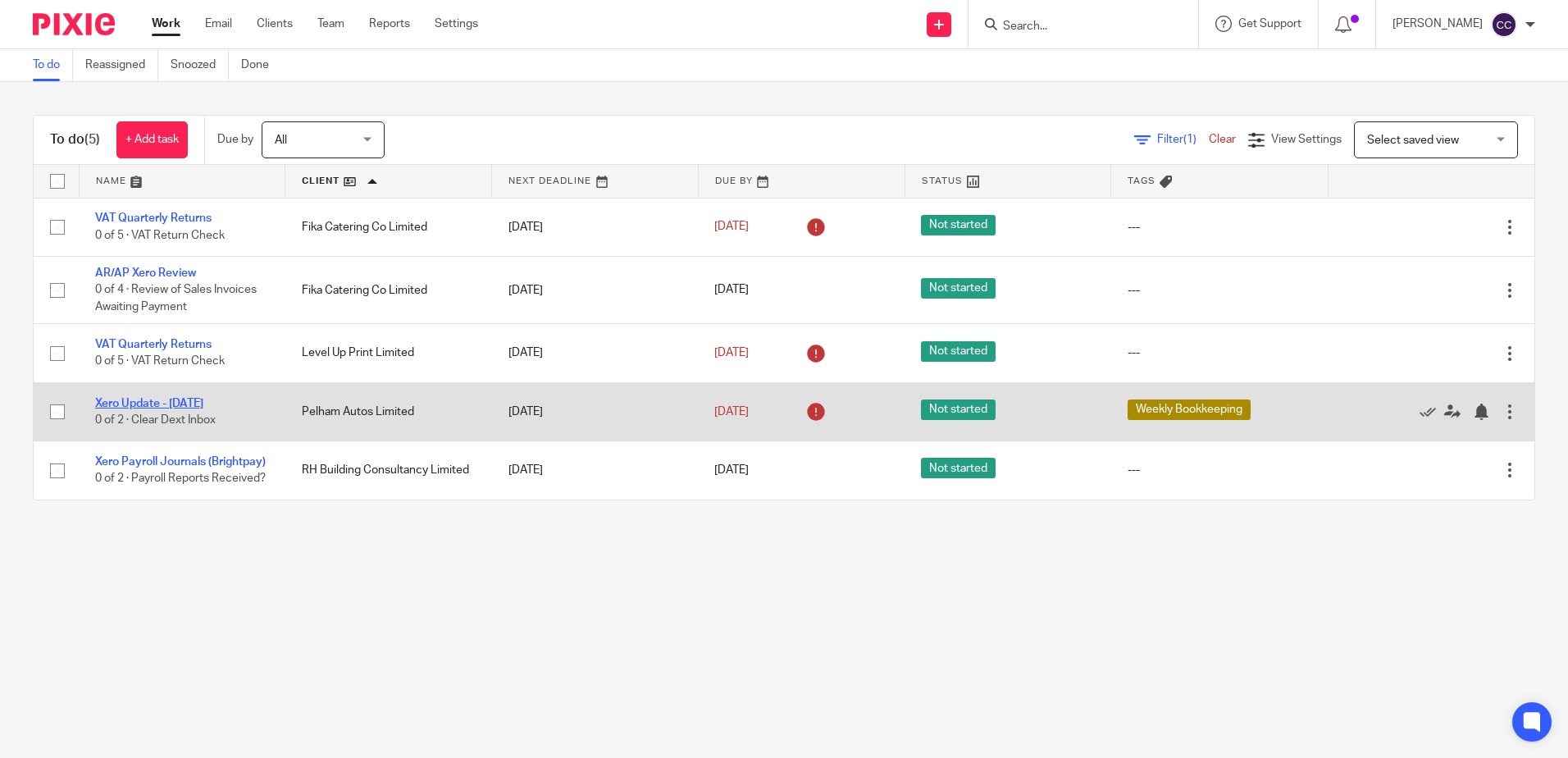
click at [164, 403] on link "Xero Update - [DATE]" at bounding box center [149, 403] width 108 height 11
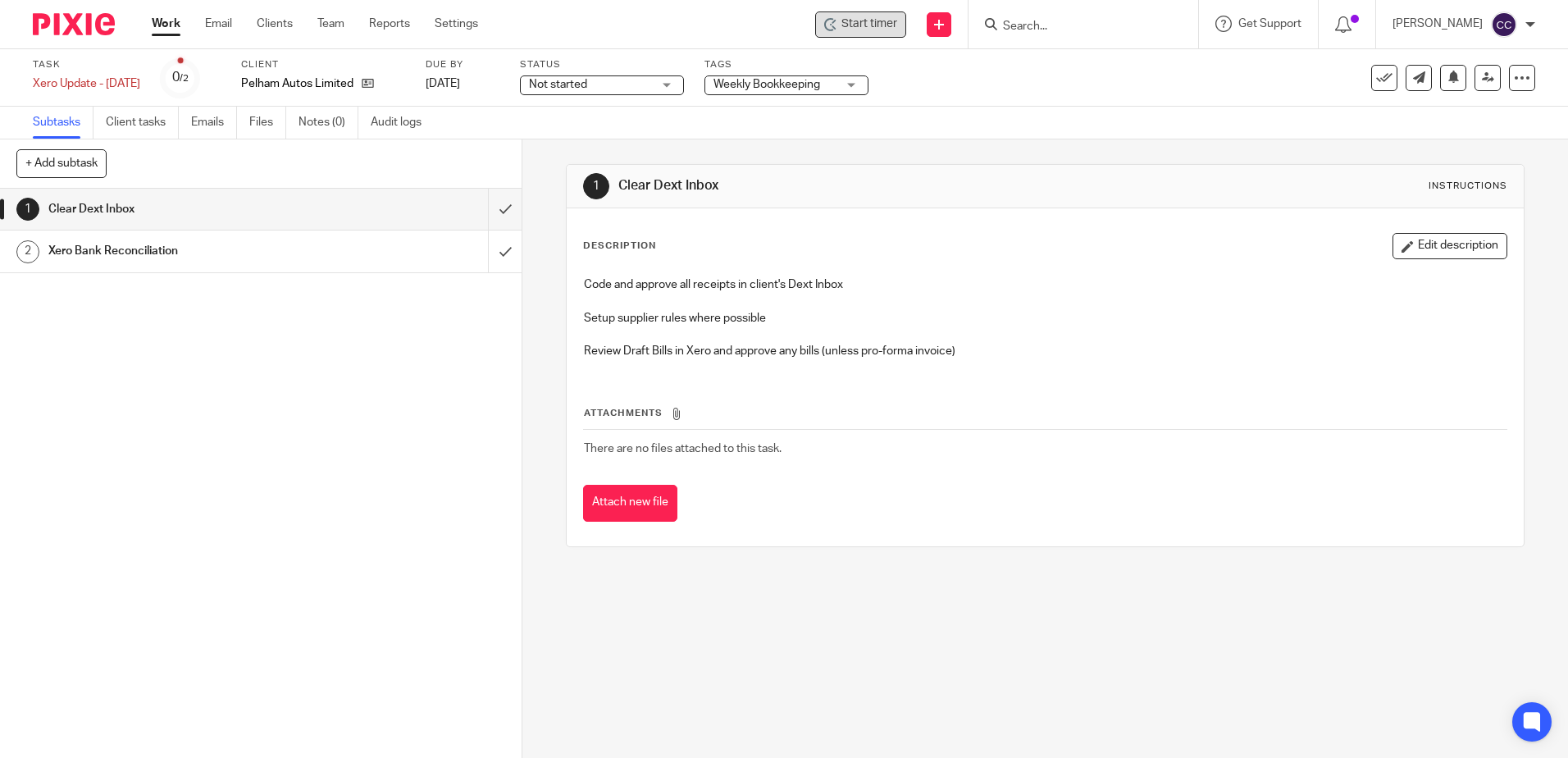
click at [878, 26] on span "Start timer" at bounding box center [869, 24] width 55 height 17
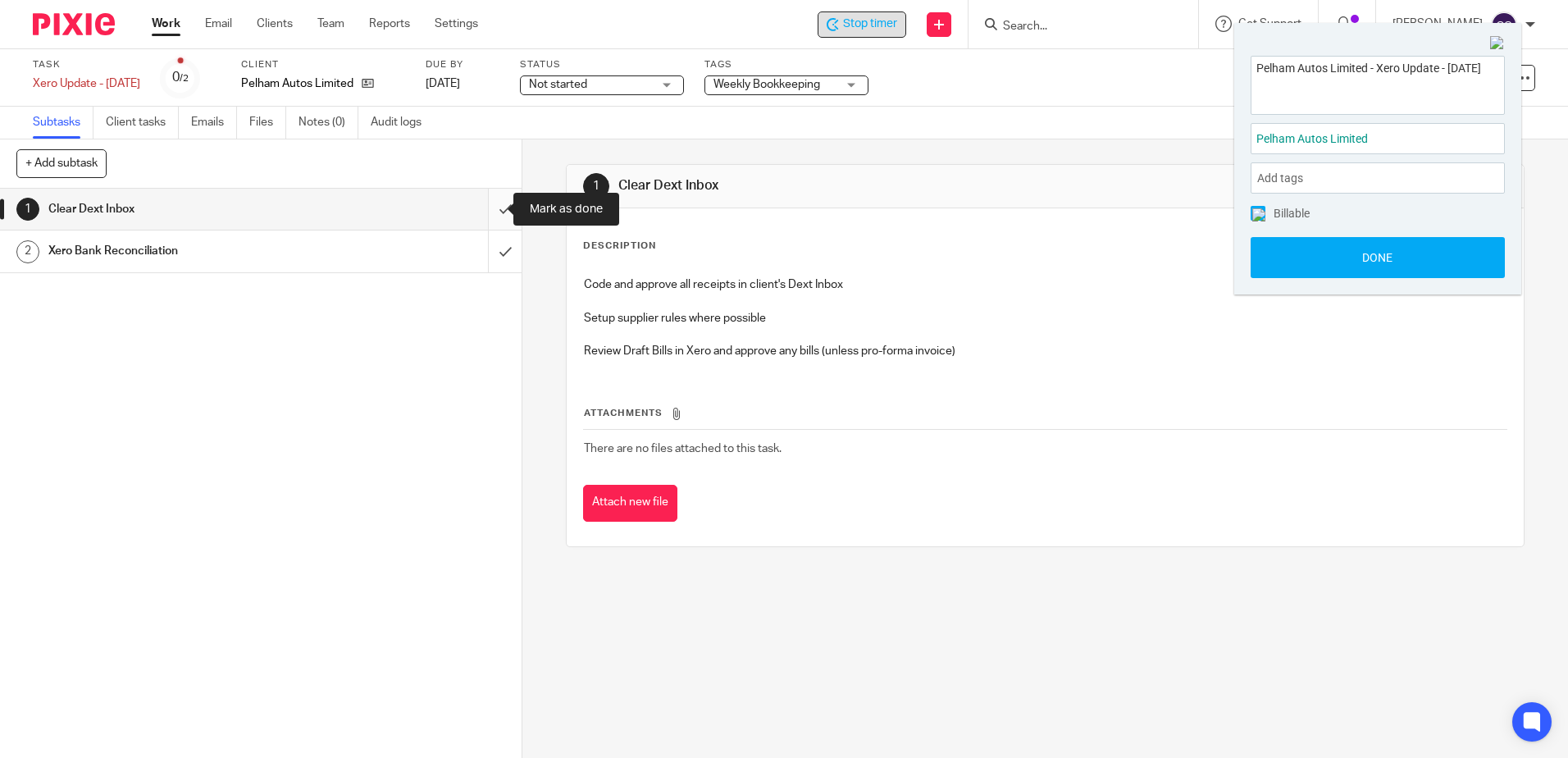
click at [485, 211] on input "submit" at bounding box center [260, 209] width 522 height 41
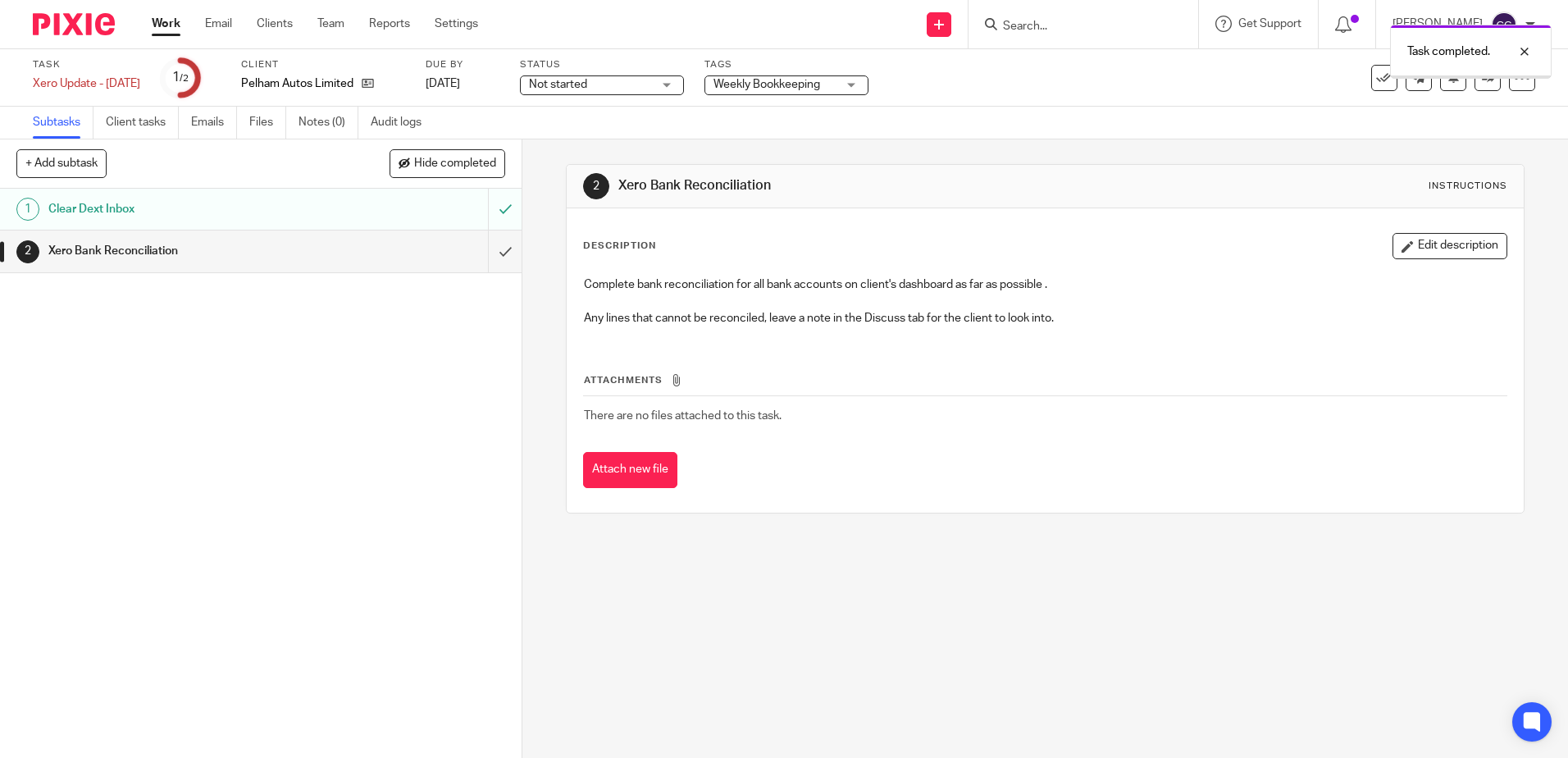
click at [487, 252] on input "submit" at bounding box center [260, 250] width 522 height 41
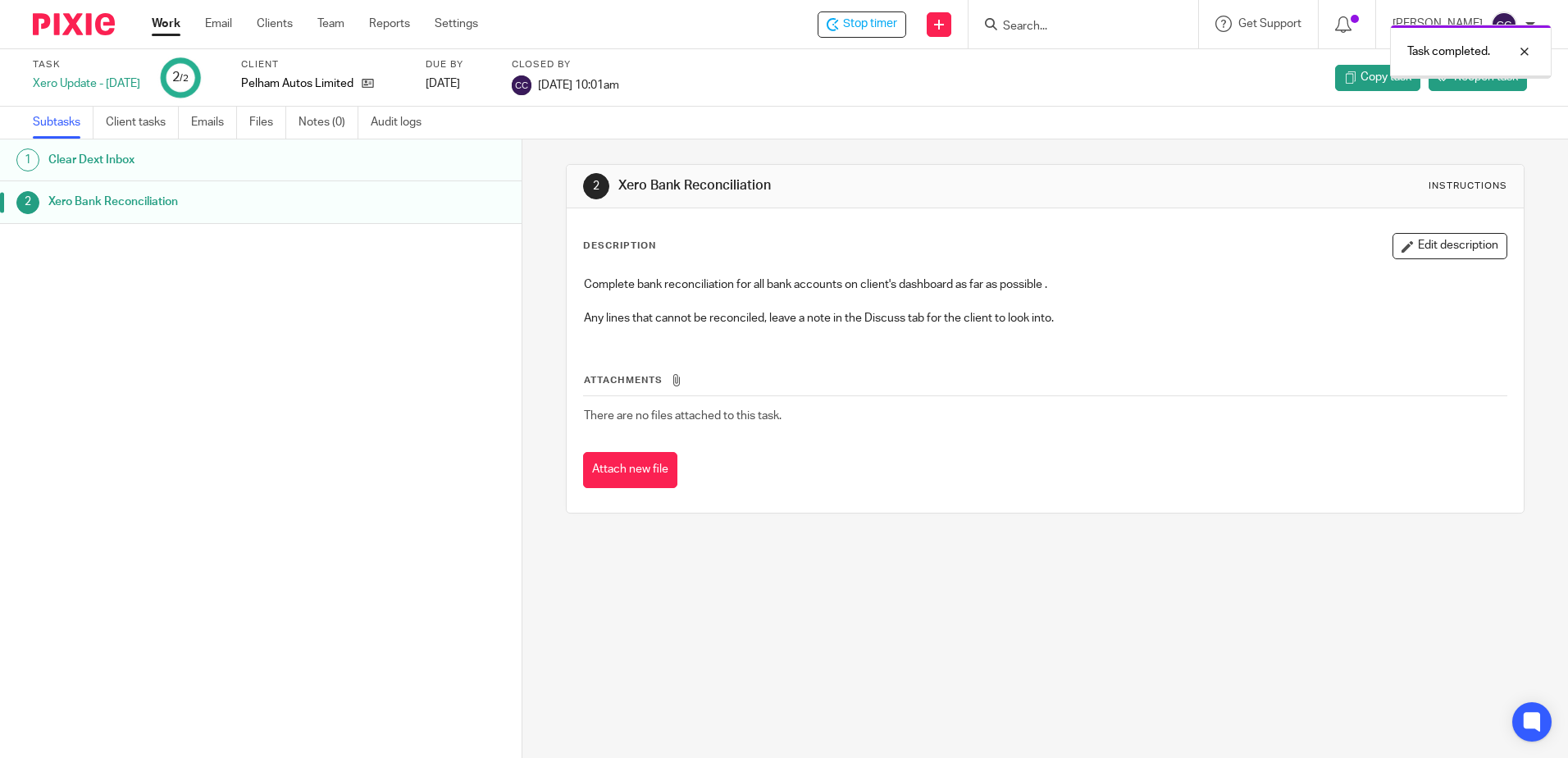
click at [163, 22] on link "Work" at bounding box center [165, 23] width 29 height 16
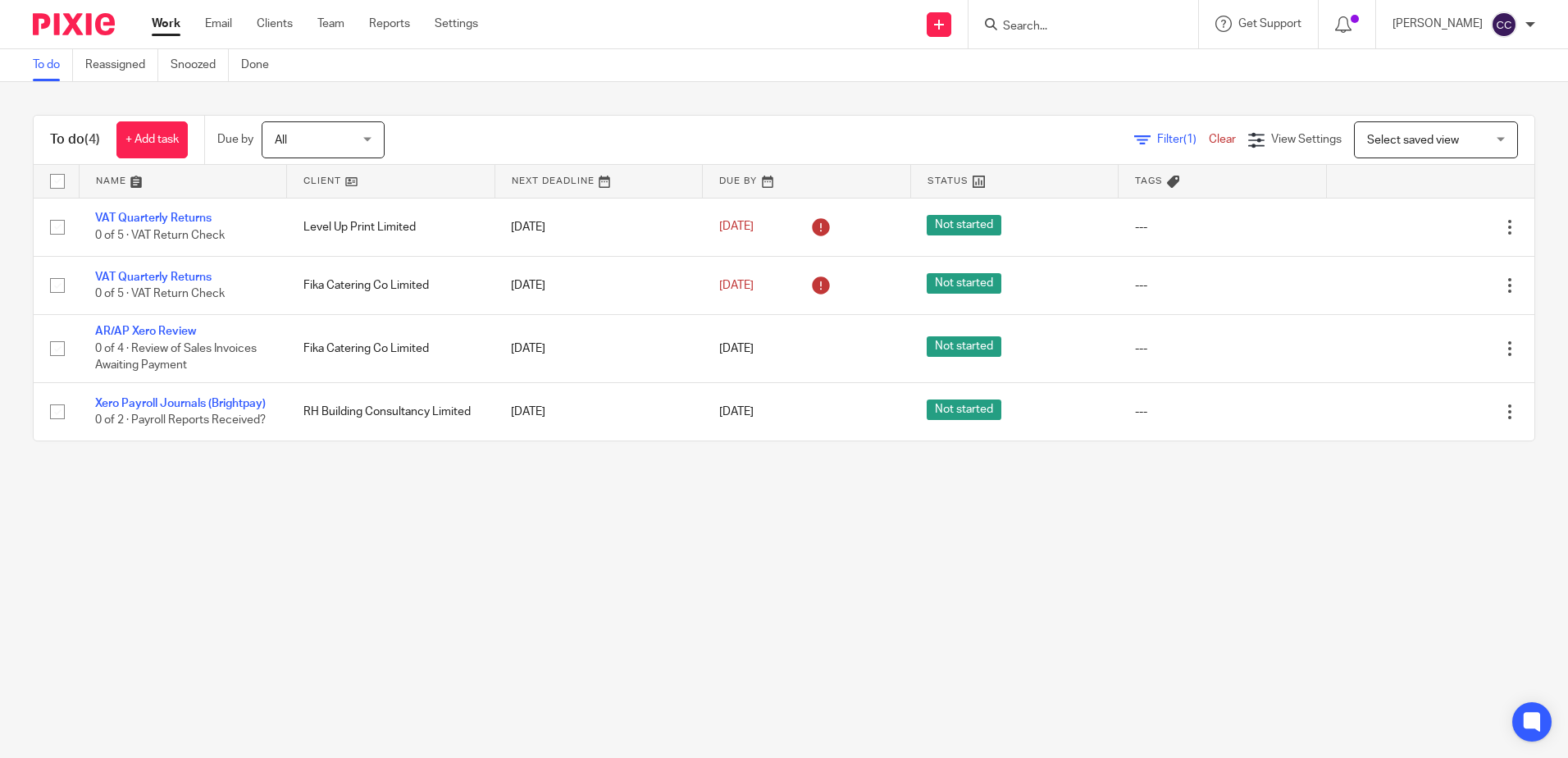
click at [307, 178] on link at bounding box center [391, 182] width 208 height 33
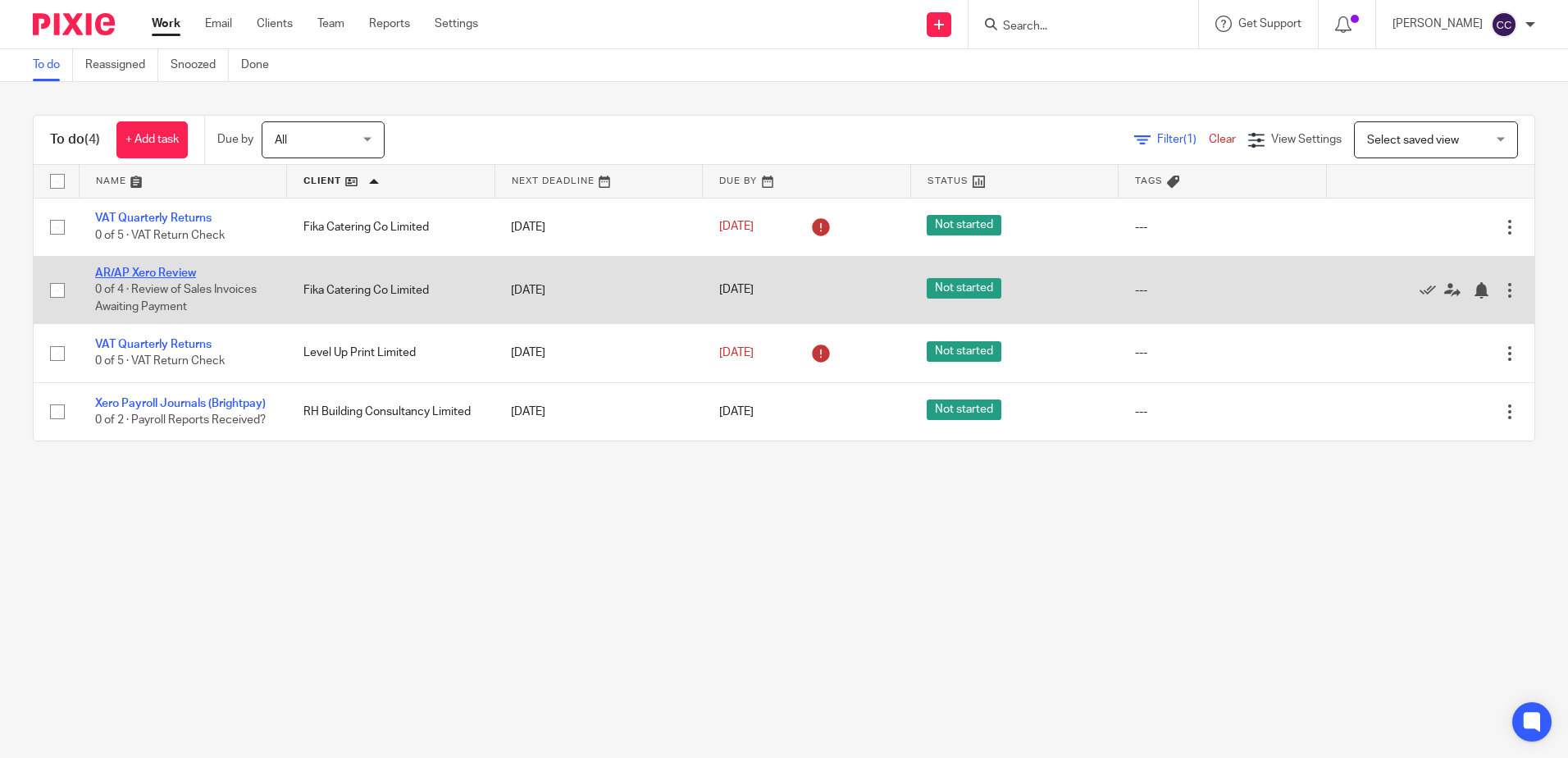
click at [169, 269] on link "AR/AP Xero Review" at bounding box center [145, 273] width 101 height 11
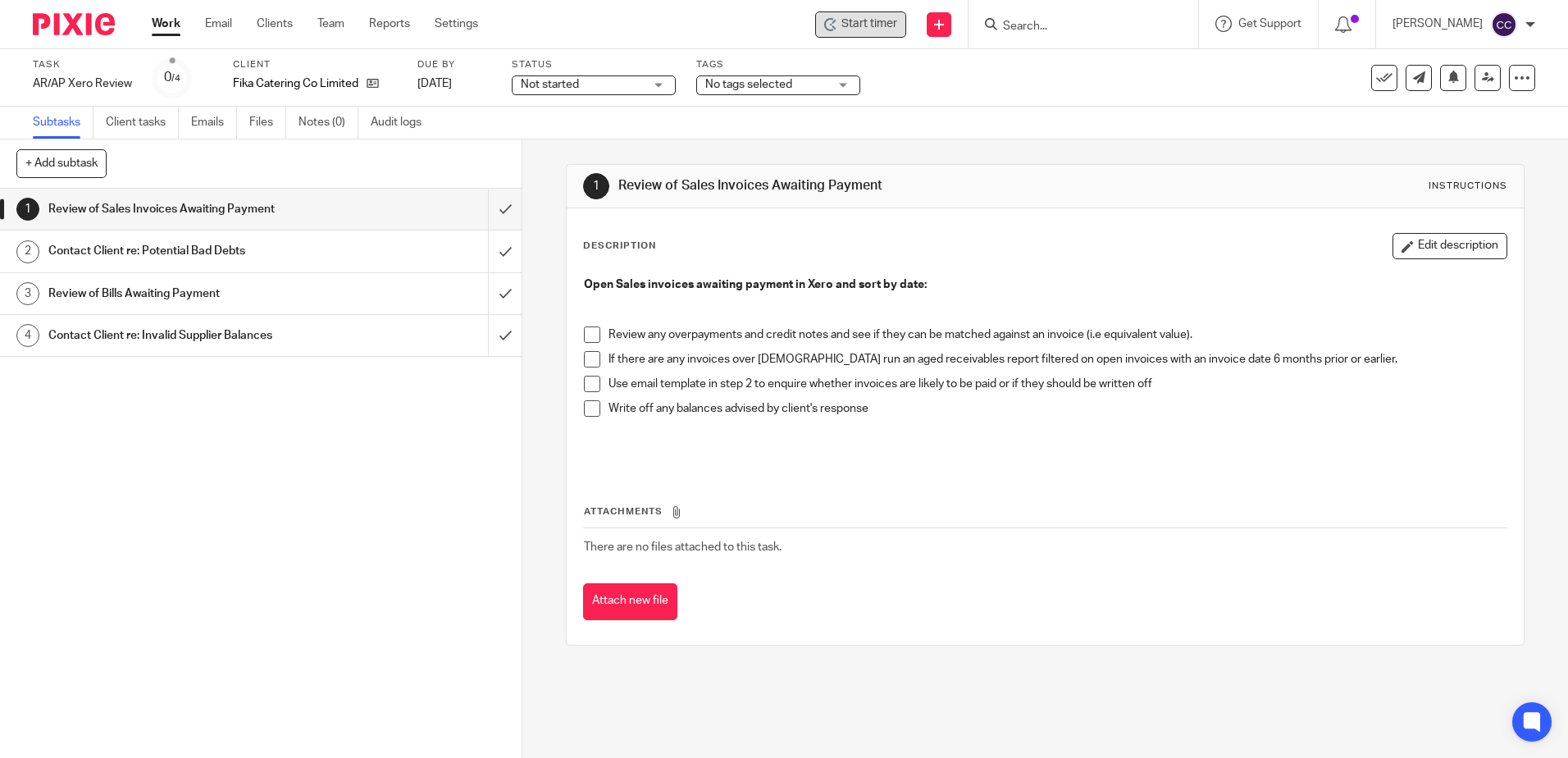
click at [893, 22] on span "Start timer" at bounding box center [869, 24] width 55 height 17
click at [881, 28] on span "Start timer" at bounding box center [869, 24] width 55 height 17
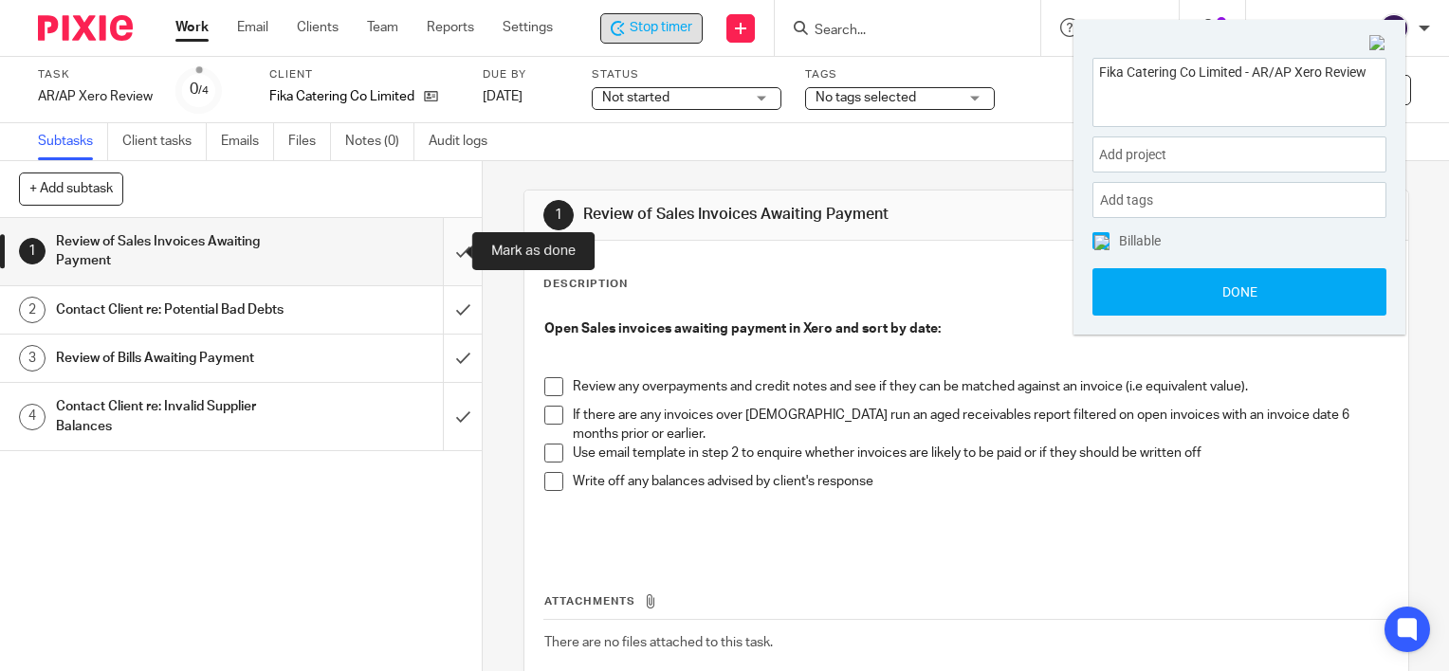
click at [444, 254] on input "submit" at bounding box center [241, 251] width 482 height 67
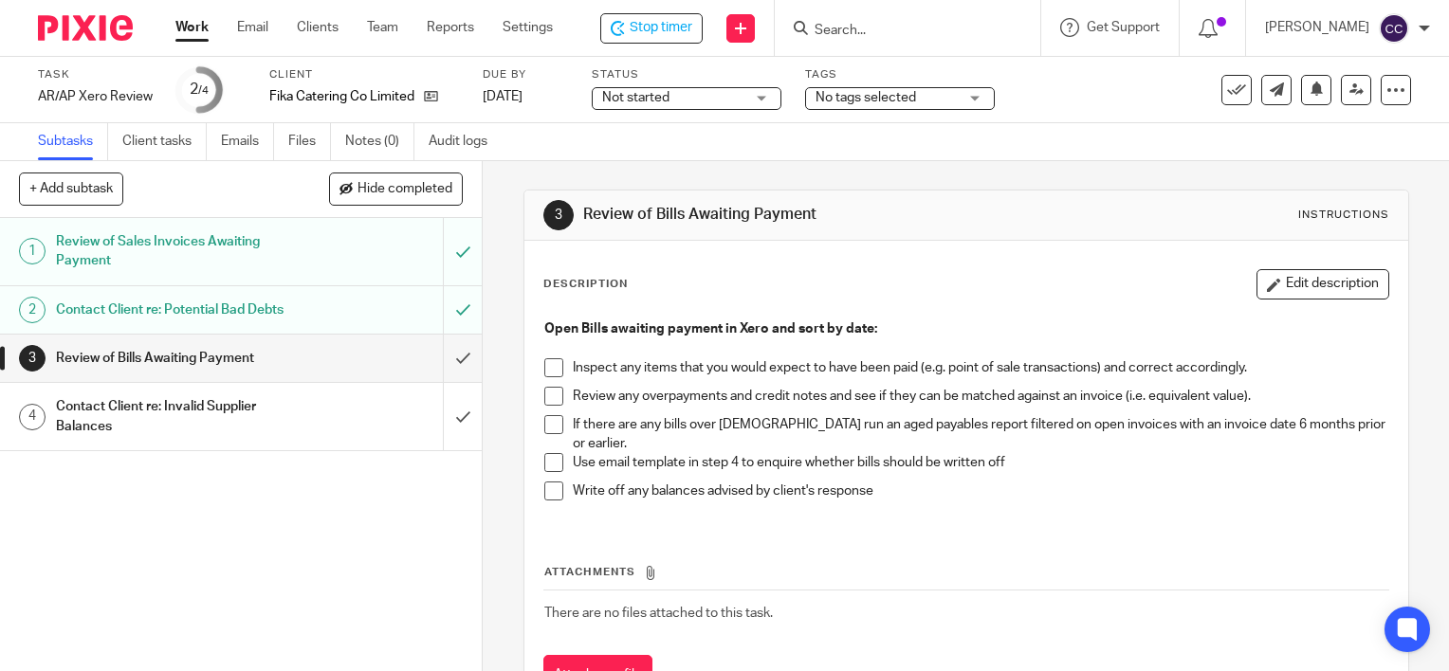
drag, startPoint x: 548, startPoint y: 366, endPoint x: 550, endPoint y: 382, distance: 16.2
click at [548, 366] on span at bounding box center [553, 367] width 19 height 19
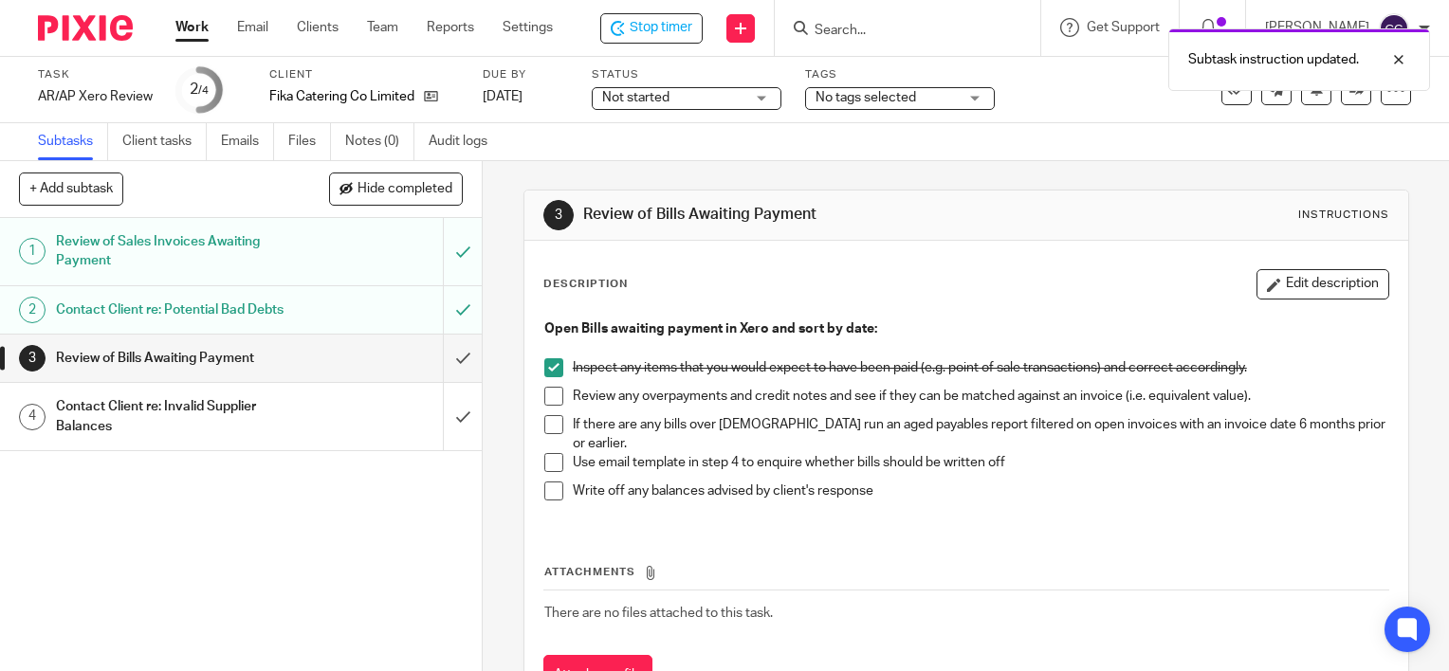
click at [550, 394] on span at bounding box center [553, 396] width 19 height 19
click at [548, 430] on span at bounding box center [553, 424] width 19 height 19
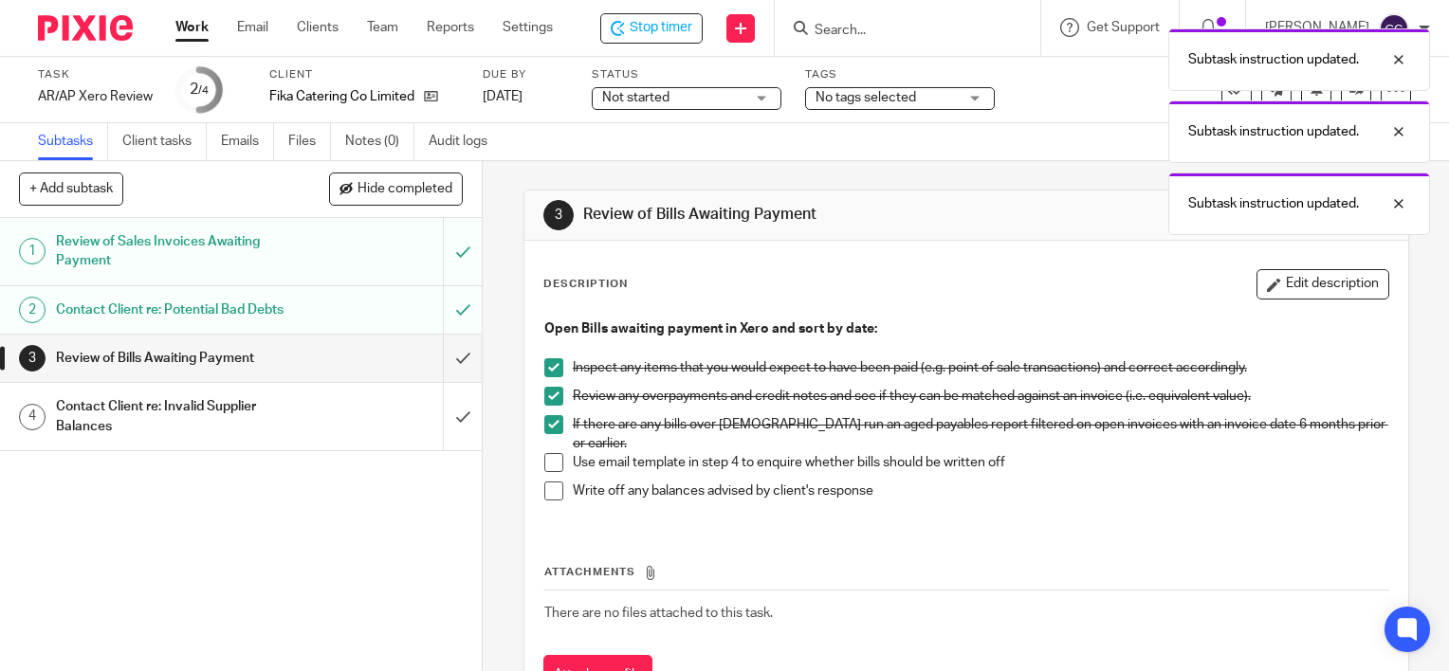
click at [548, 466] on span at bounding box center [553, 462] width 19 height 19
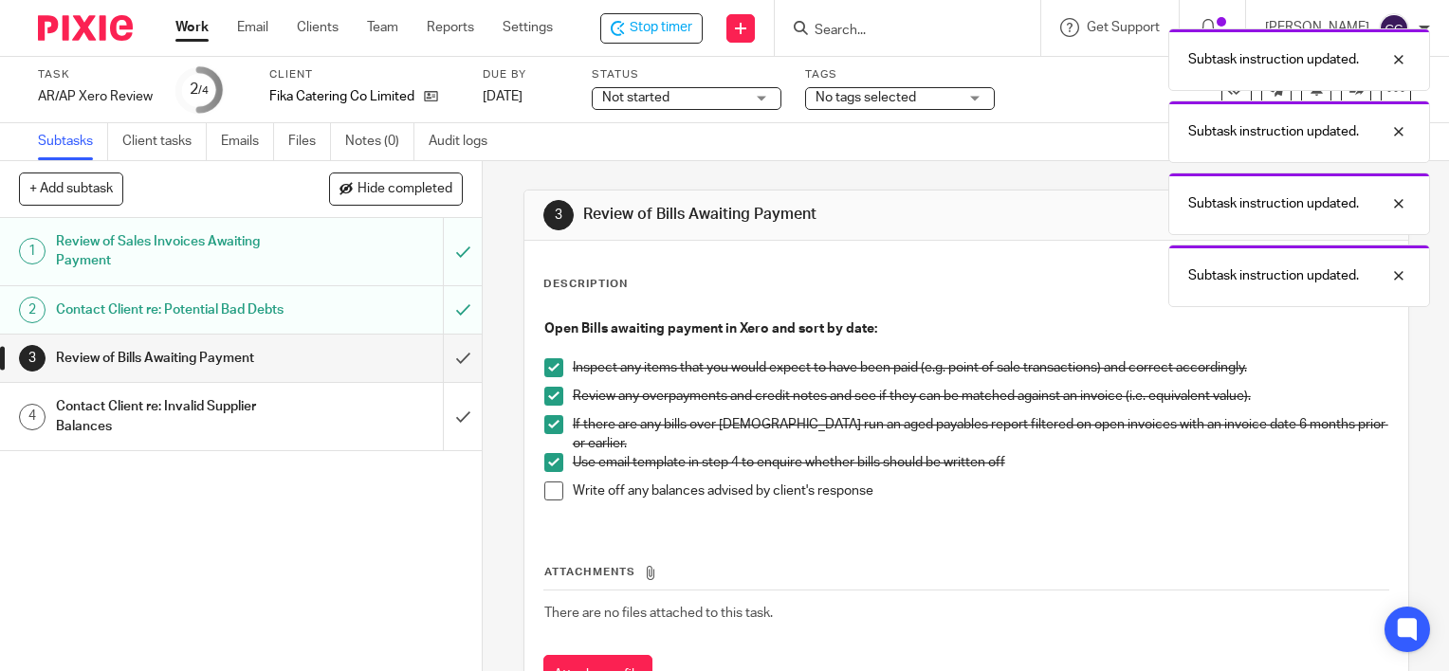
drag, startPoint x: 376, startPoint y: 413, endPoint x: 355, endPoint y: 413, distance: 21.8
click at [376, 413] on div "Contact Client re: Invalid Supplier Balances" at bounding box center [240, 417] width 369 height 48
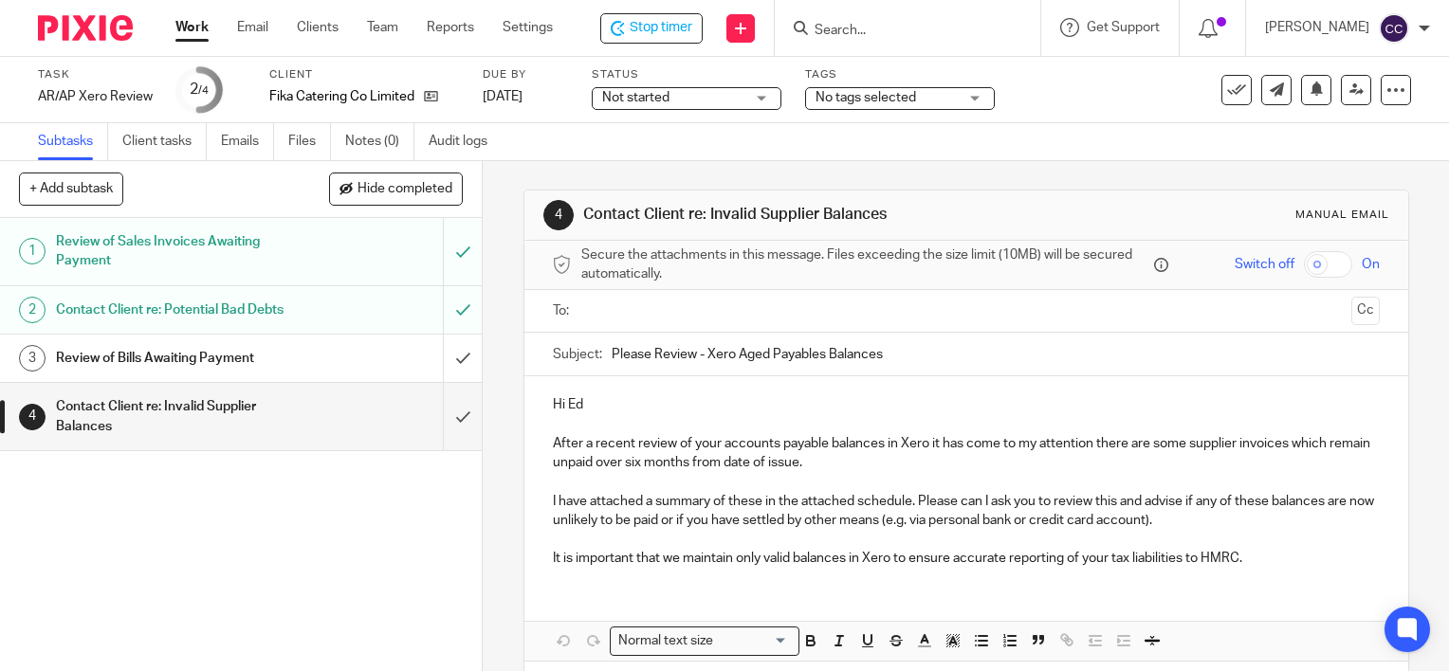
click at [619, 314] on input "text" at bounding box center [965, 312] width 755 height 22
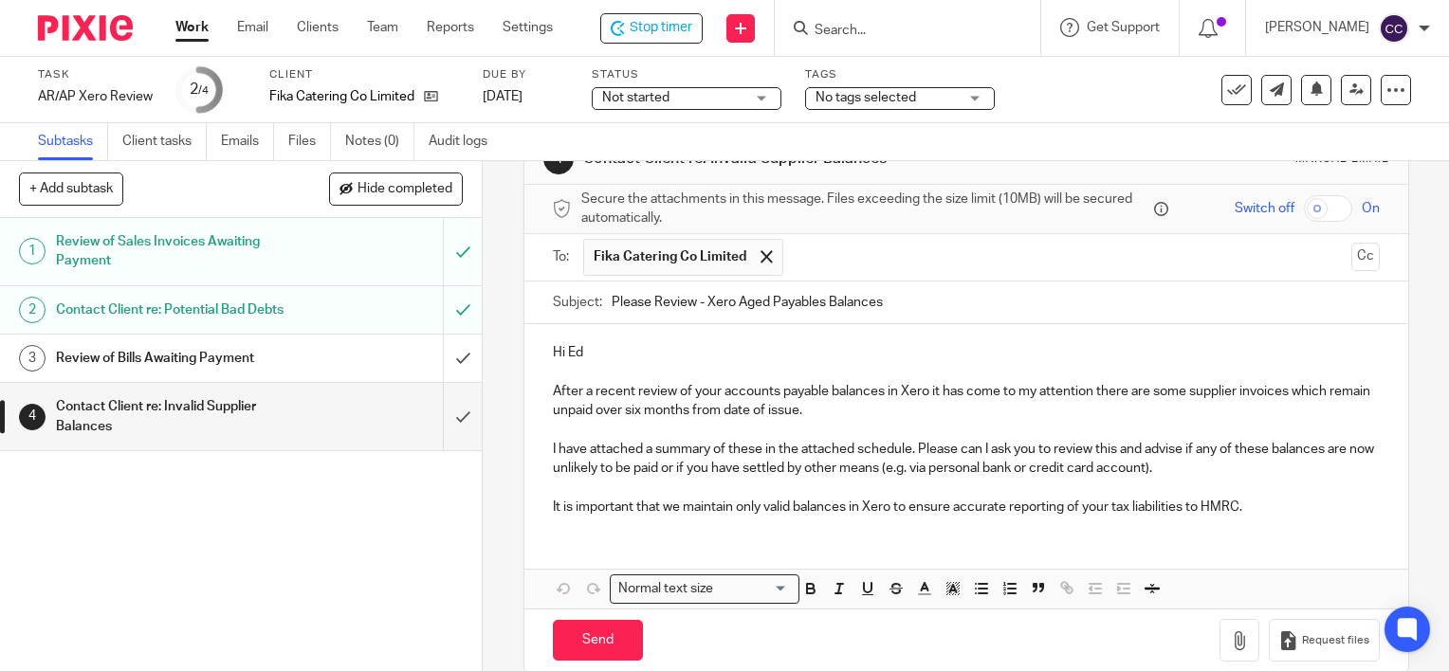
scroll to position [83, 0]
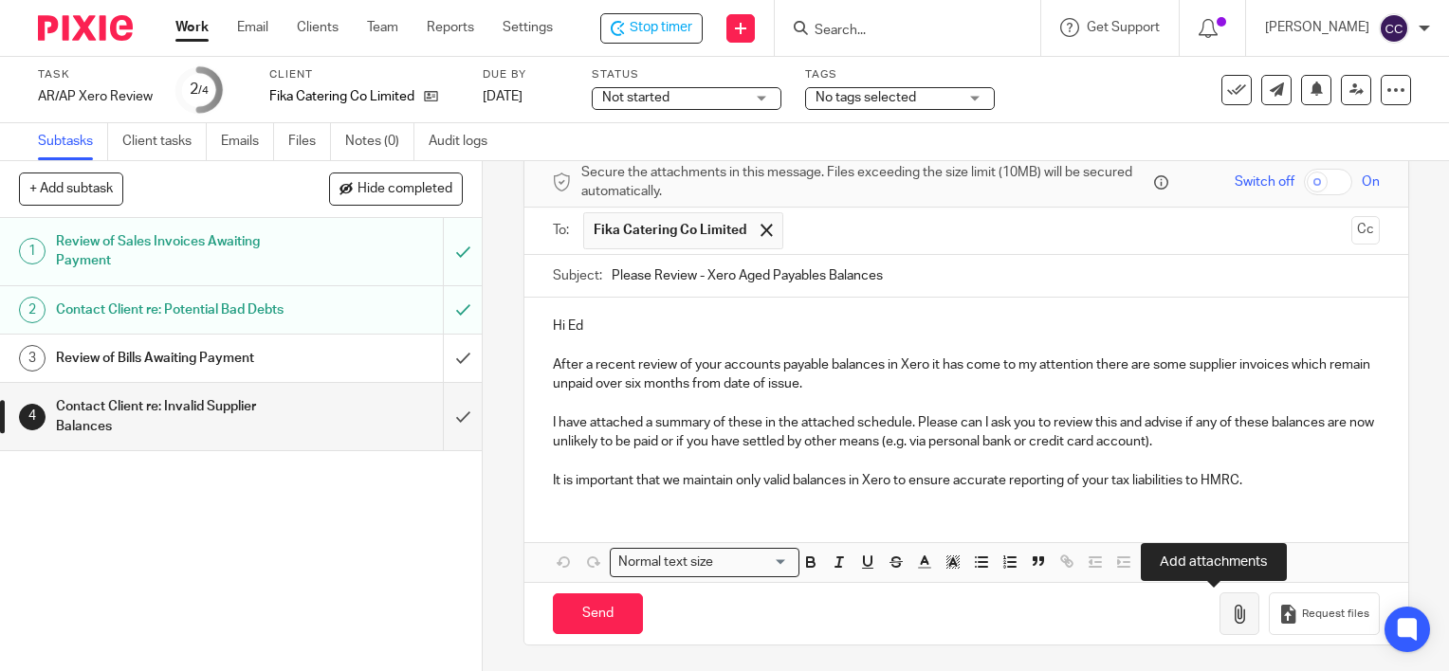
click at [1230, 616] on icon "button" at bounding box center [1239, 614] width 19 height 19
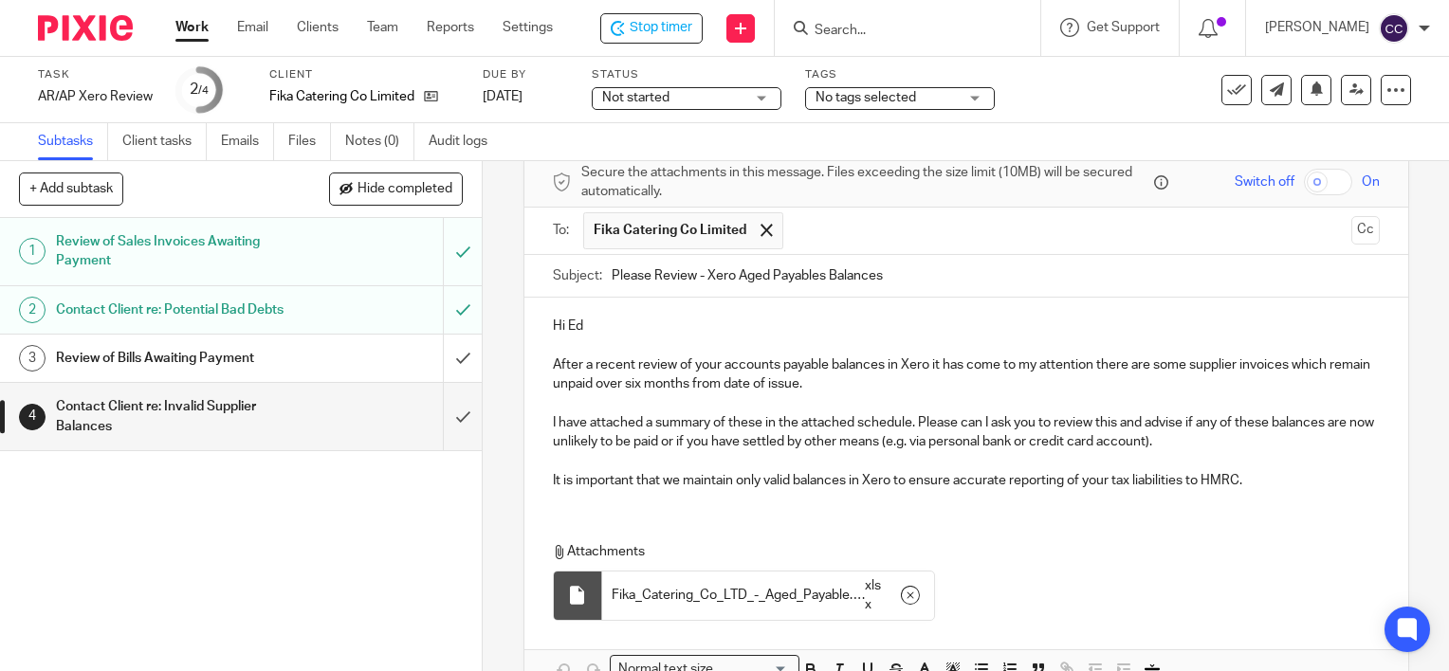
scroll to position [190, 0]
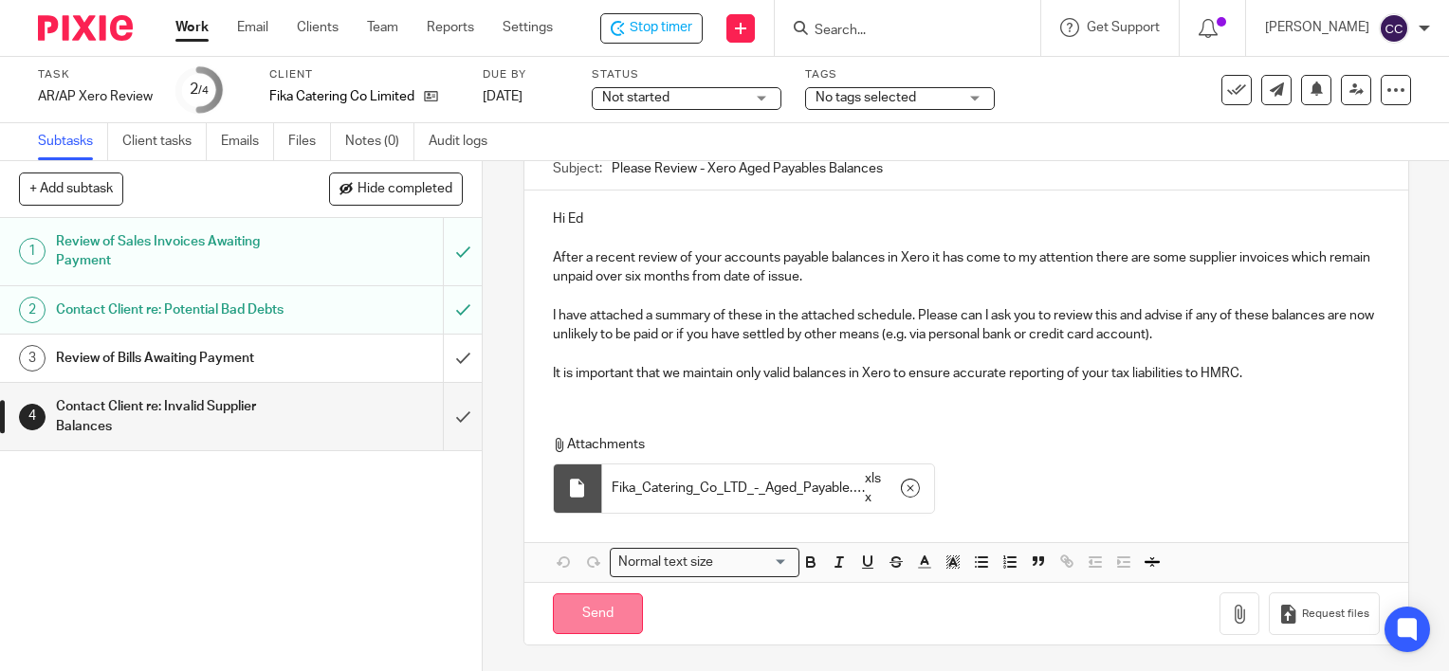
click at [574, 627] on input "Send" at bounding box center [598, 614] width 90 height 41
type input "Sent"
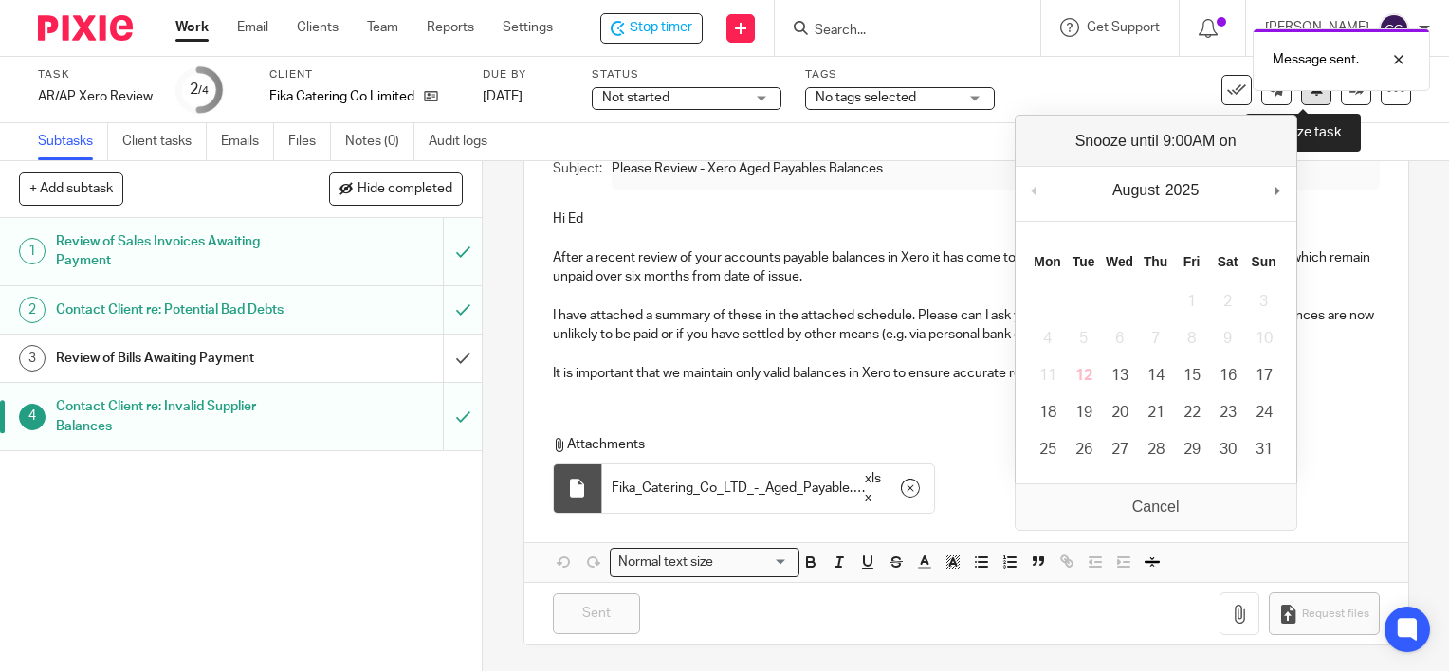
click at [1301, 99] on button at bounding box center [1316, 90] width 30 height 30
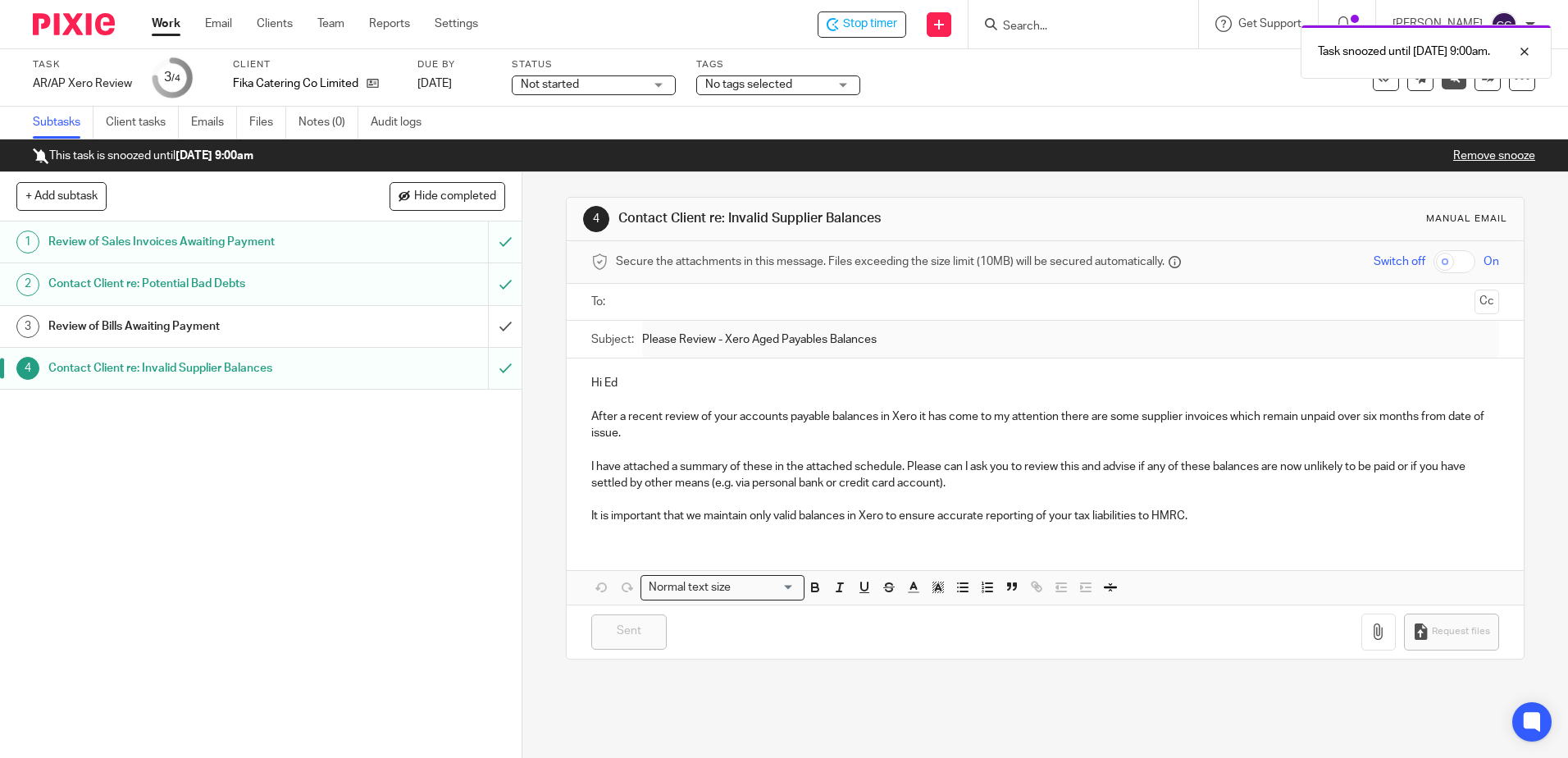
click at [157, 25] on link "Work" at bounding box center [165, 23] width 29 height 16
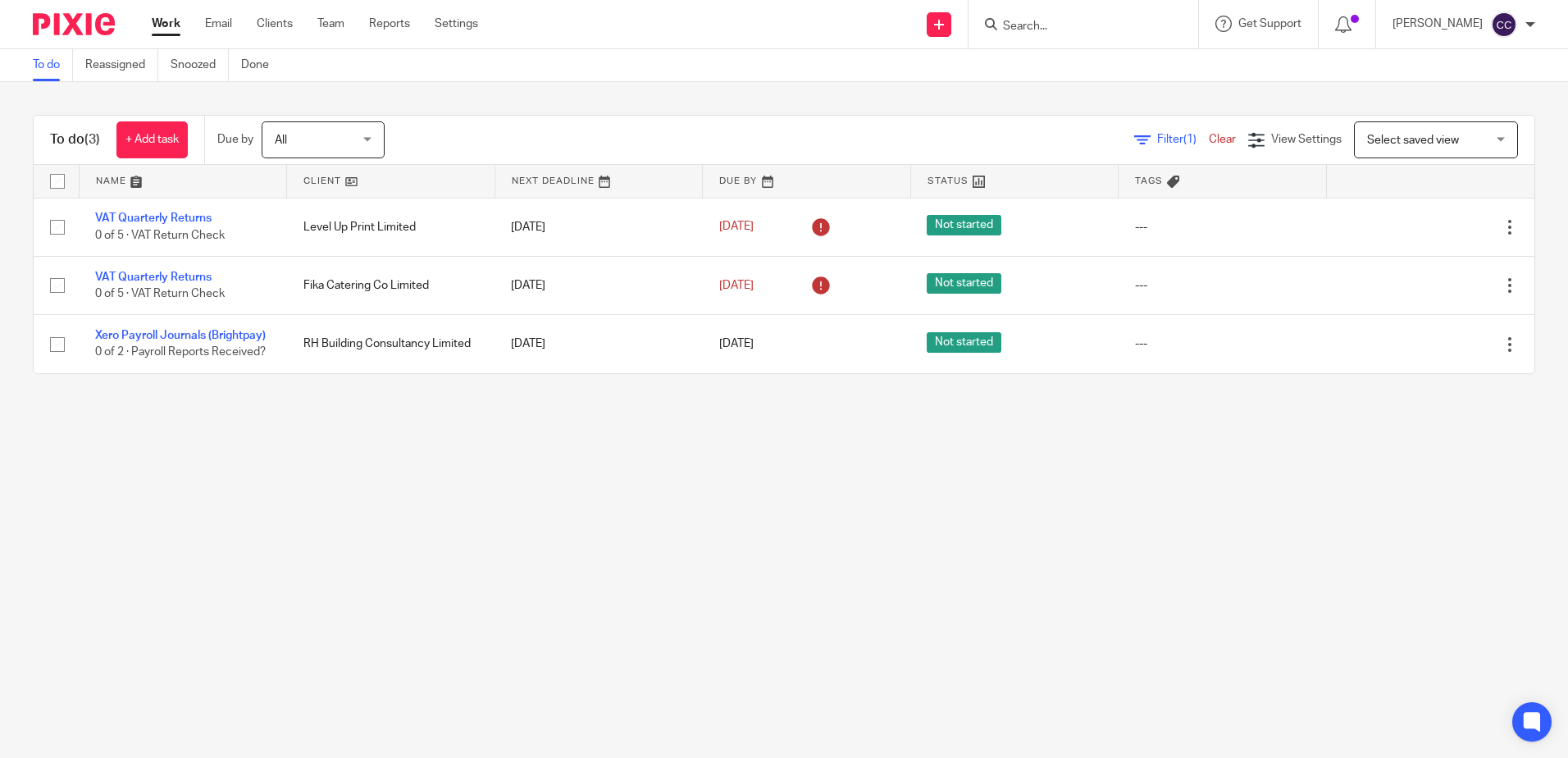
click at [311, 181] on link at bounding box center [391, 182] width 208 height 33
